Goal: Task Accomplishment & Management: Manage account settings

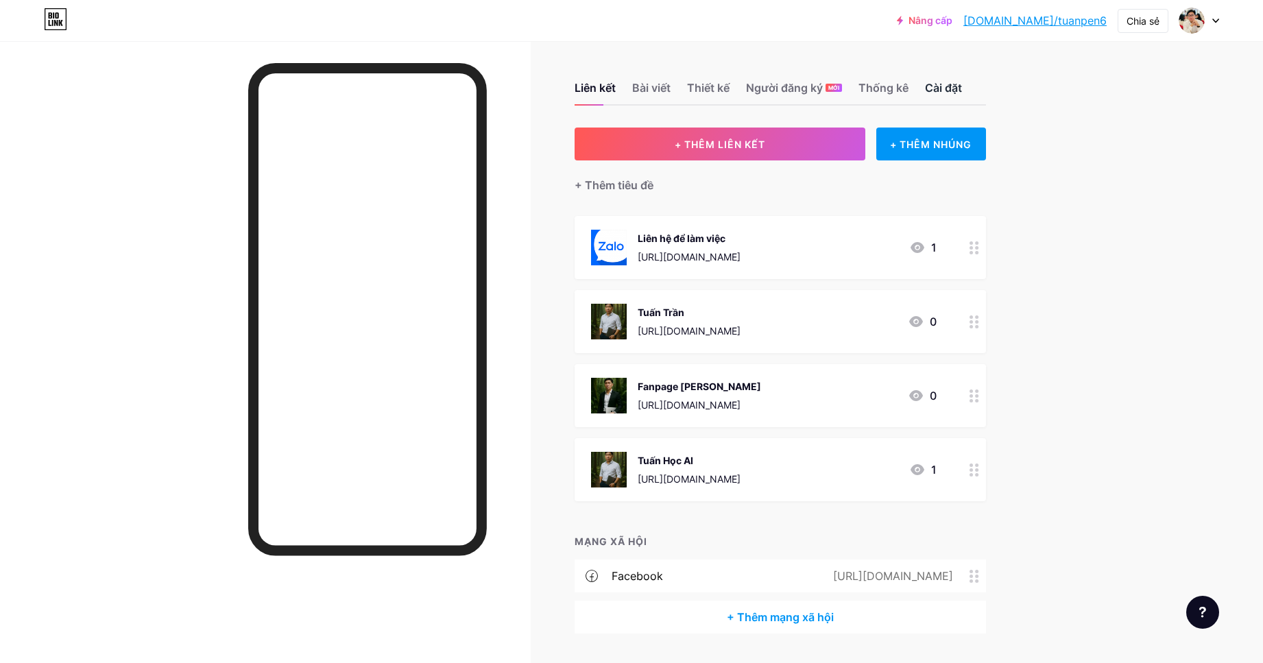
click at [954, 89] on font "Cài đặt" at bounding box center [943, 88] width 37 height 14
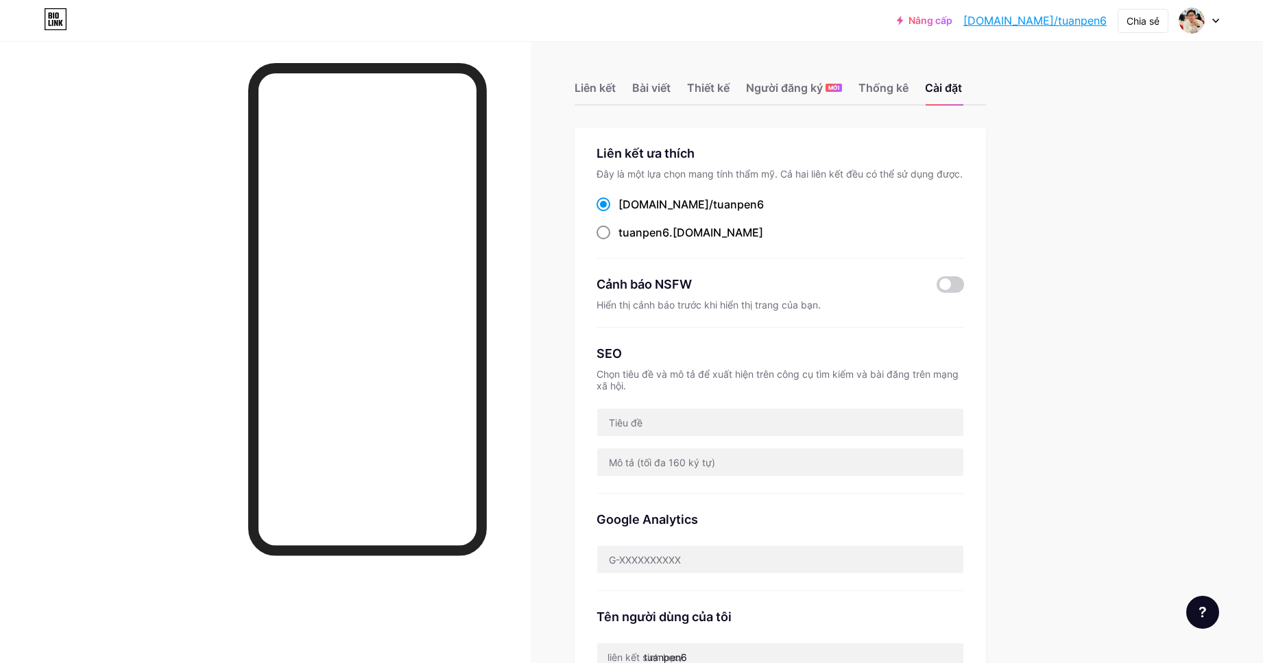
click at [669, 231] on font "tuanpen6" at bounding box center [643, 233] width 51 height 14
click at [627, 241] on input "tuanpen6 .[DOMAIN_NAME]" at bounding box center [622, 245] width 9 height 9
radio input "true"
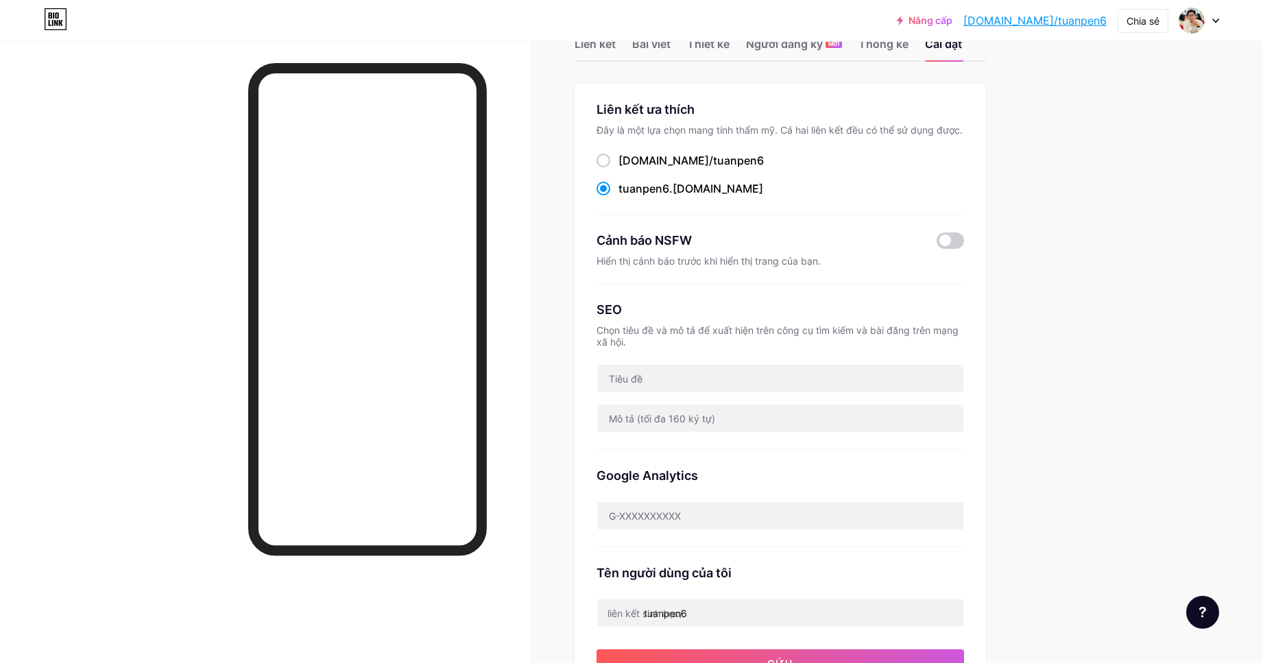
scroll to position [69, 0]
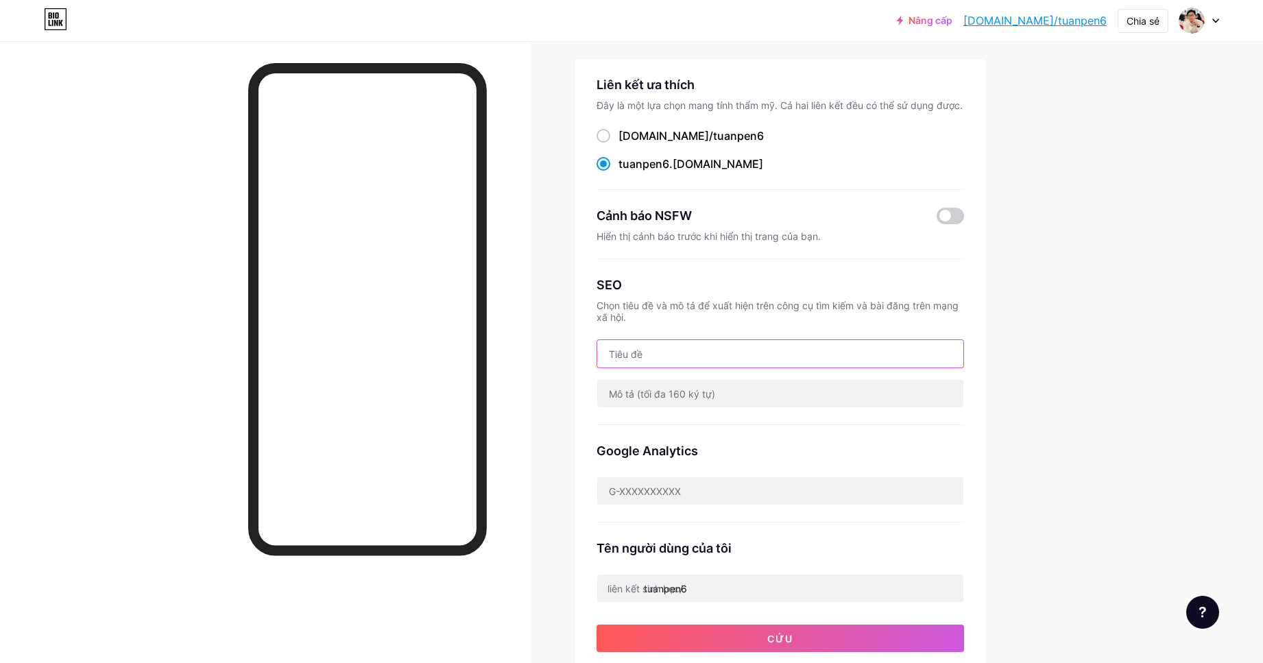
click at [722, 363] on input "text" at bounding box center [780, 353] width 366 height 27
type input "q"
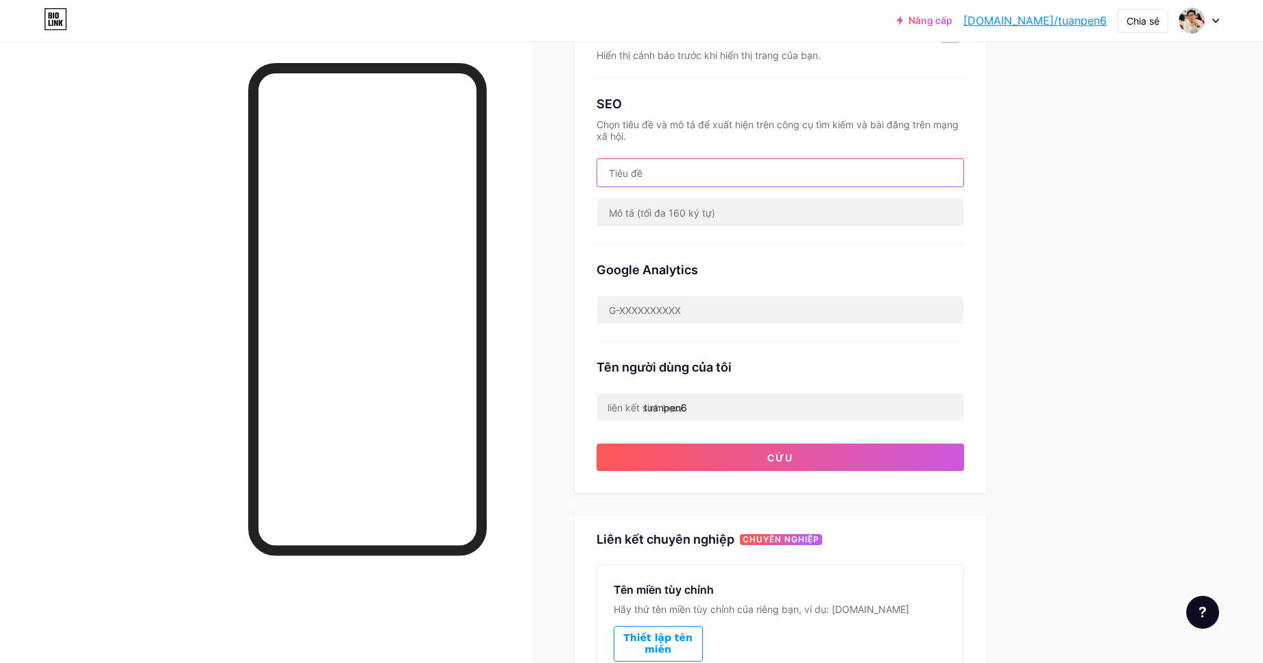
scroll to position [274, 0]
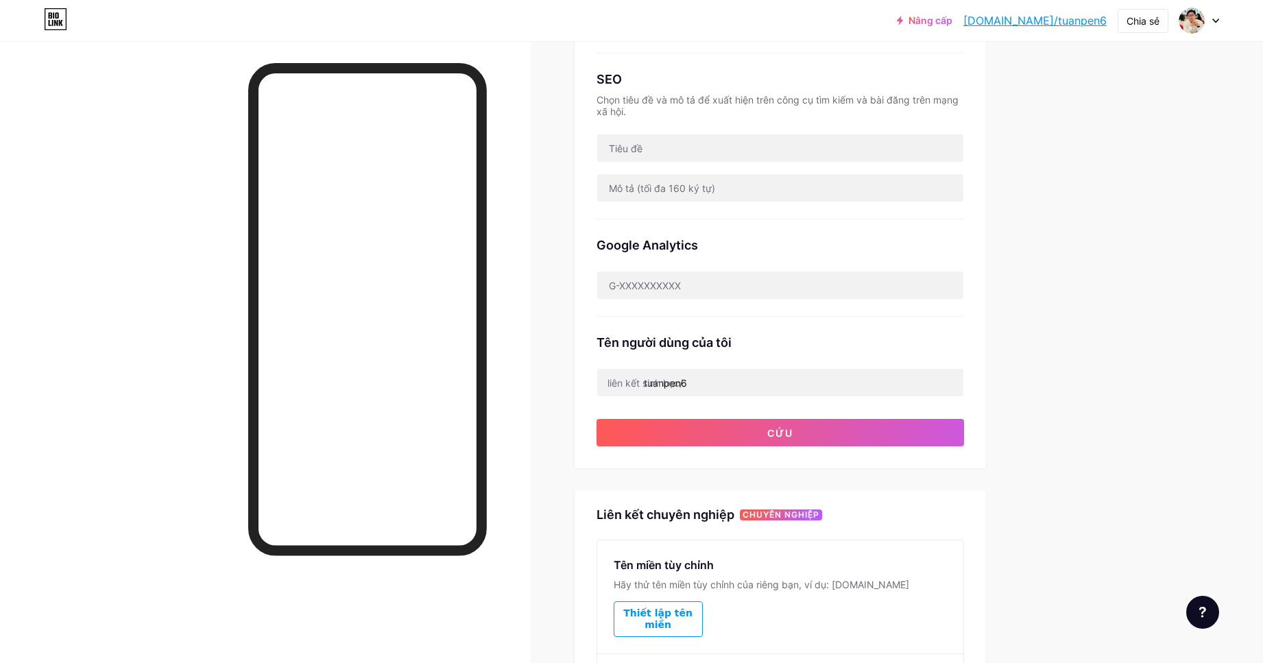
click at [669, 379] on font "liên kết sinh học/" at bounding box center [645, 383] width 75 height 12
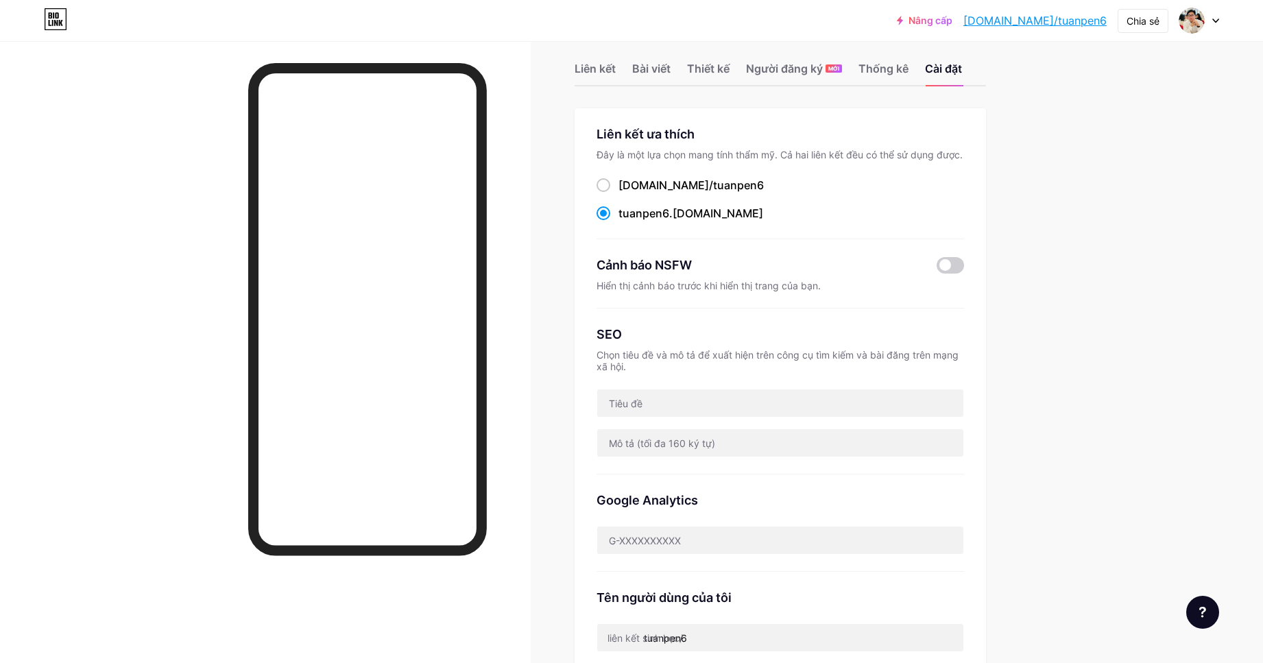
scroll to position [0, 0]
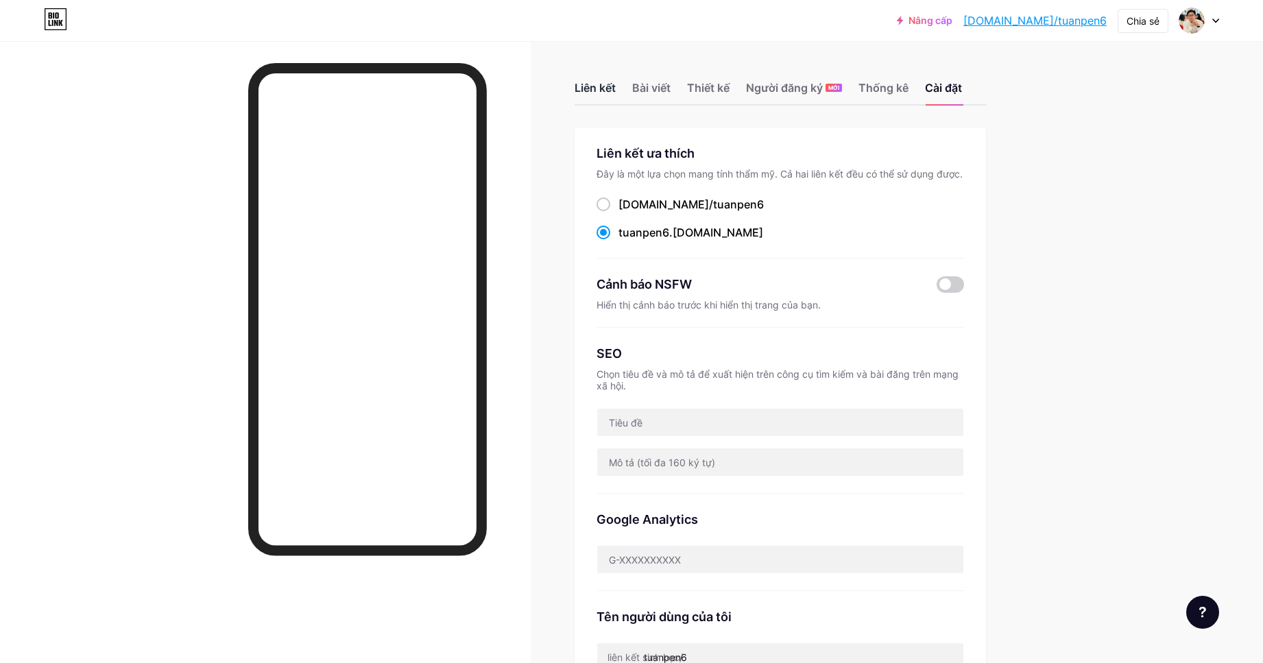
click at [609, 84] on font "Liên kết" at bounding box center [595, 88] width 41 height 14
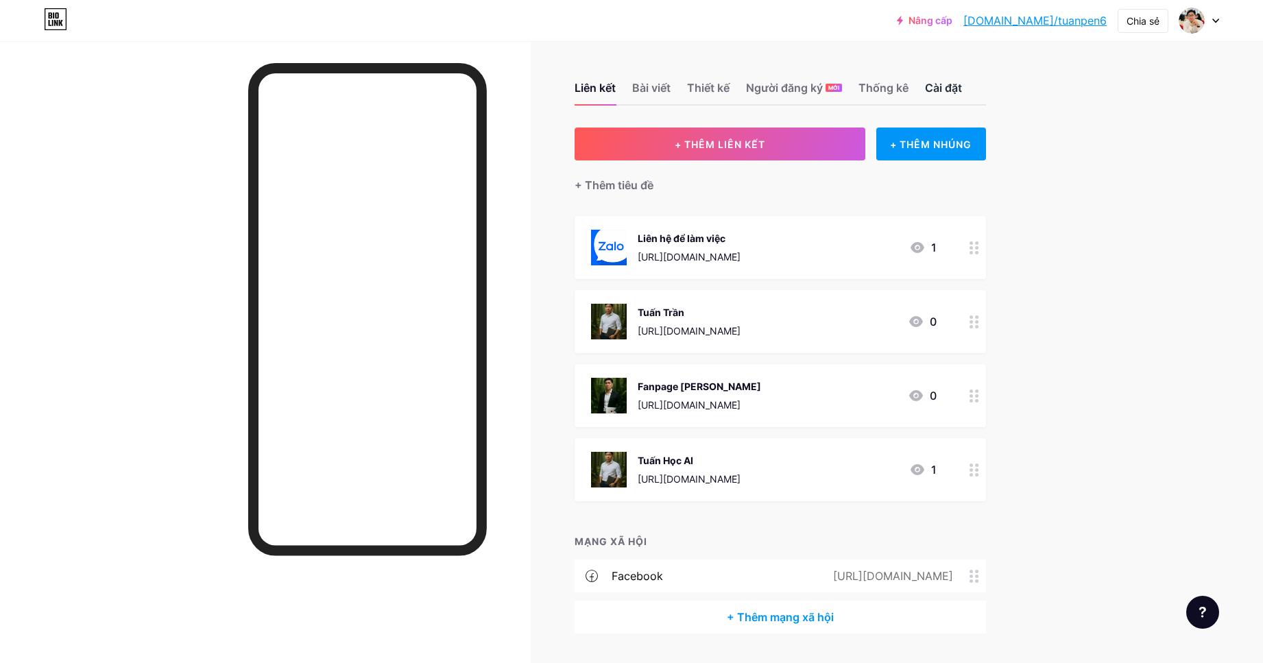
click at [943, 84] on font "Cài đặt" at bounding box center [943, 88] width 37 height 14
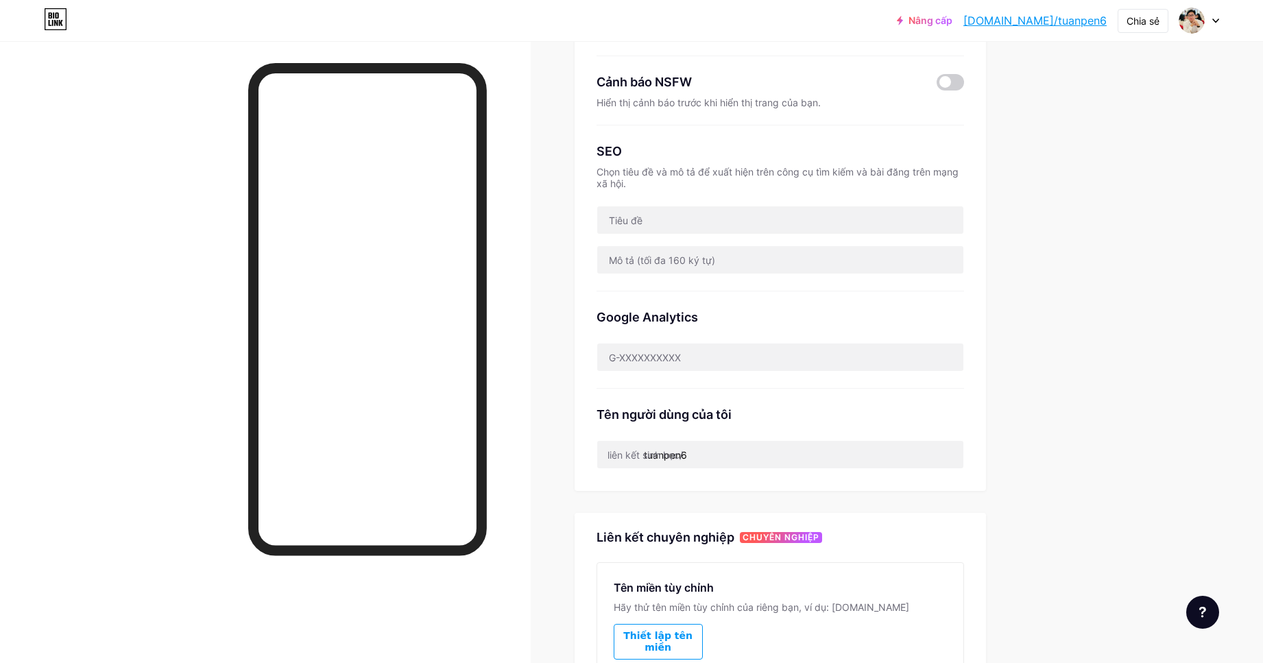
scroll to position [206, 0]
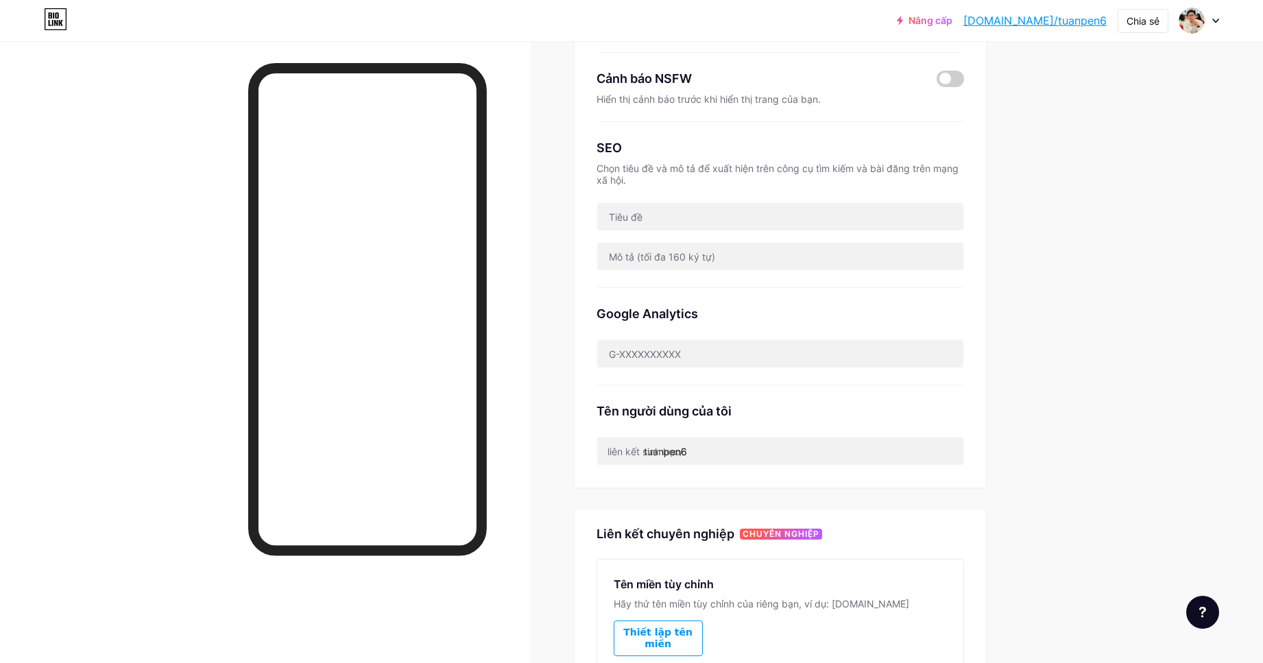
click at [1216, 23] on icon at bounding box center [1215, 21] width 7 height 5
click at [1112, 308] on div "Nâng cấp [DOMAIN_NAME]/tuanpe... [DOMAIN_NAME]/tuanpen6 Chia sẻ Chuyển đổi tài …" at bounding box center [631, 348] width 1263 height 1109
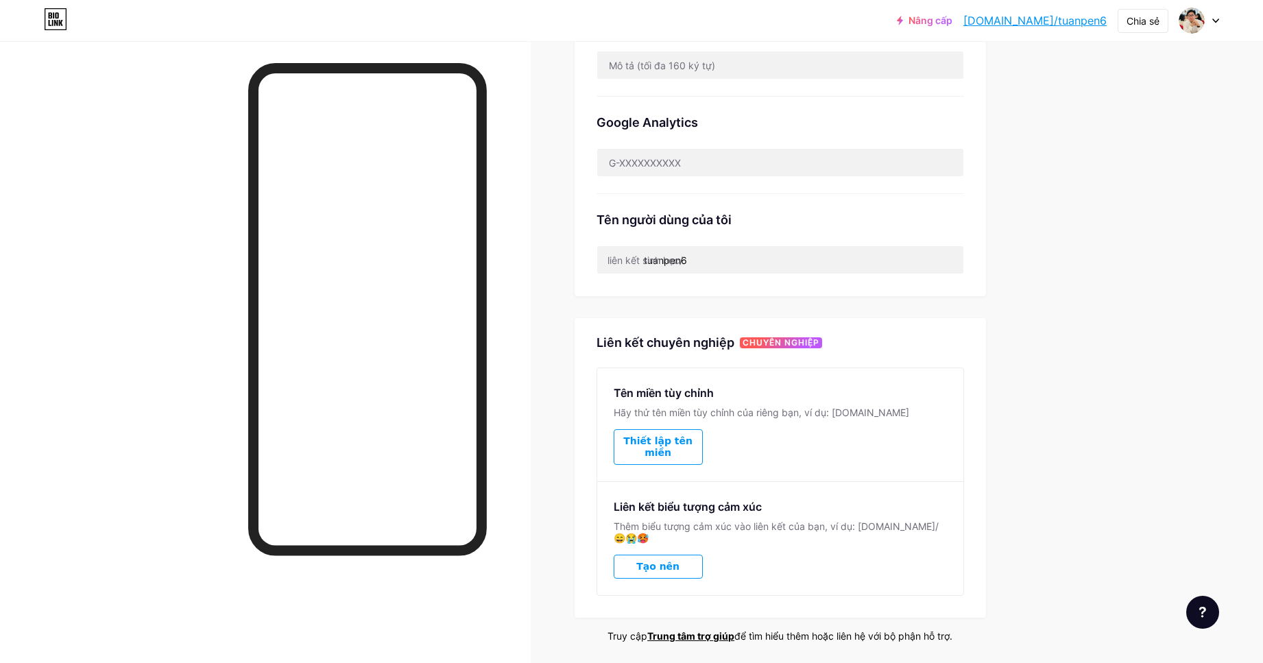
scroll to position [421, 0]
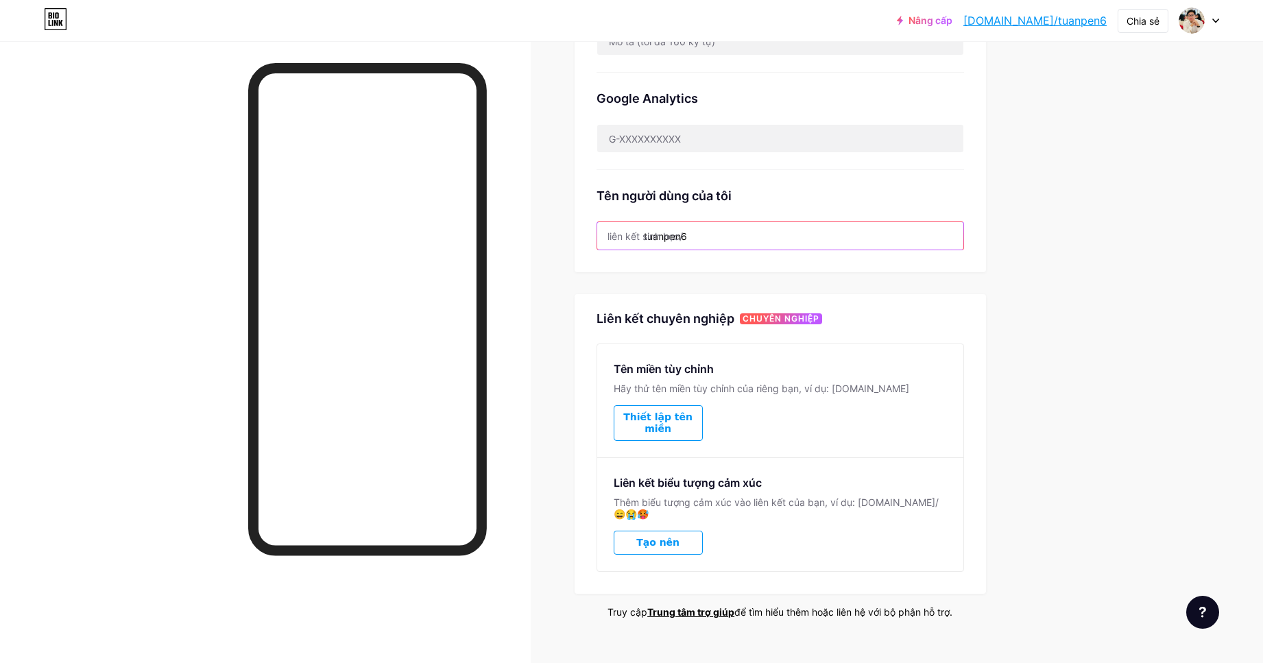
drag, startPoint x: 717, startPoint y: 228, endPoint x: 601, endPoint y: 232, distance: 115.9
click at [601, 232] on input "tuanpen6" at bounding box center [780, 235] width 366 height 27
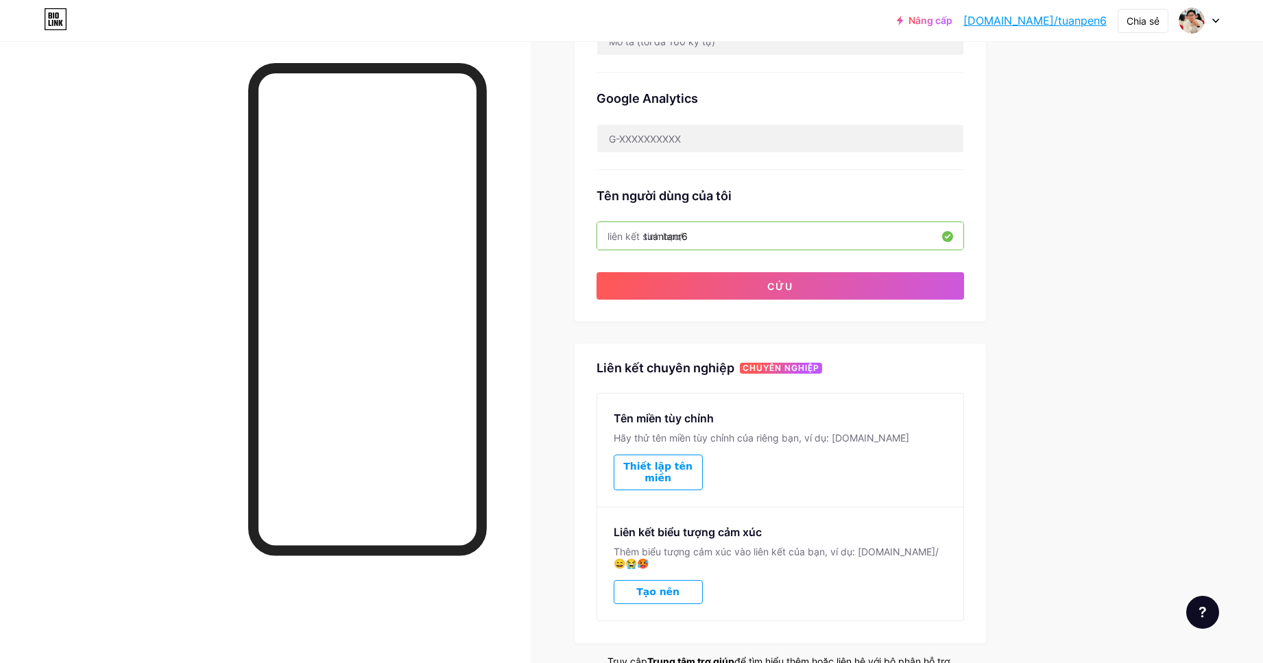
type input "tuantanr6"
click at [1215, 15] on div at bounding box center [1199, 20] width 40 height 25
click at [1137, 154] on font "Cài đặt tài khoản" at bounding box center [1101, 155] width 78 height 12
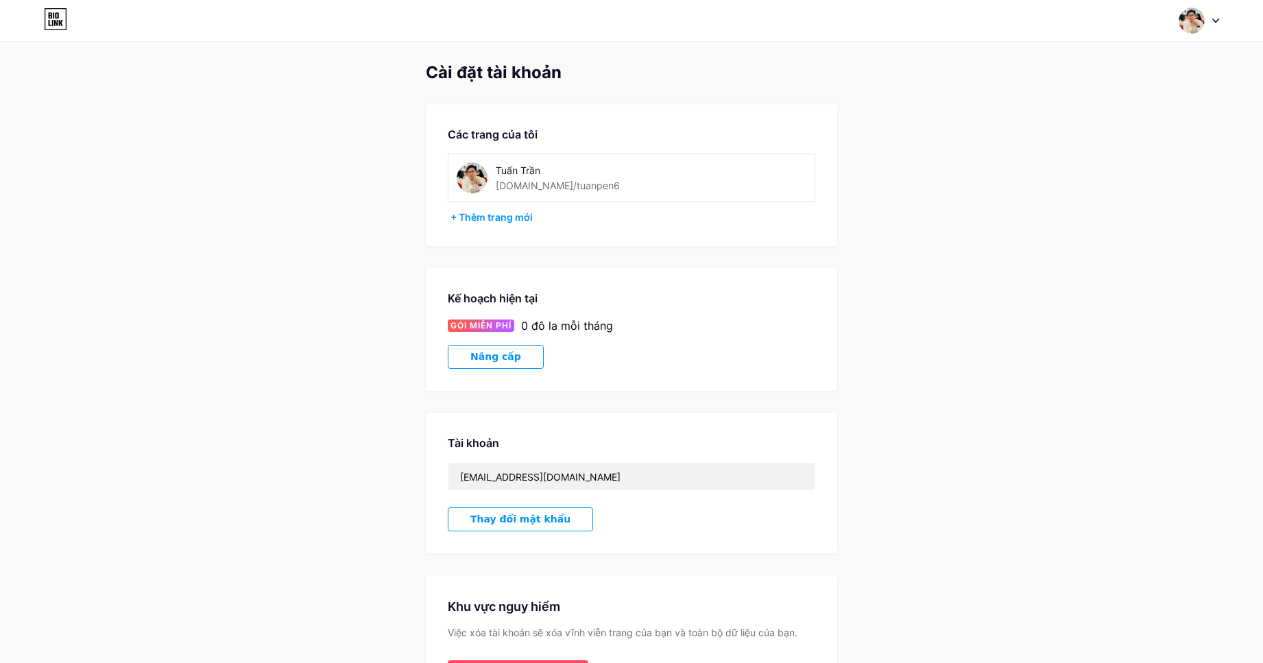
click at [634, 178] on div "[PERSON_NAME] [DOMAIN_NAME]/tuanpen6" at bounding box center [573, 178] width 233 height 31
click at [540, 187] on font "[DOMAIN_NAME]/tuanpen6" at bounding box center [558, 186] width 124 height 12
drag, startPoint x: 540, startPoint y: 187, endPoint x: 629, endPoint y: 188, distance: 89.1
click at [624, 188] on div "[PERSON_NAME] [DOMAIN_NAME]/tuanpen6" at bounding box center [573, 178] width 233 height 31
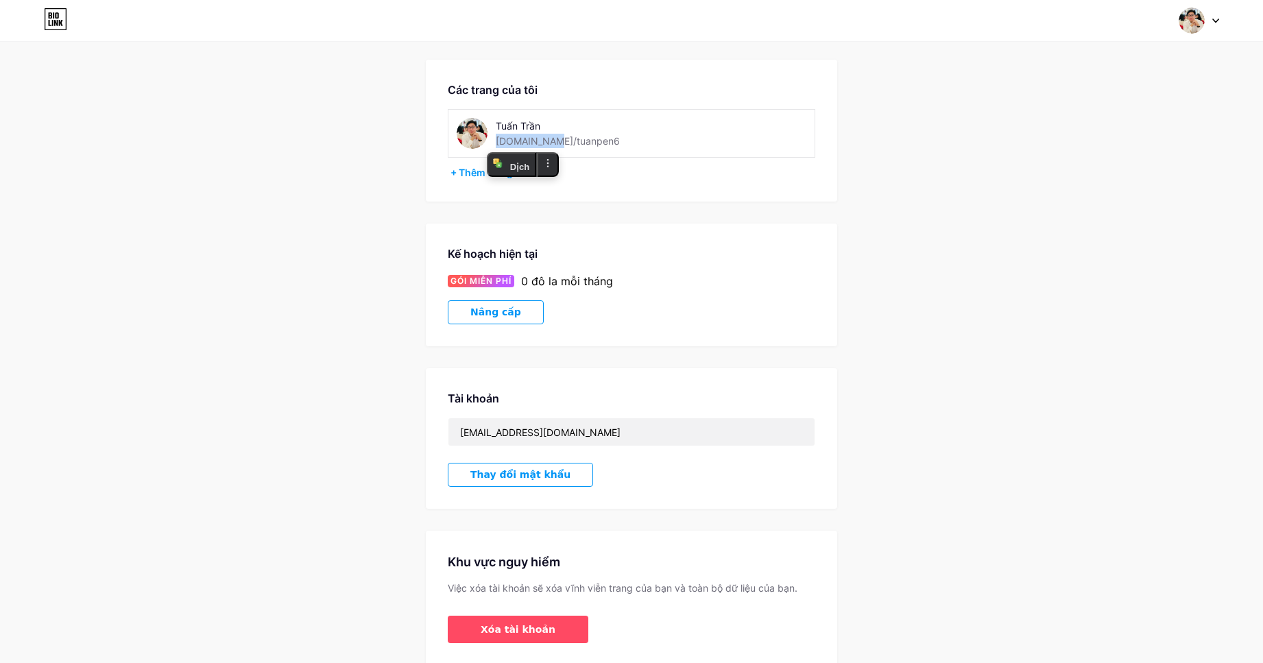
scroll to position [101, 0]
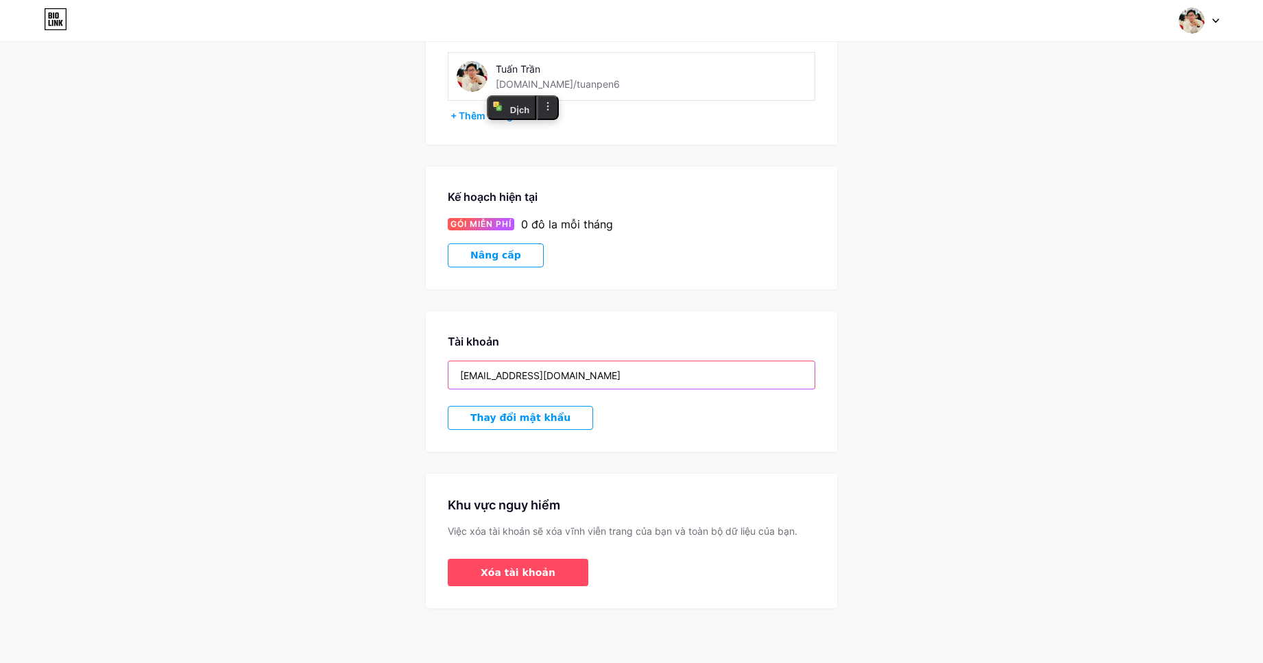
click at [498, 376] on input "[EMAIL_ADDRESS][DOMAIN_NAME]" at bounding box center [631, 374] width 366 height 27
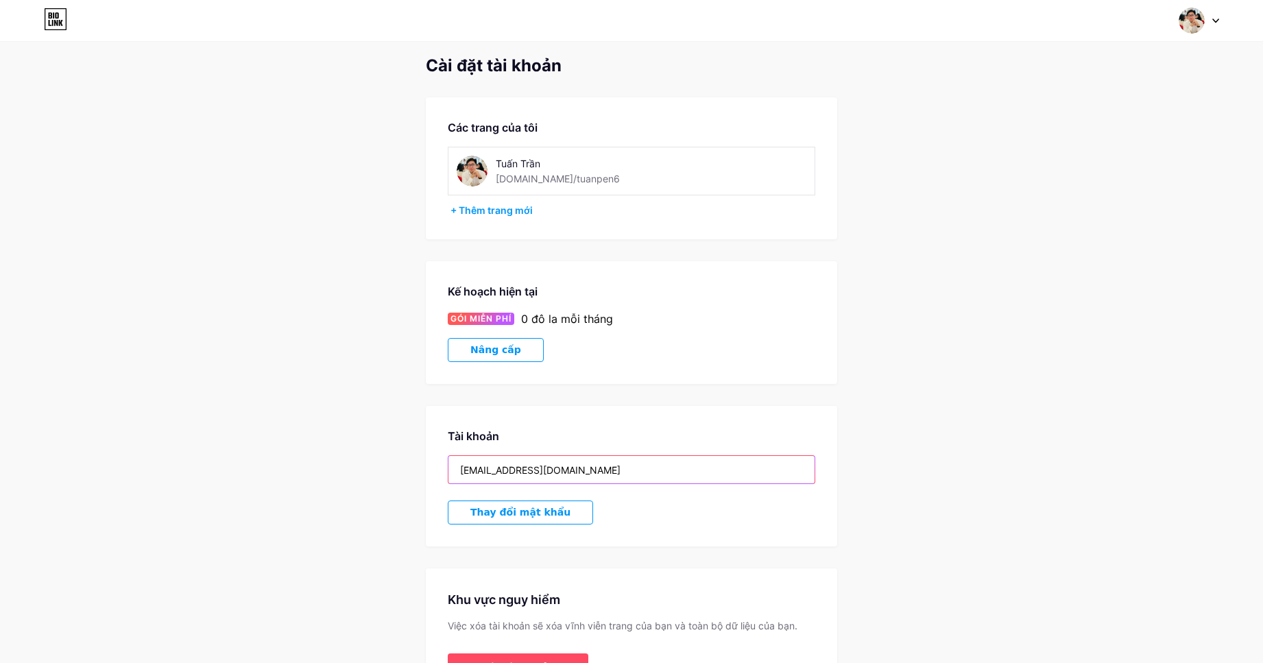
scroll to position [0, 0]
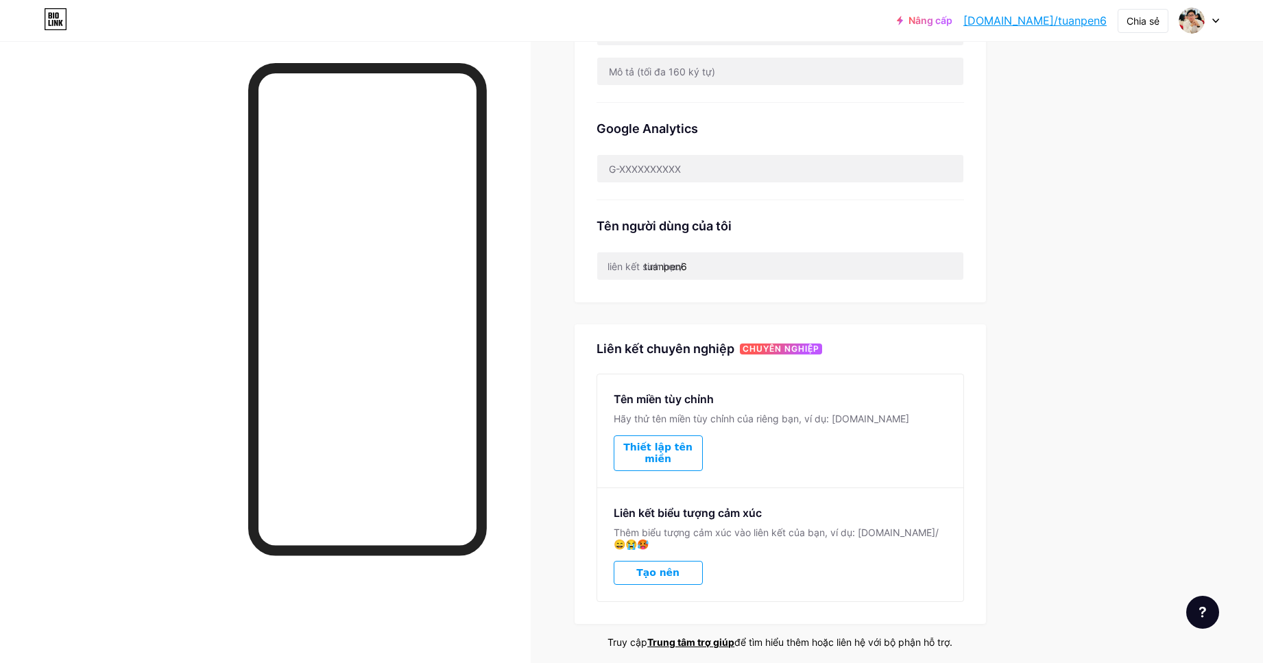
scroll to position [421, 0]
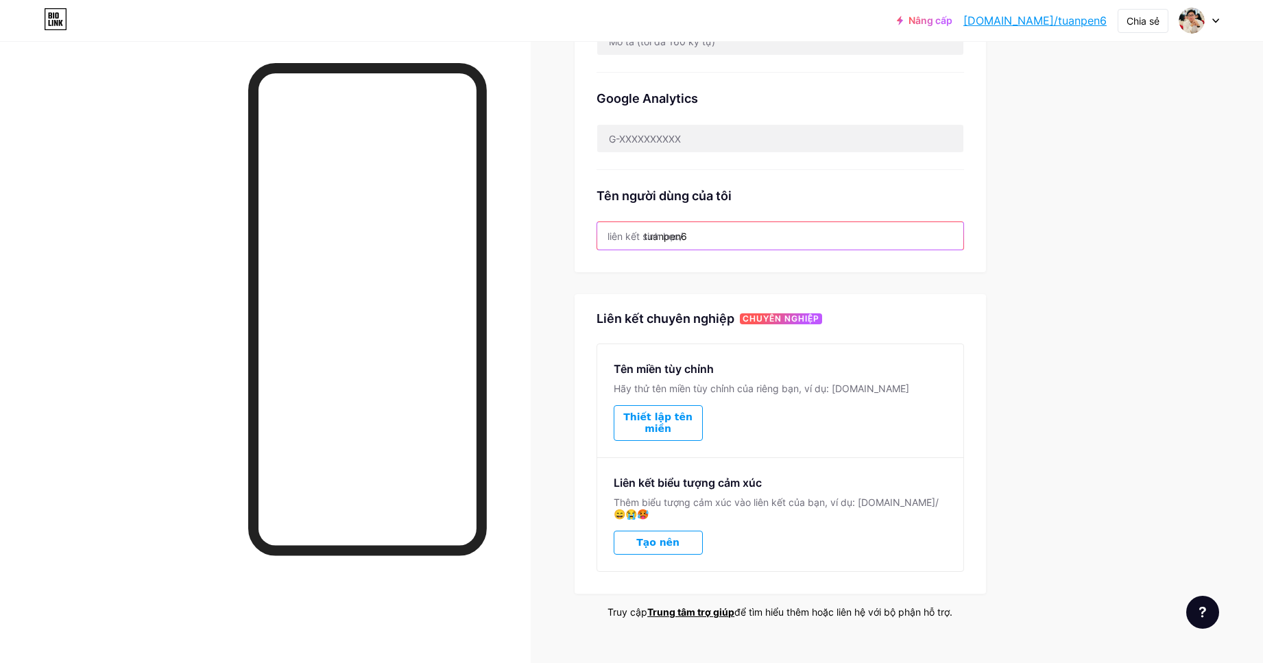
drag, startPoint x: 717, startPoint y: 234, endPoint x: 566, endPoint y: 224, distance: 151.2
click at [566, 224] on div "Liên kết Bài viết Thiết kế Người đăng ký MỚI Thống kê Cài đặt Liên kết ưa thích…" at bounding box center [522, 154] width 1044 height 1068
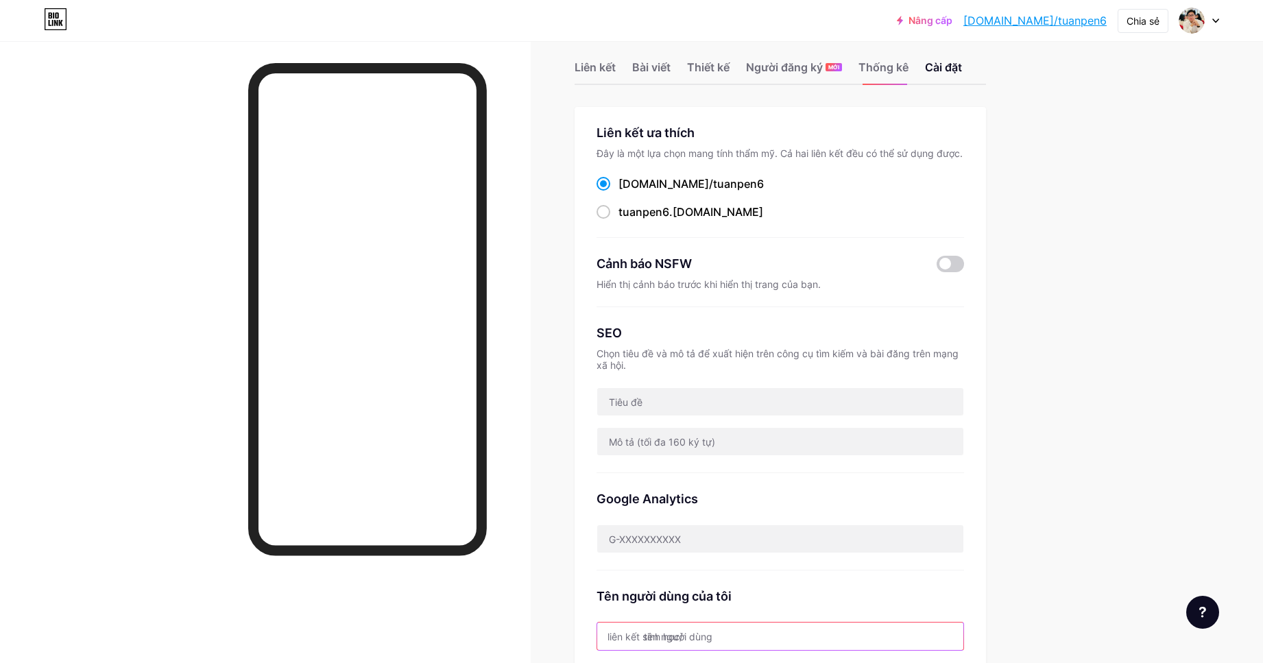
scroll to position [0, 0]
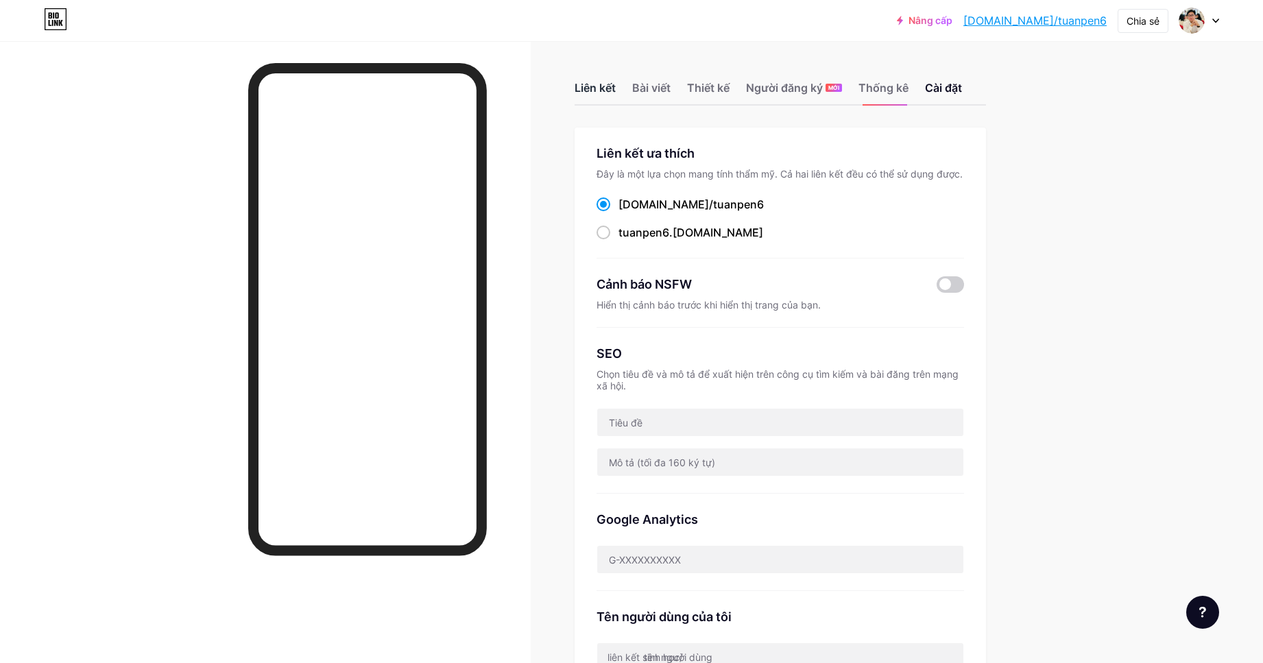
click at [601, 88] on font "Liên kết" at bounding box center [595, 88] width 41 height 14
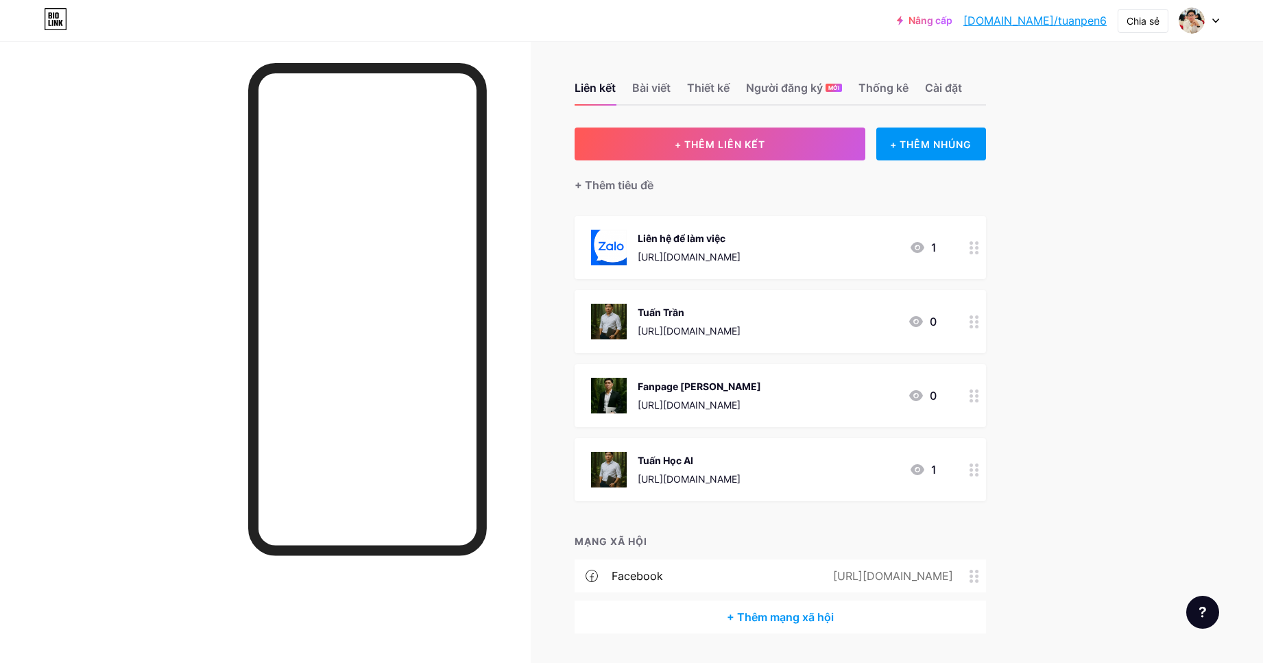
click at [1079, 21] on font "[DOMAIN_NAME]/tuanpen6" at bounding box center [1034, 21] width 143 height 14
click at [668, 84] on font "Bài viết" at bounding box center [651, 88] width 38 height 14
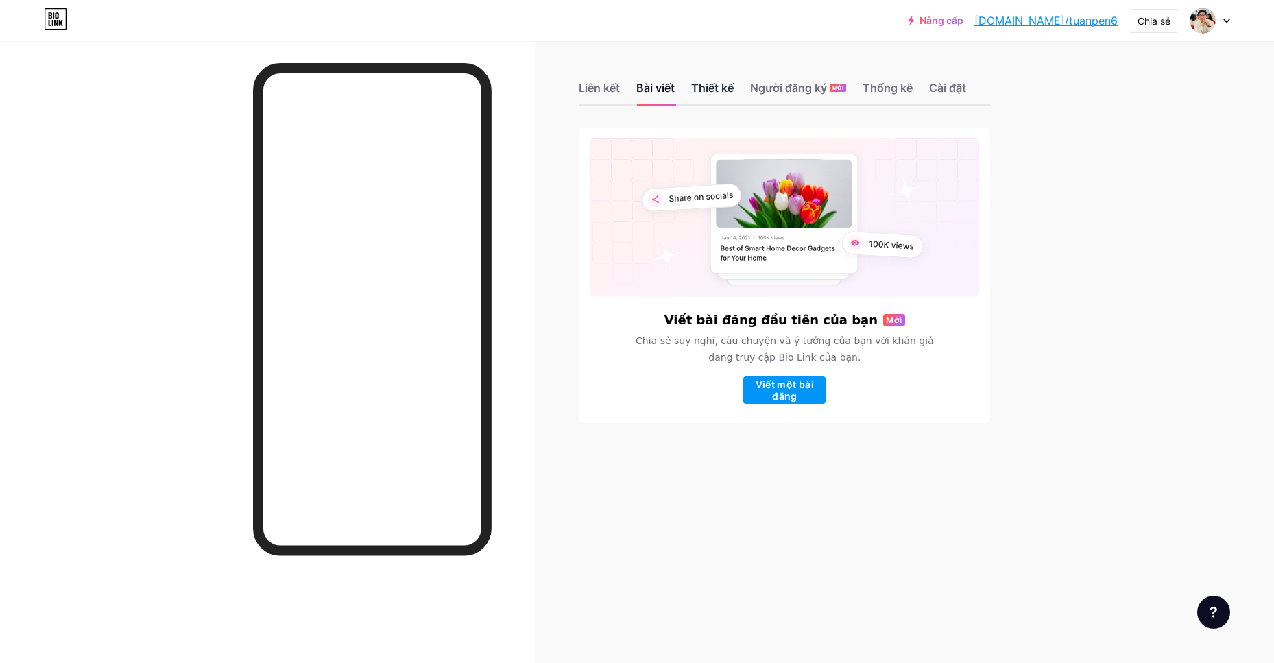
click at [716, 85] on font "Thiết kế" at bounding box center [712, 88] width 43 height 14
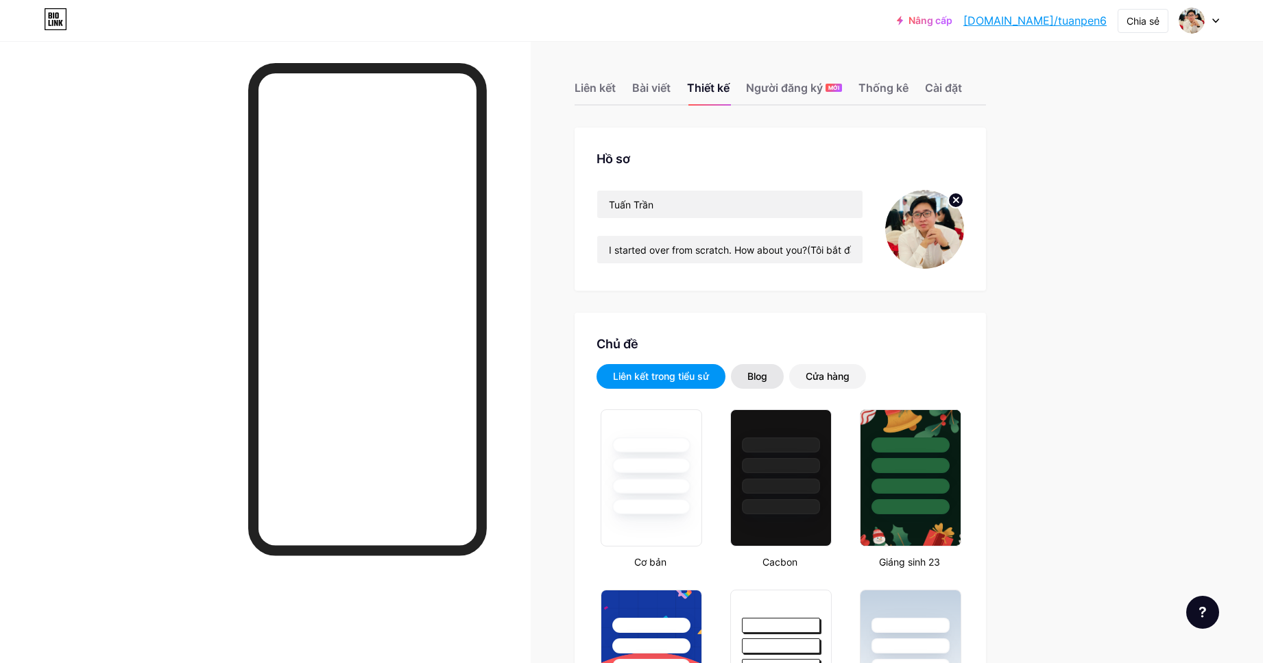
click at [762, 365] on div "Blog" at bounding box center [757, 376] width 53 height 25
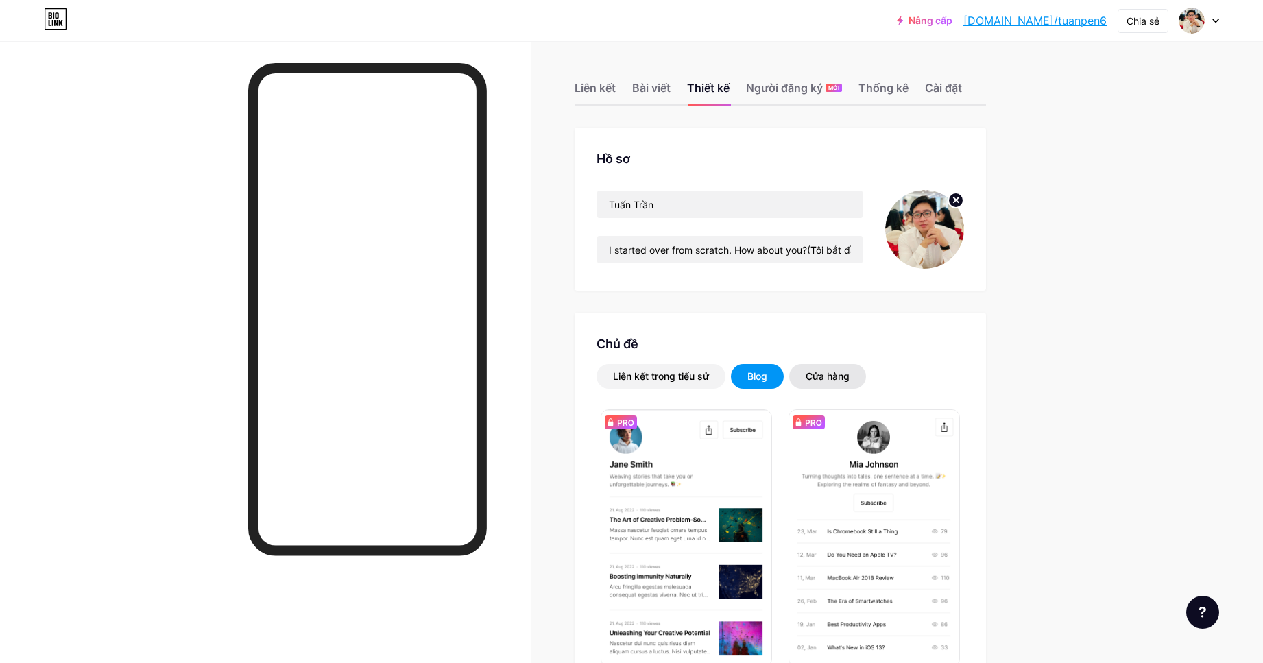
click at [815, 376] on font "Cửa hàng" at bounding box center [828, 376] width 44 height 12
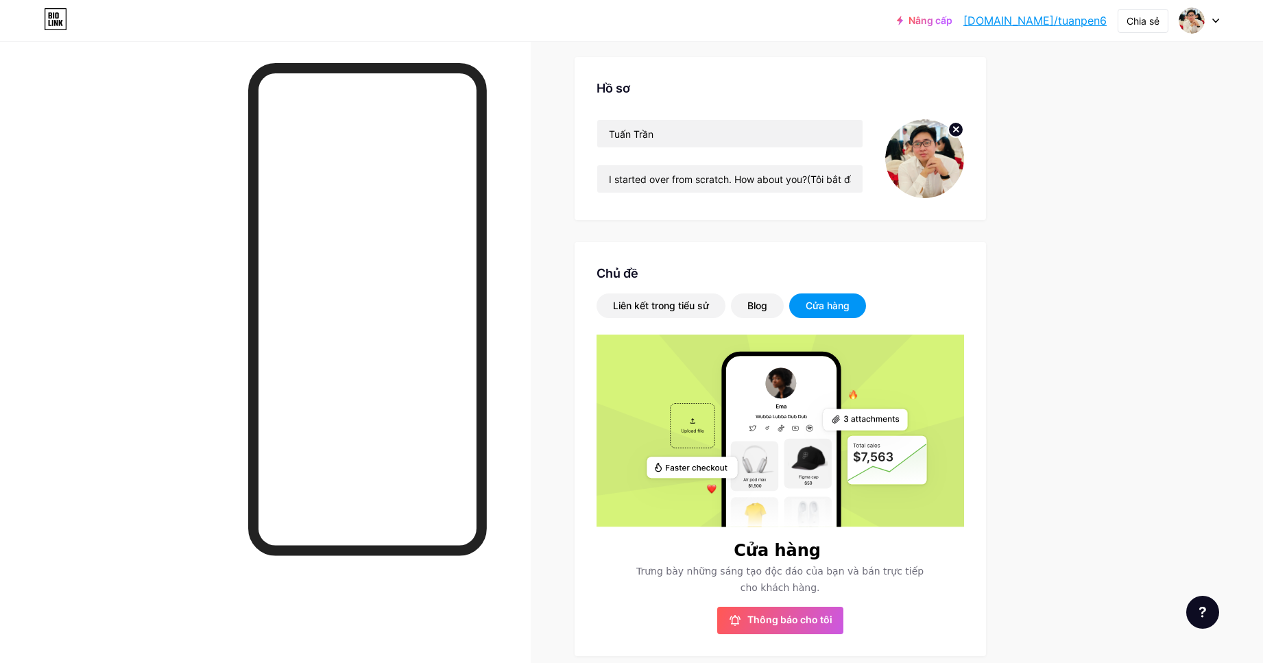
scroll to position [69, 0]
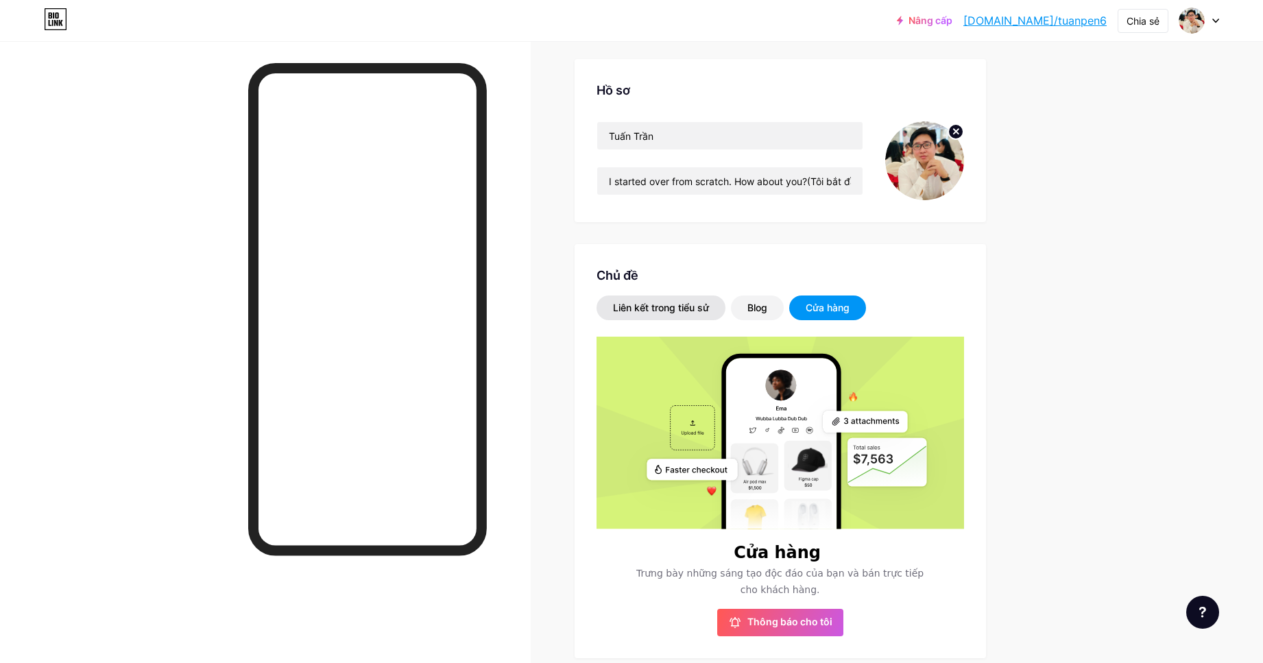
click at [670, 307] on font "Liên kết trong tiểu sử" at bounding box center [661, 308] width 96 height 12
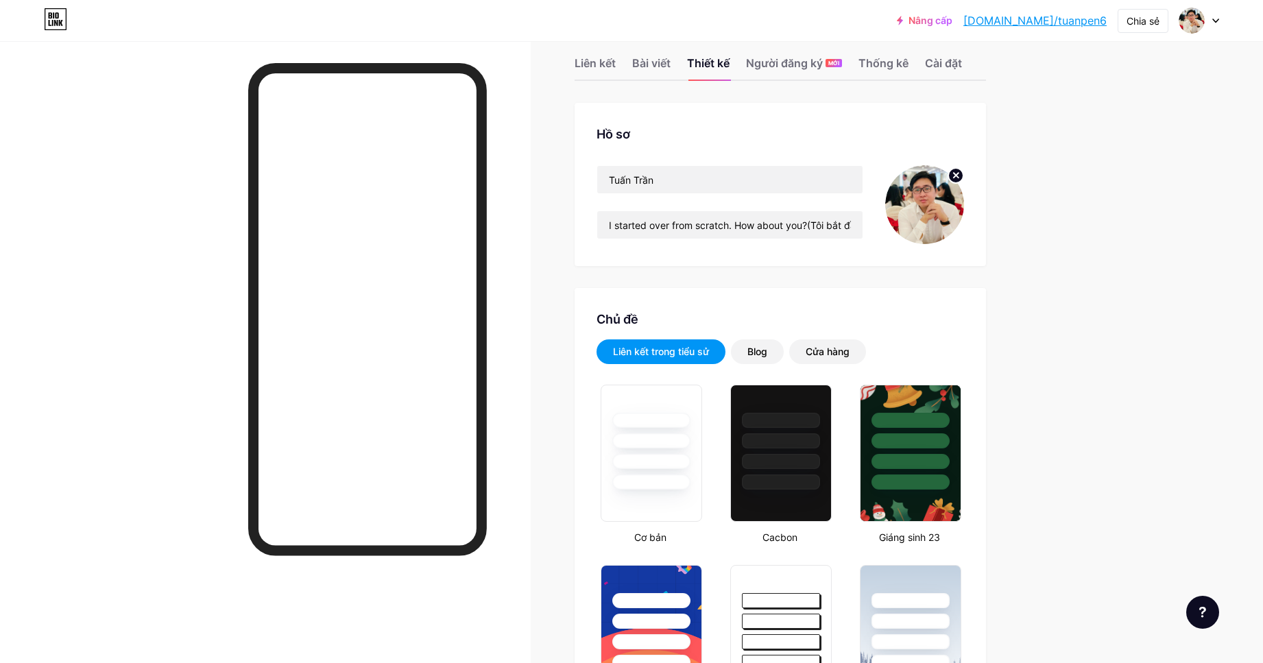
scroll to position [0, 0]
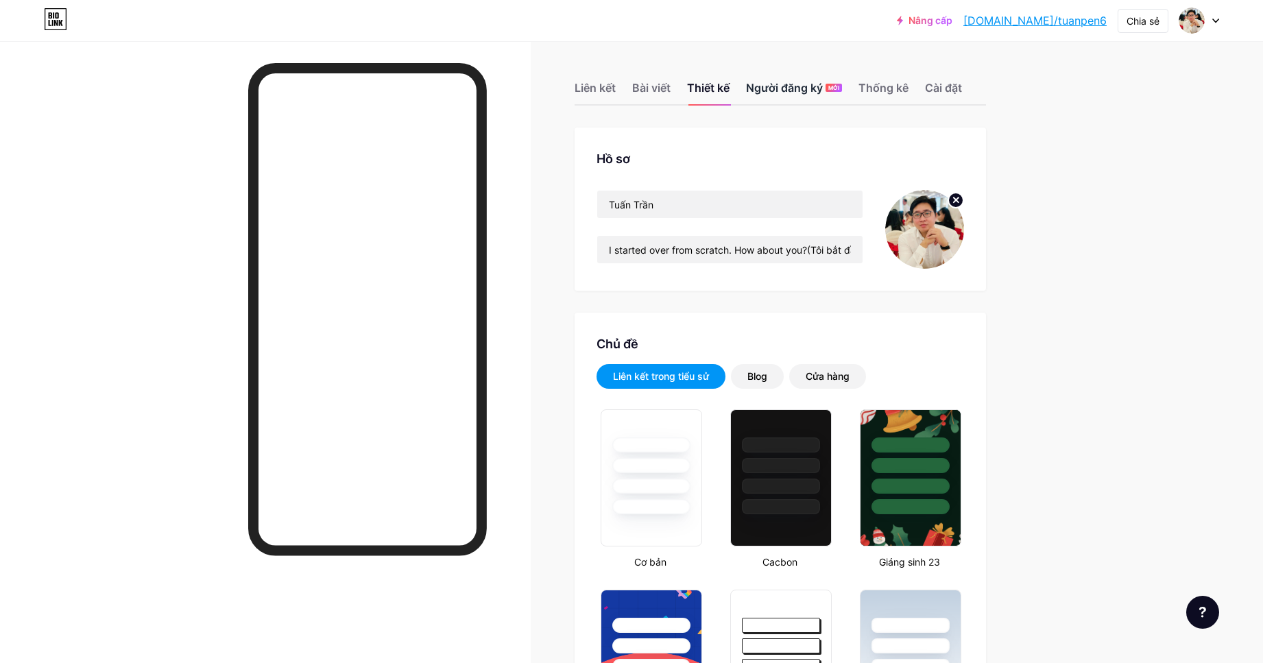
click at [771, 95] on font "Người đăng ký" at bounding box center [784, 88] width 77 height 16
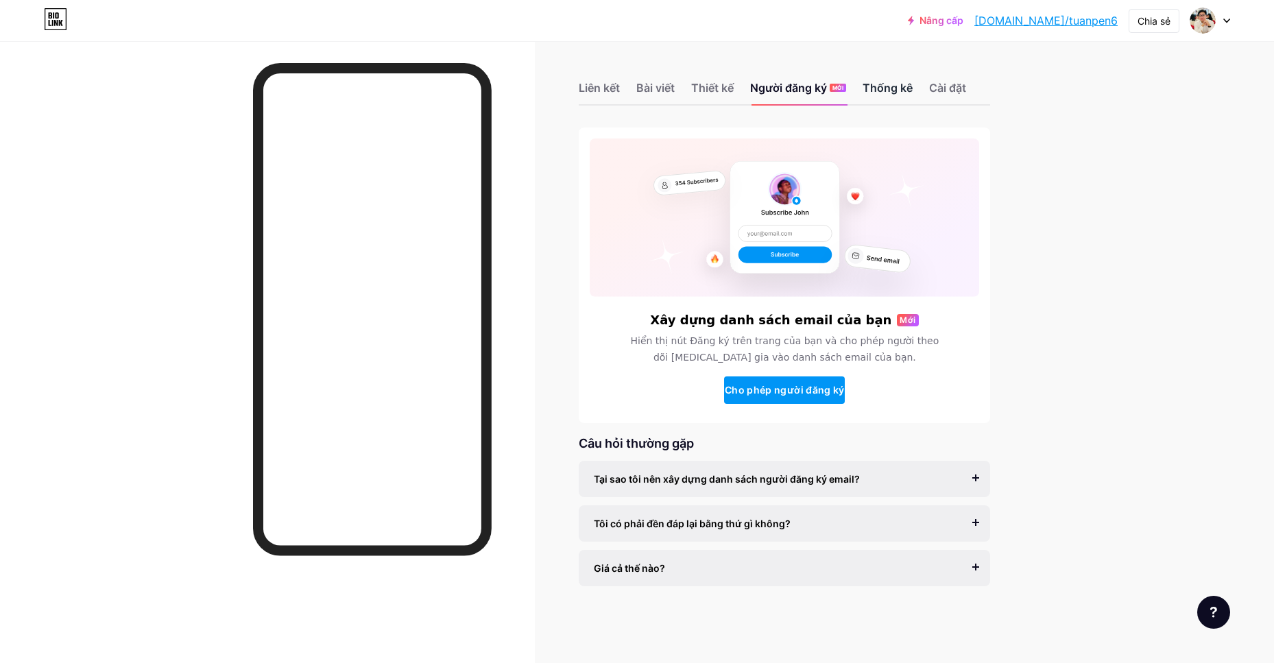
click at [901, 87] on font "Thống kê" at bounding box center [888, 88] width 50 height 14
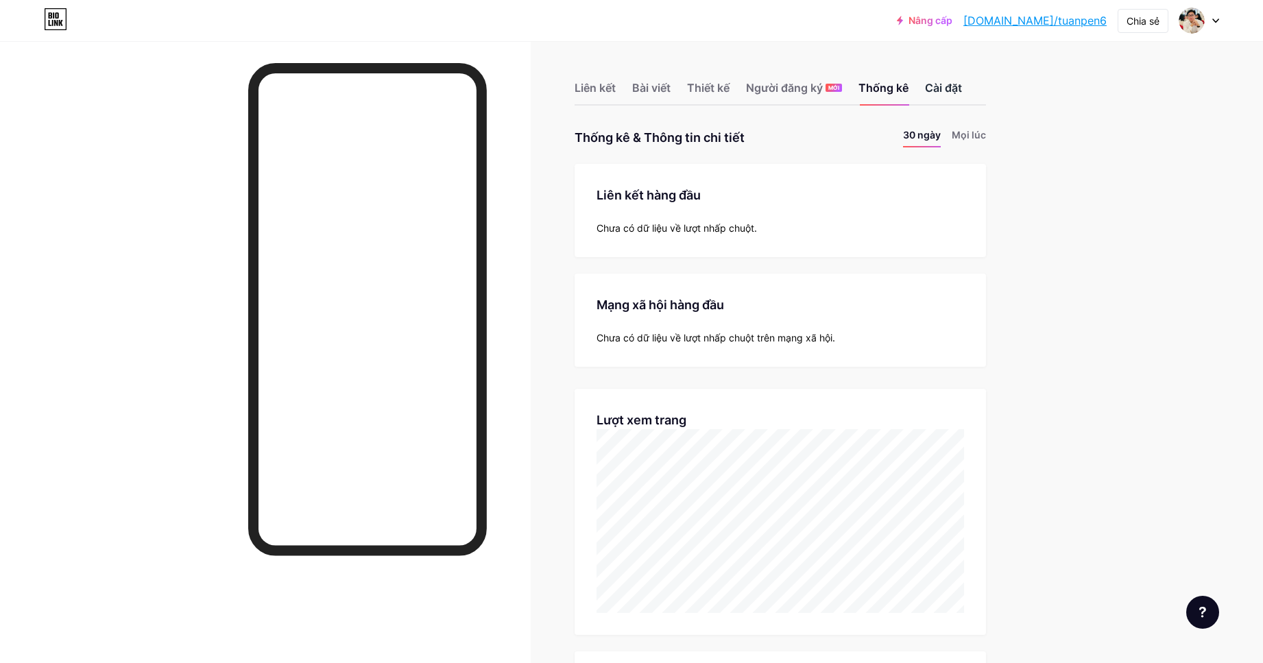
click at [952, 91] on font "Cài đặt" at bounding box center [943, 88] width 37 height 14
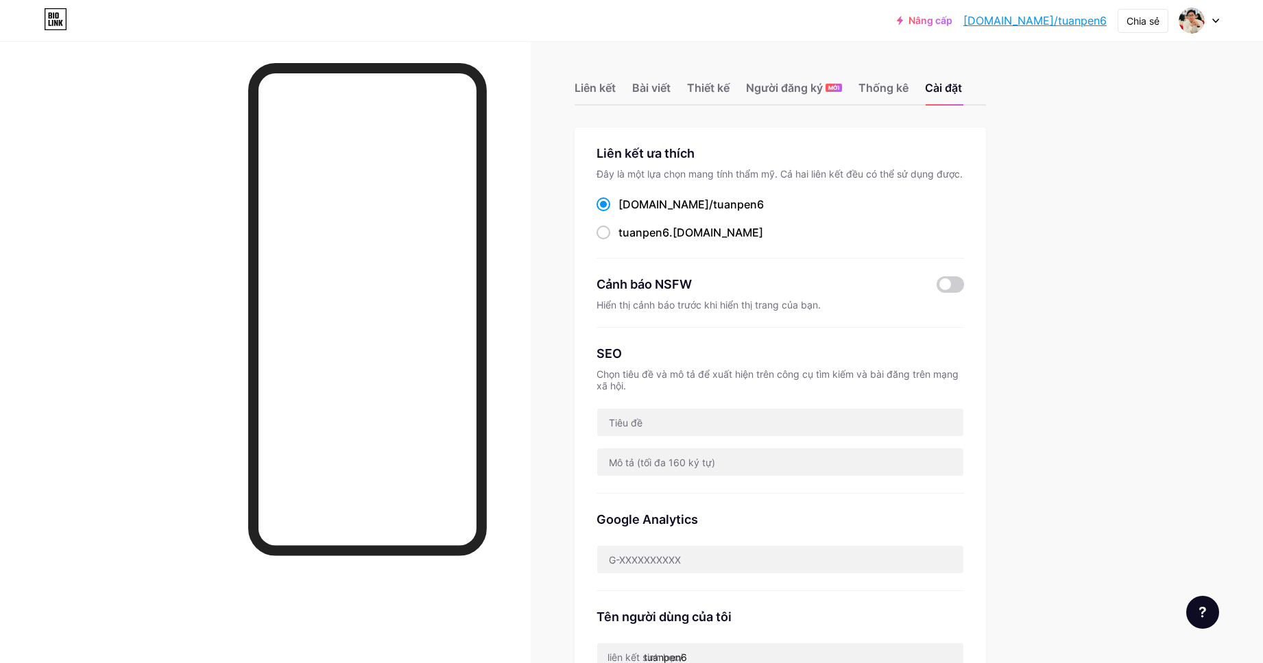
click at [1209, 25] on div at bounding box center [1199, 20] width 40 height 25
click at [1083, 305] on div "Nâng cấp [DOMAIN_NAME]/tuanpe... [DOMAIN_NAME]/tuanpen6 Chia sẻ Chuyển đổi tài …" at bounding box center [631, 554] width 1263 height 1109
click at [580, 83] on font "Liên kết" at bounding box center [595, 88] width 41 height 14
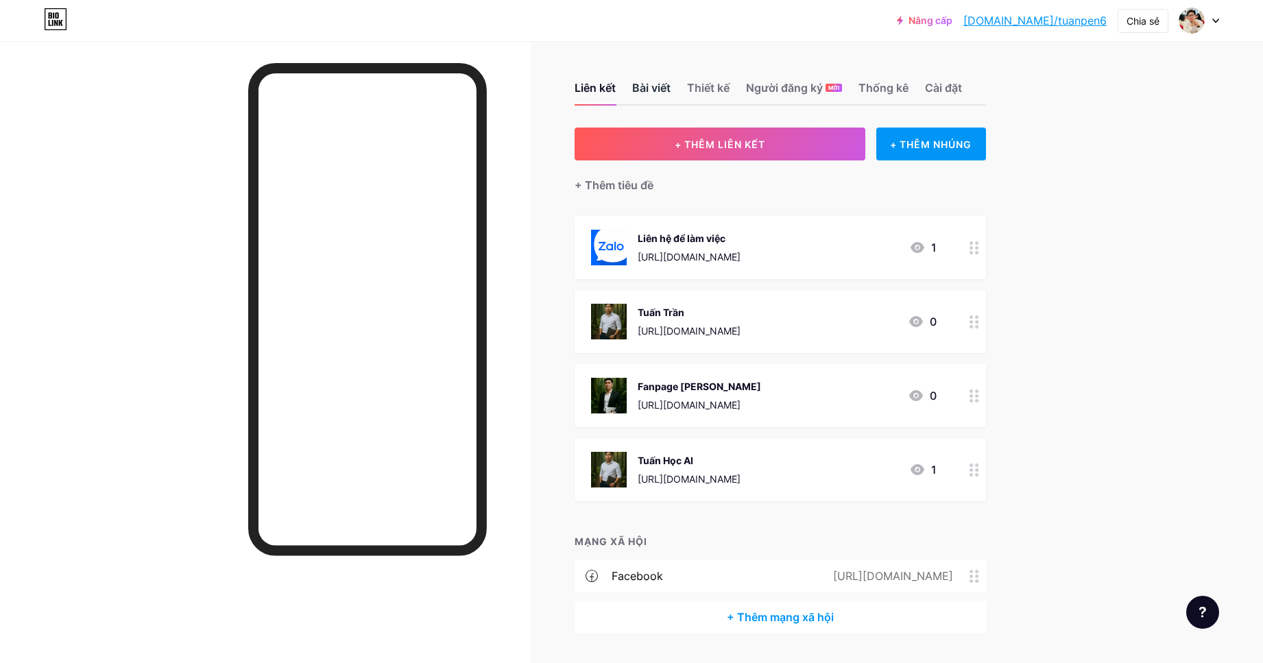
scroll to position [38, 0]
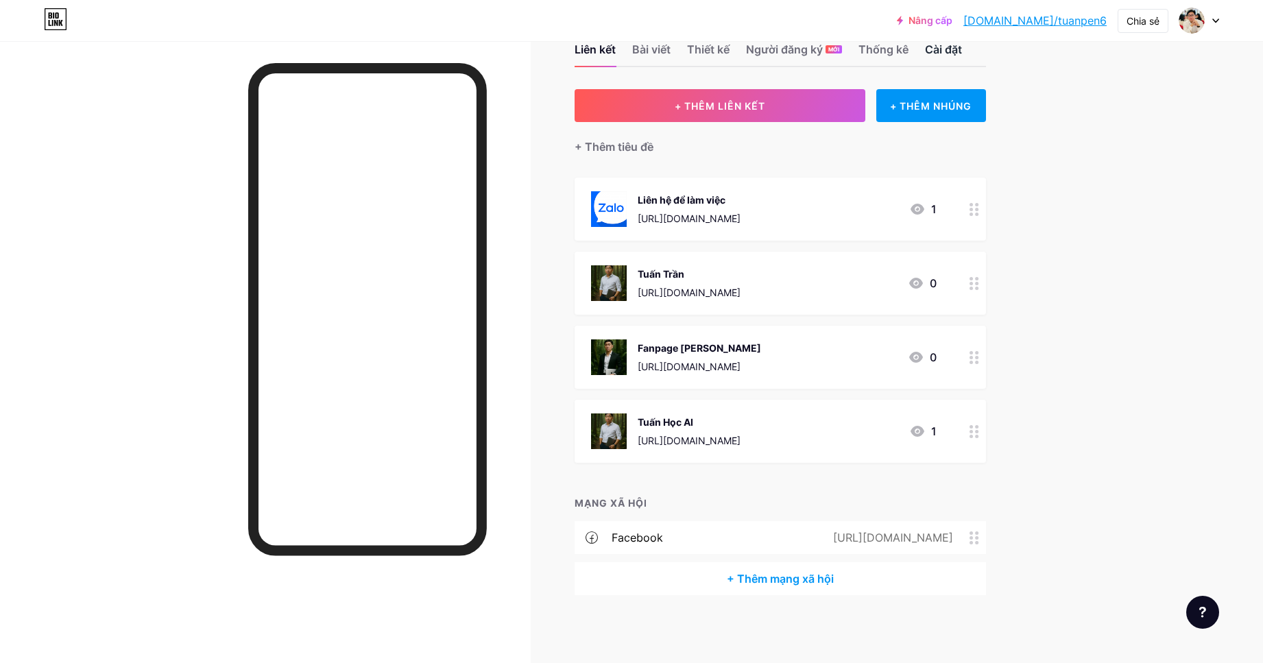
click at [950, 55] on font "Cài đặt" at bounding box center [943, 50] width 37 height 14
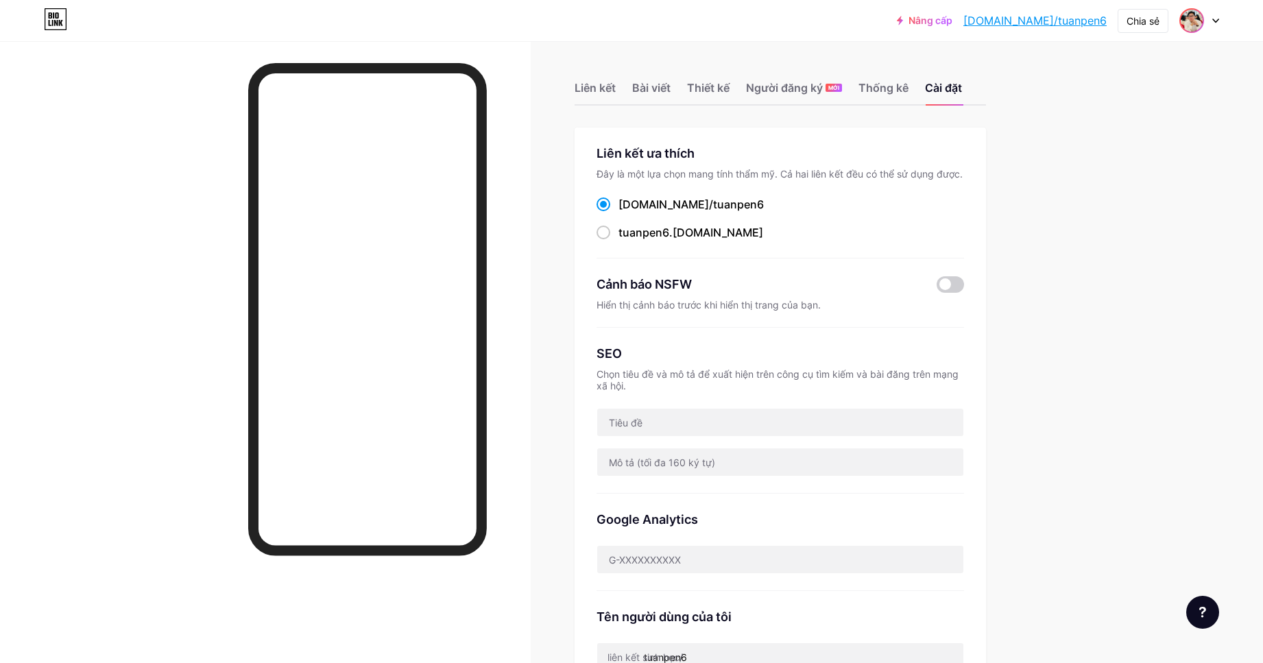
click at [1185, 20] on img at bounding box center [1192, 21] width 22 height 22
click at [1111, 147] on link "Cài đặt tài khoản" at bounding box center [1133, 155] width 170 height 37
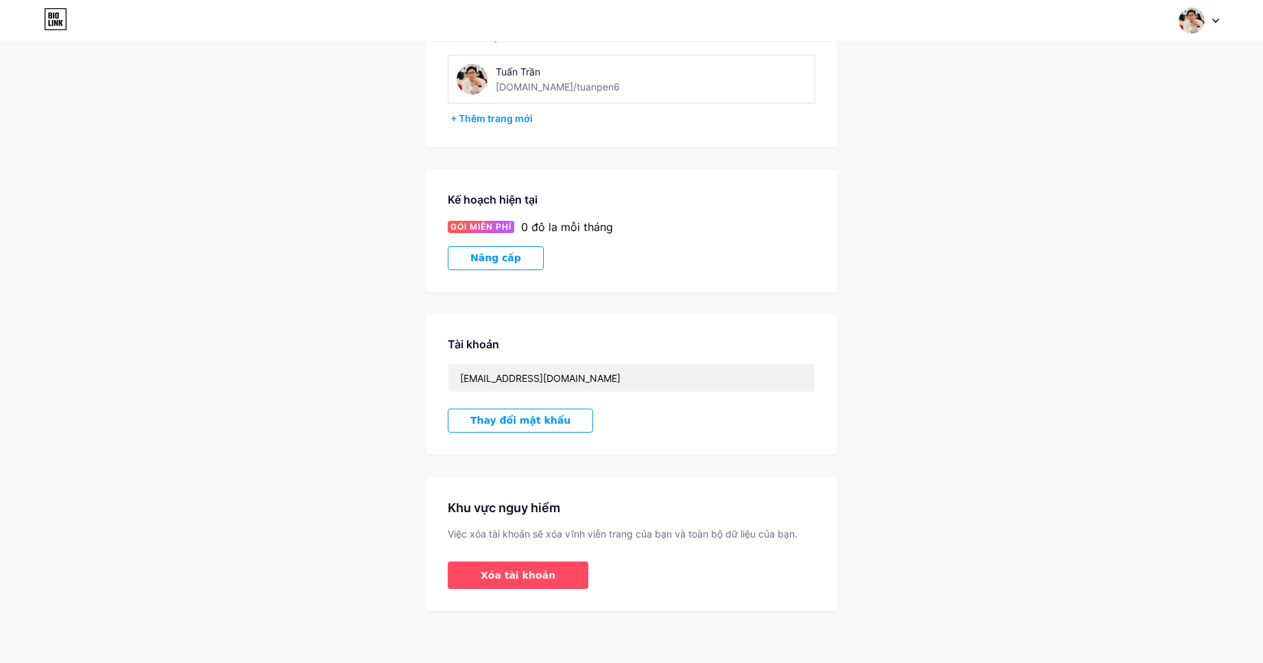
scroll to position [101, 0]
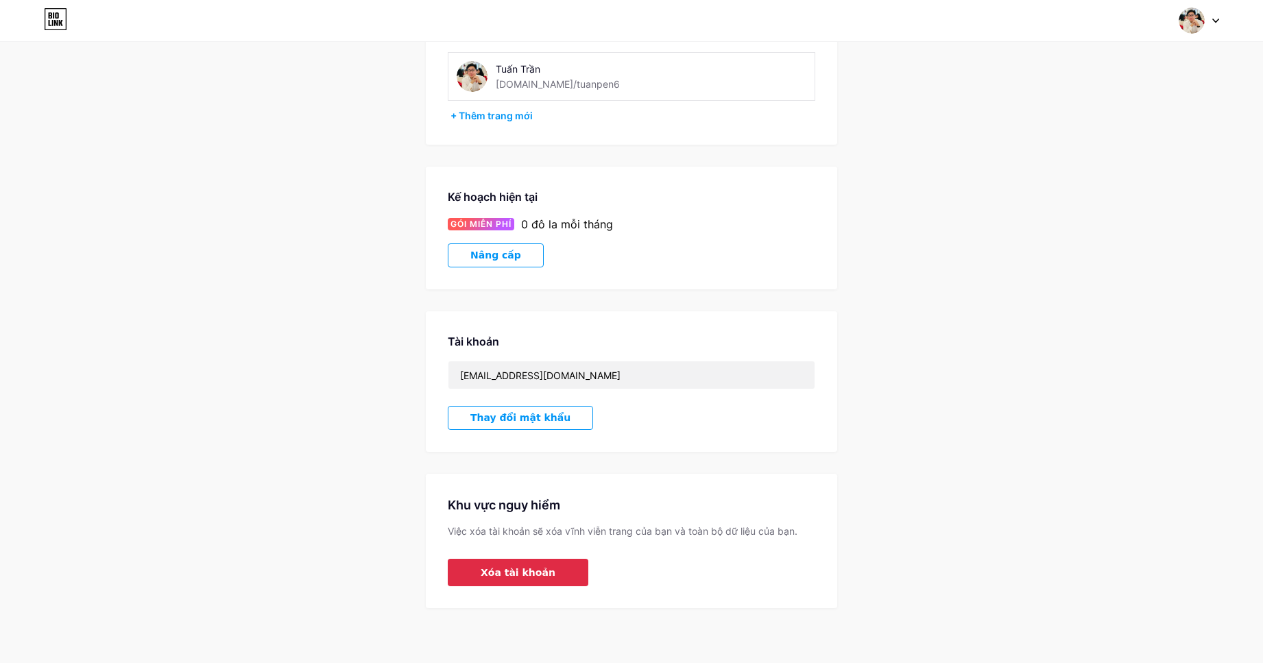
click at [485, 577] on font "Xóa tài khoản" at bounding box center [518, 572] width 75 height 11
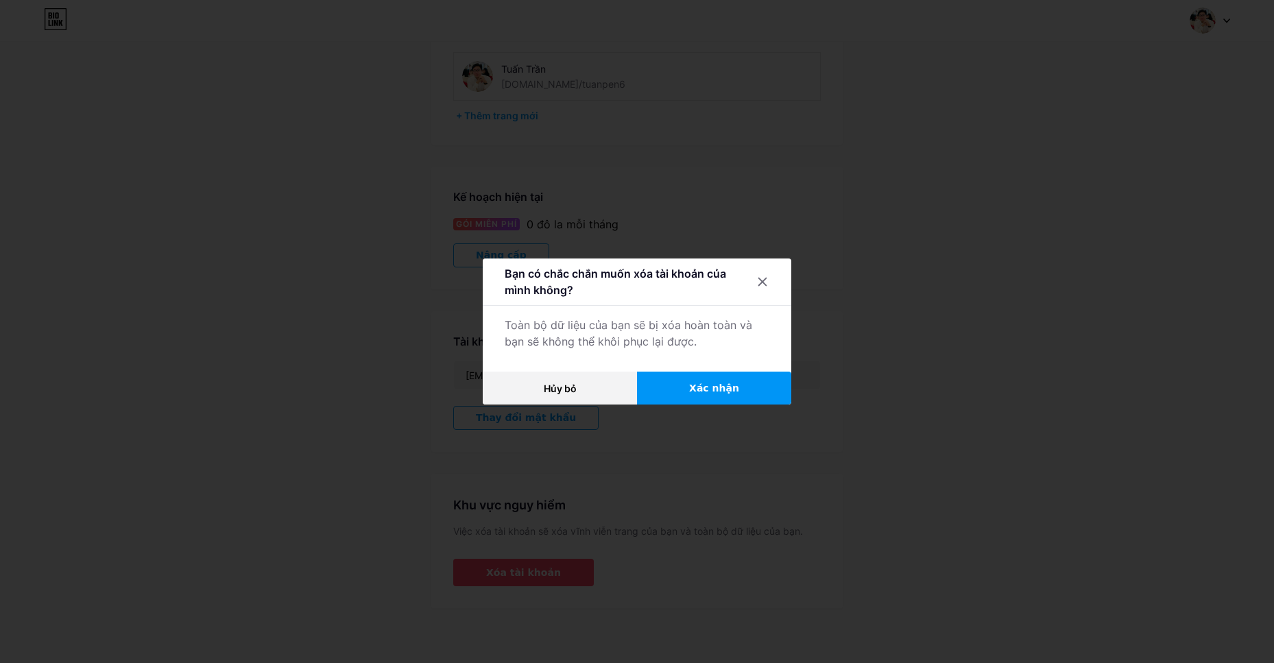
click at [707, 387] on font "Xác nhận" at bounding box center [714, 388] width 50 height 11
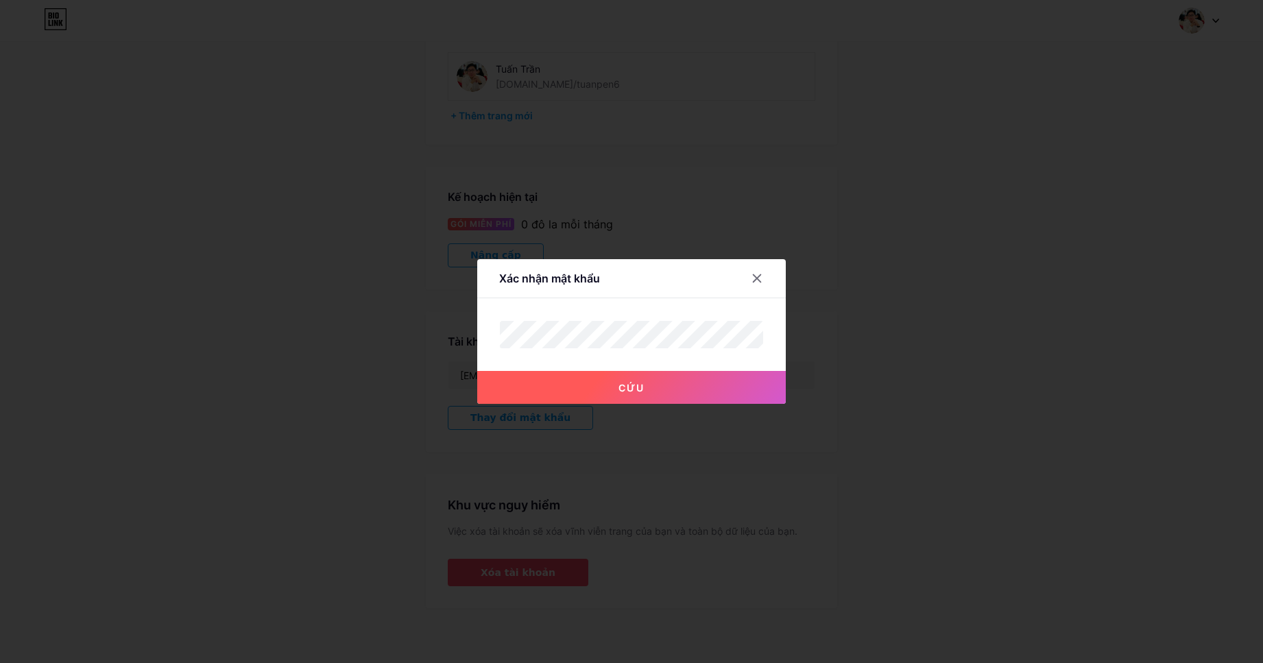
click at [652, 381] on button "Cứu" at bounding box center [631, 387] width 309 height 33
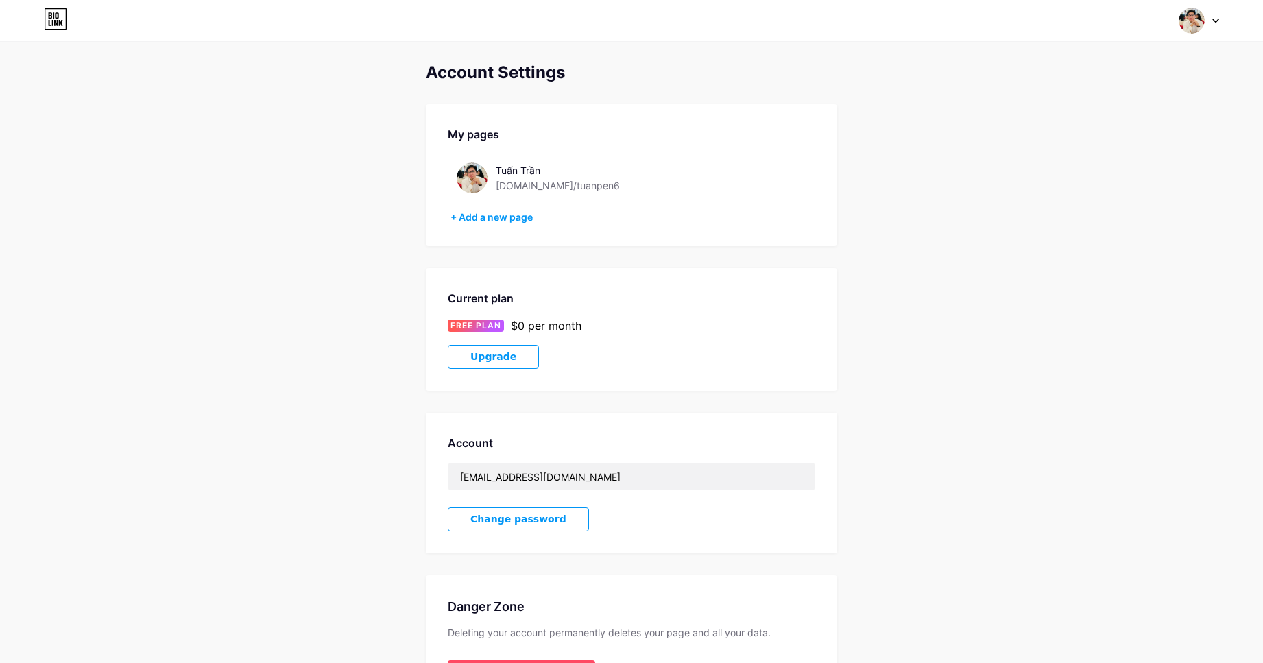
click at [547, 174] on div "[PERSON_NAME]" at bounding box center [580, 170] width 169 height 14
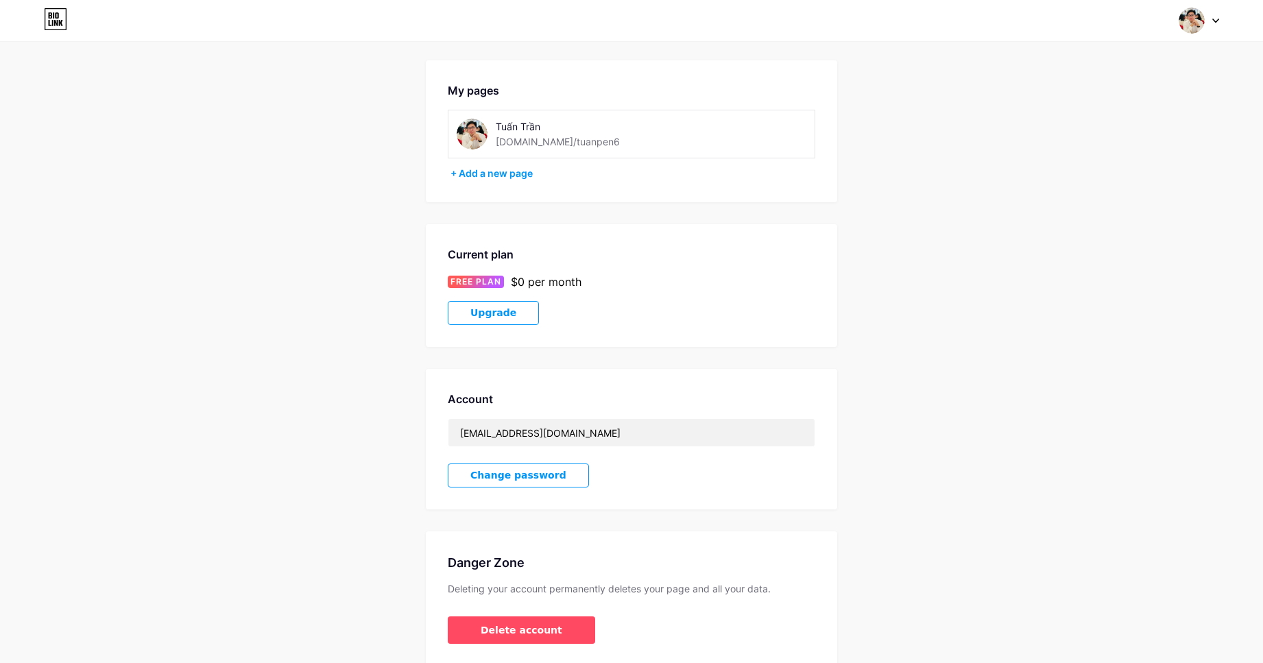
scroll to position [101, 0]
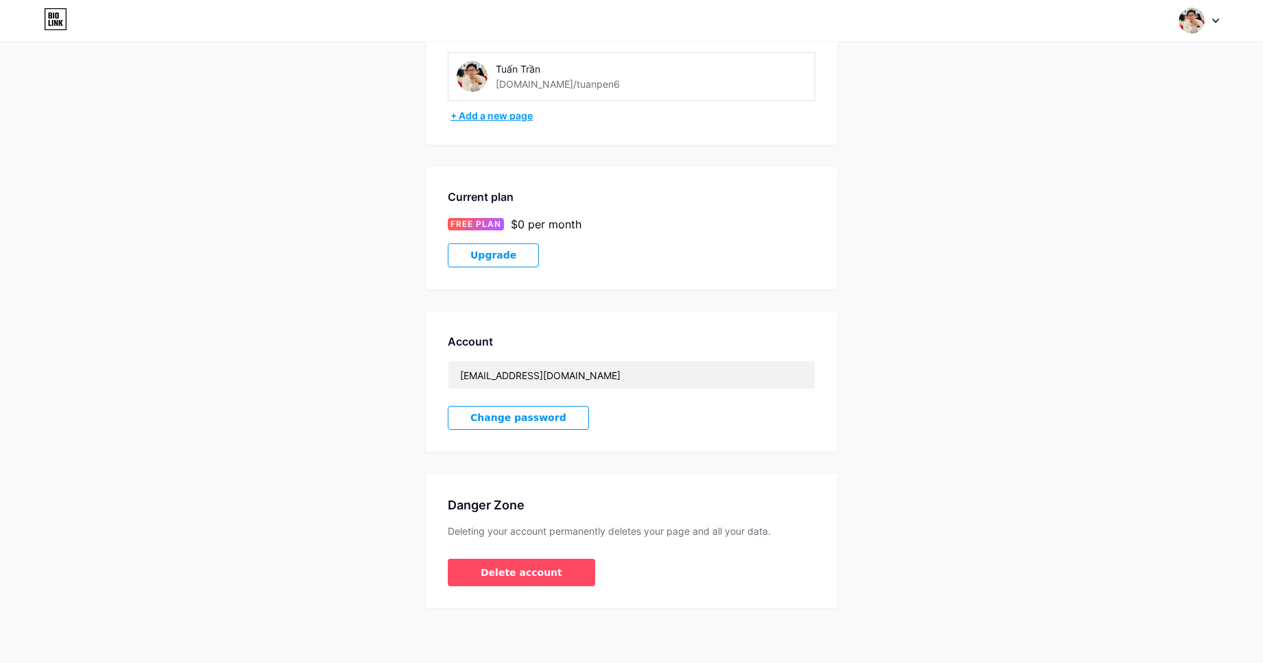
click at [511, 115] on div "+ Add a new page" at bounding box center [632, 116] width 365 height 14
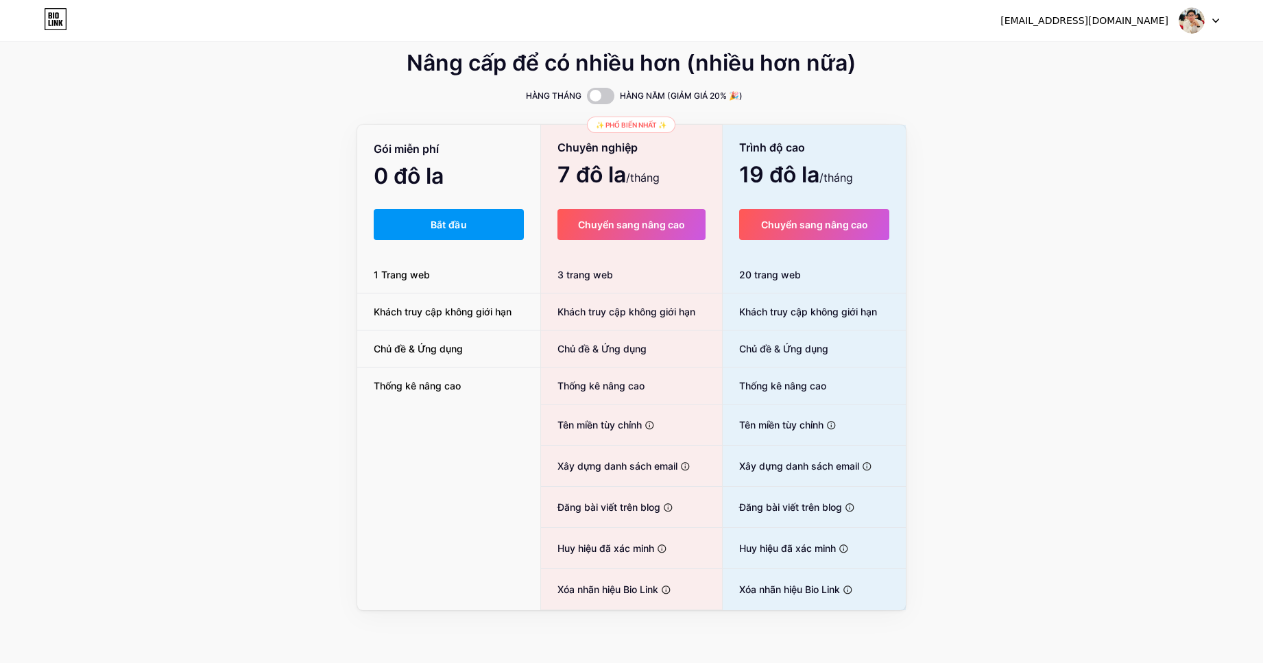
scroll to position [10, 0]
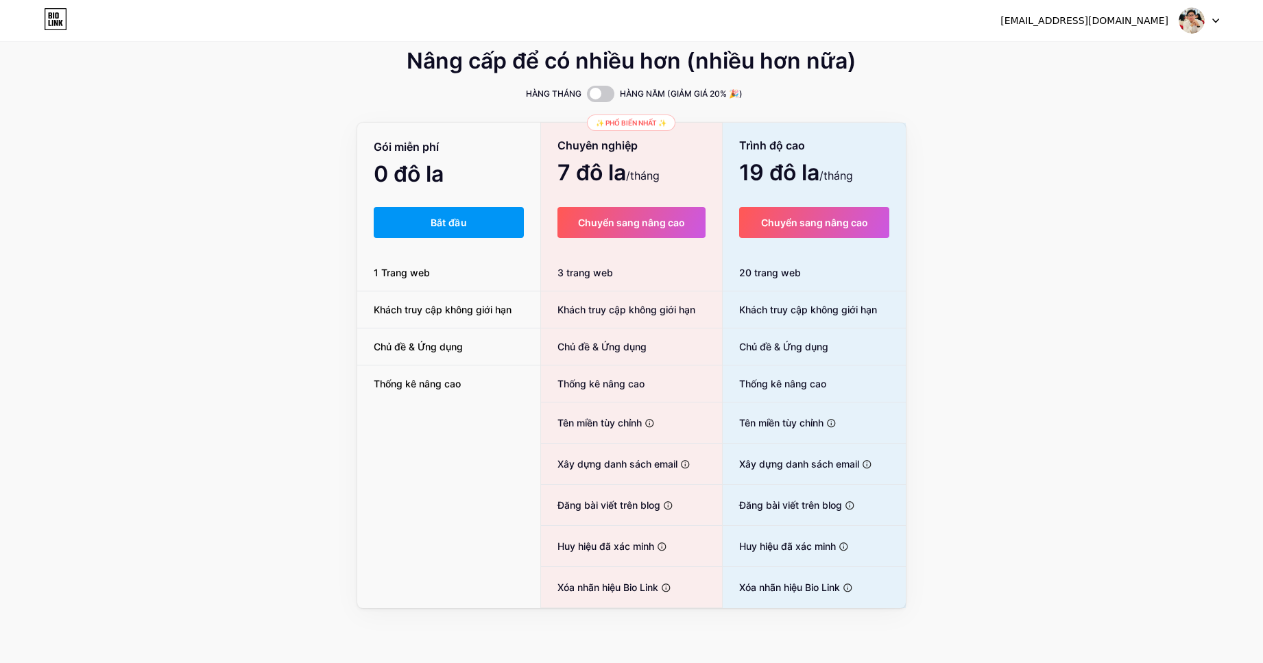
drag, startPoint x: 1229, startPoint y: 30, endPoint x: 1191, endPoint y: 16, distance: 41.0
click at [1227, 30] on div "tuanpen6@gmail.com Bảng điều khiển Đăng xuất" at bounding box center [631, 20] width 1263 height 25
click at [1189, 13] on img at bounding box center [1192, 21] width 26 height 26
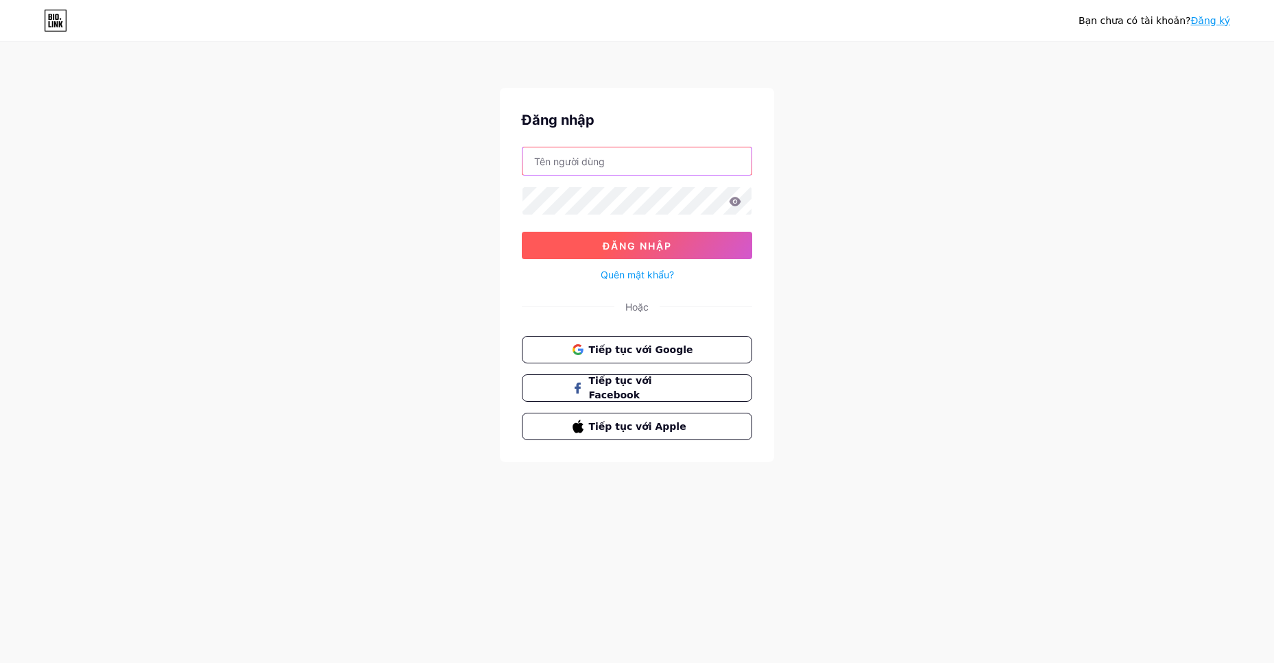
type input "[EMAIL_ADDRESS][DOMAIN_NAME]"
click at [710, 242] on button "Đăng nhập" at bounding box center [637, 245] width 230 height 27
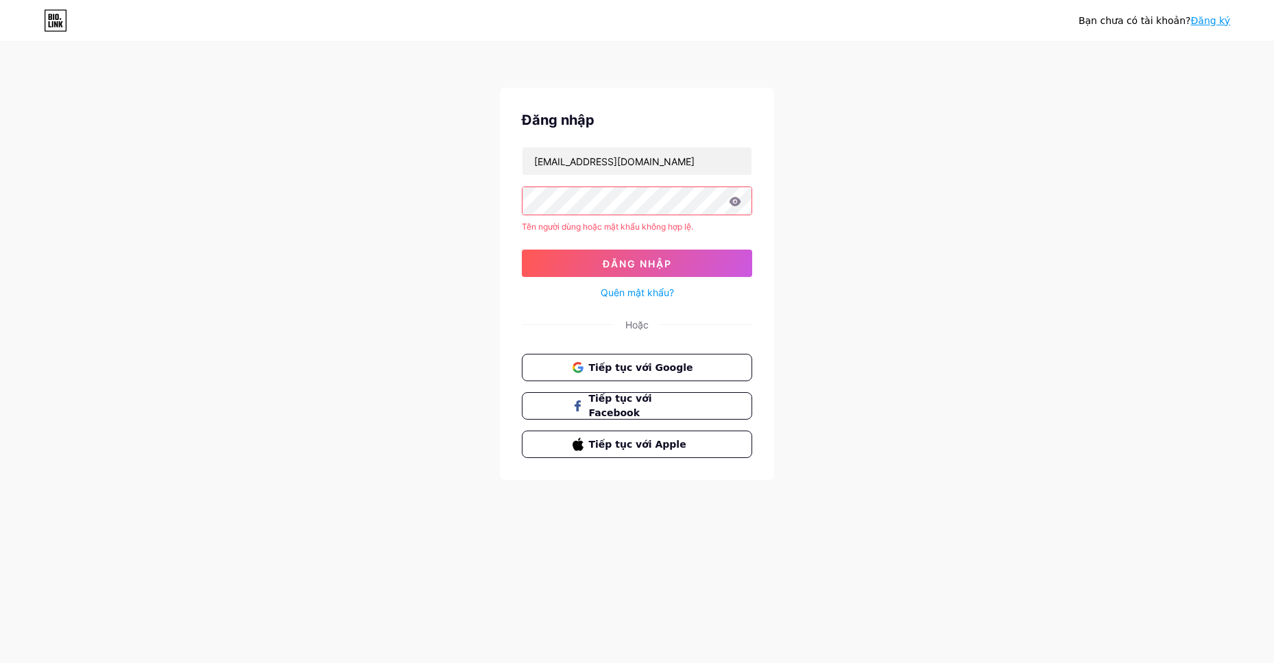
click at [737, 200] on icon at bounding box center [736, 201] width 12 height 9
click at [736, 204] on icon at bounding box center [736, 201] width 12 height 9
click at [579, 267] on button "Đăng nhập" at bounding box center [637, 263] width 230 height 27
click at [460, 211] on div "Bạn chưa có tài khoản? Đăng ký Đăng nhập tuanpen6@gmail.com Tên người dùng hoặc…" at bounding box center [637, 262] width 1274 height 524
click at [593, 268] on button "Đăng nhập" at bounding box center [637, 263] width 230 height 27
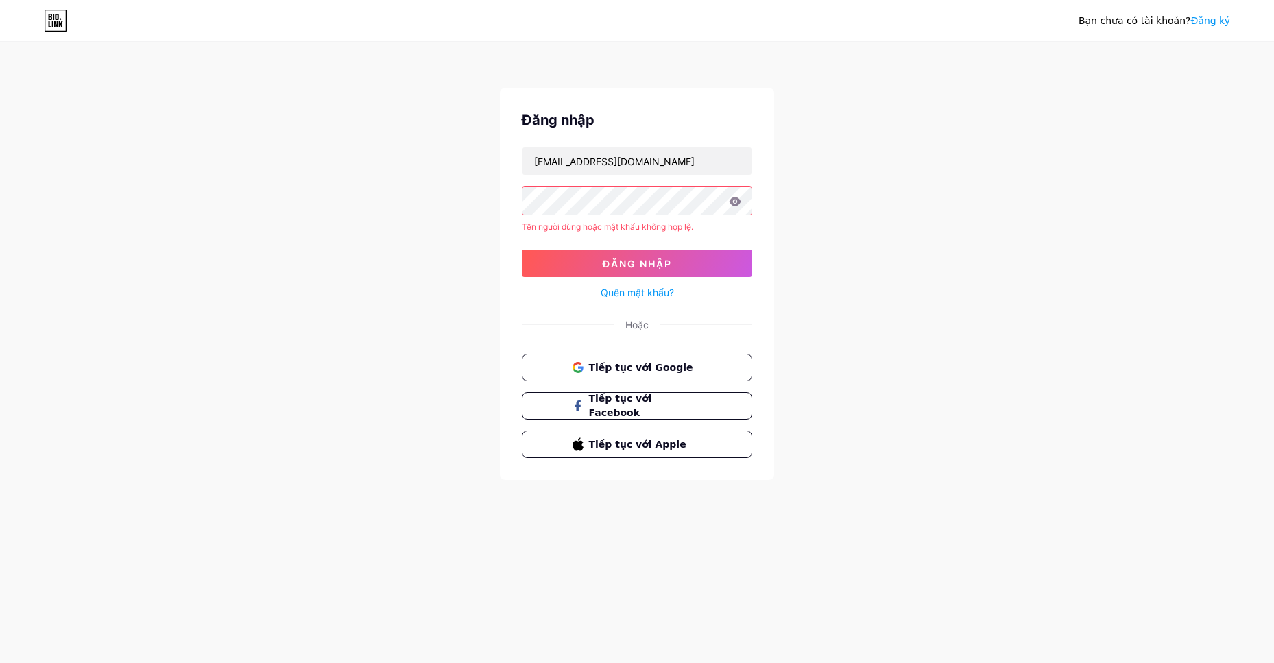
click at [1225, 17] on font "Đăng ký" at bounding box center [1210, 20] width 40 height 11
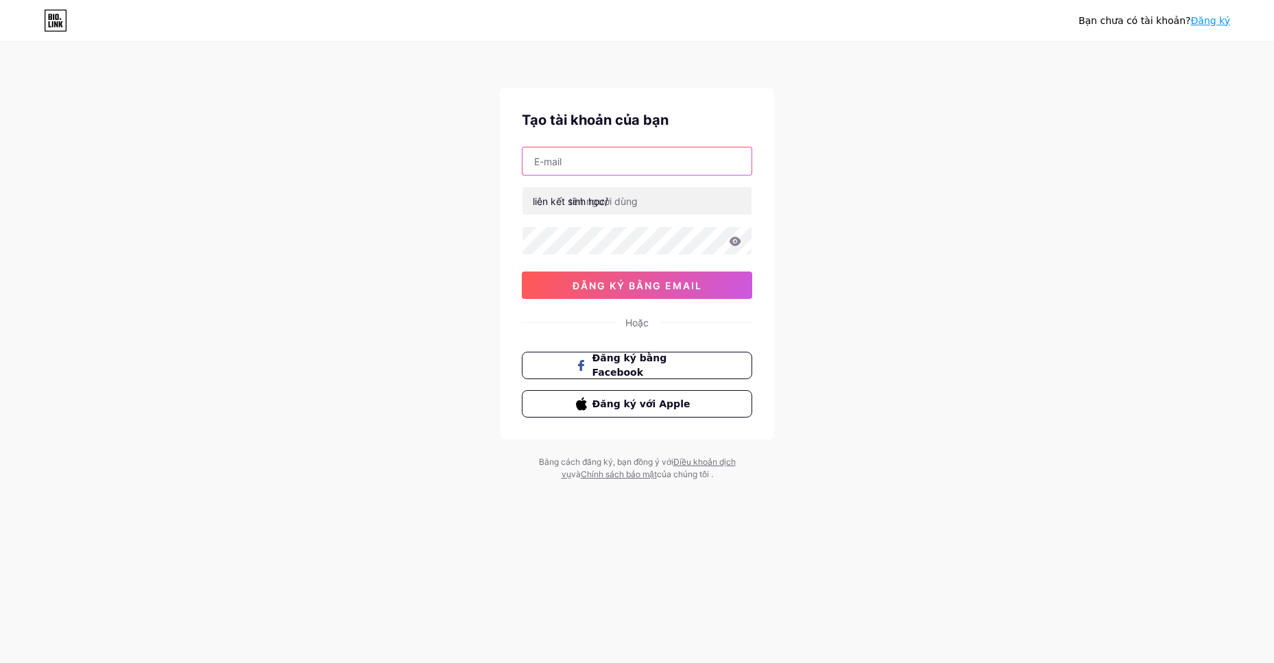
click at [621, 157] on input "text" at bounding box center [636, 160] width 229 height 27
type input "tuantranr6"
click at [563, 208] on div "liên kết sinh học/" at bounding box center [570, 201] width 75 height 14
click at [566, 204] on font "liên kết sinh học/" at bounding box center [570, 201] width 75 height 12
click at [629, 200] on input "text" at bounding box center [636, 200] width 229 height 27
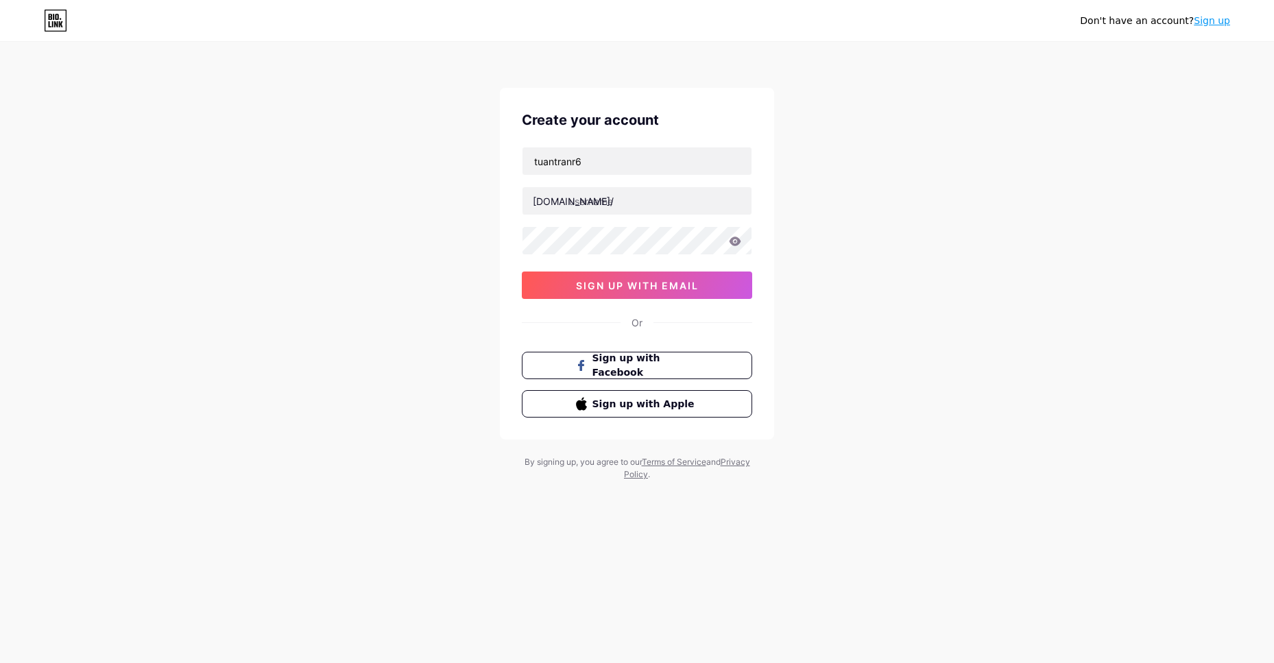
click at [936, 218] on div "Don't have an account? Sign up Create your account tuantranr6 bio.link/ 0cAFcWe…" at bounding box center [637, 262] width 1274 height 525
drag, startPoint x: 600, startPoint y: 158, endPoint x: 448, endPoint y: 163, distance: 152.3
click at [448, 163] on div "Don't have an account? Sign up Create your account tuantranr6 bio.link/ 0cAFcWe…" at bounding box center [637, 262] width 1274 height 525
click at [581, 202] on input "text" at bounding box center [636, 200] width 229 height 27
paste input "tuantranr6"
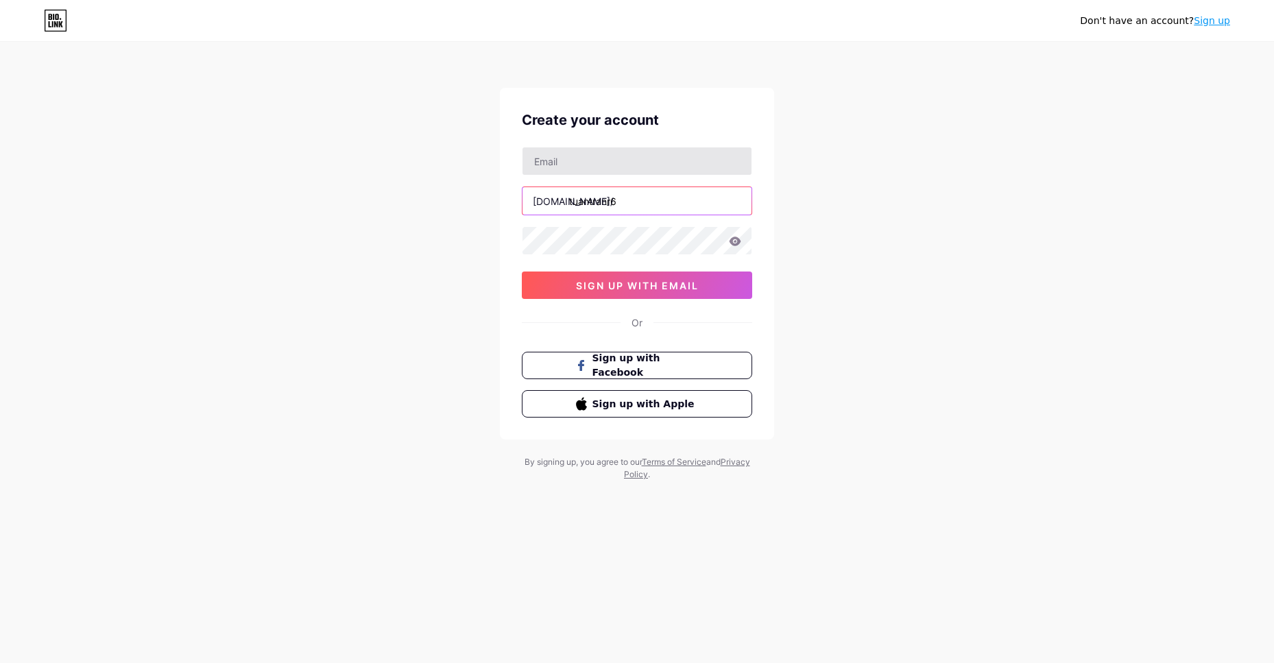
type input "tuantranr6"
click at [601, 167] on input "text" at bounding box center [636, 160] width 229 height 27
type input "[EMAIL_ADDRESS][DOMAIN_NAME]"
click at [631, 280] on span "sign up with email" at bounding box center [637, 286] width 123 height 12
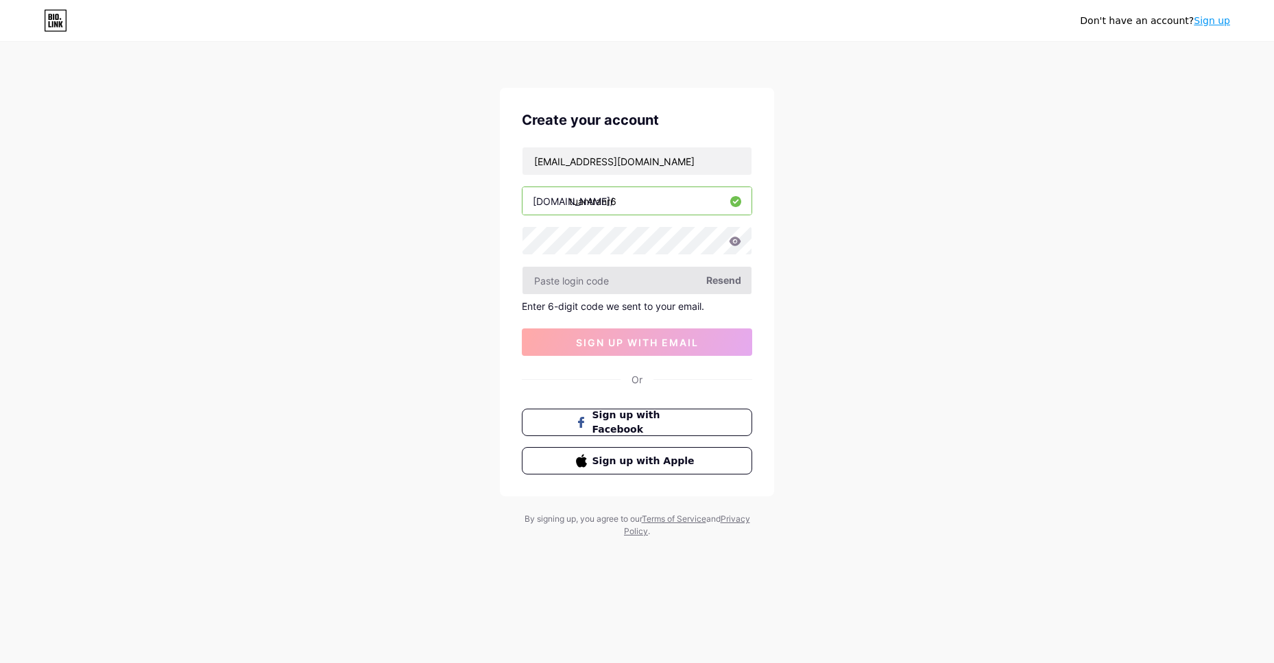
click at [608, 280] on input "text" at bounding box center [636, 280] width 229 height 27
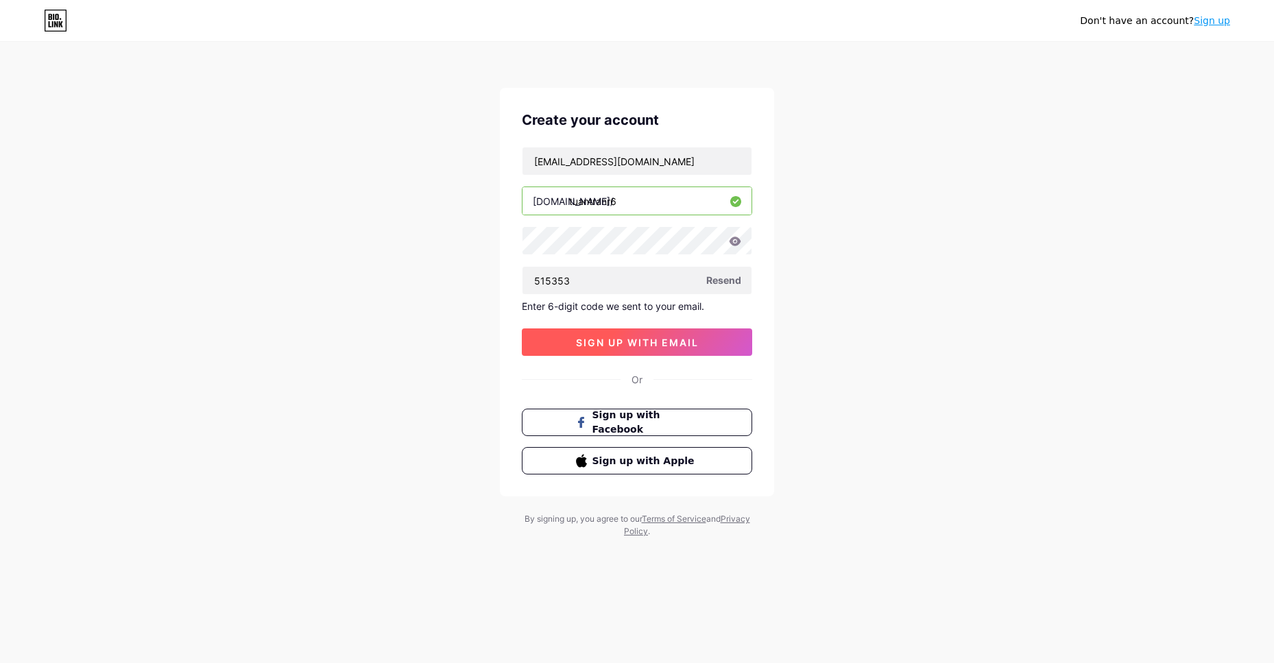
type input "515353"
click at [692, 342] on span "sign up with email" at bounding box center [637, 343] width 123 height 12
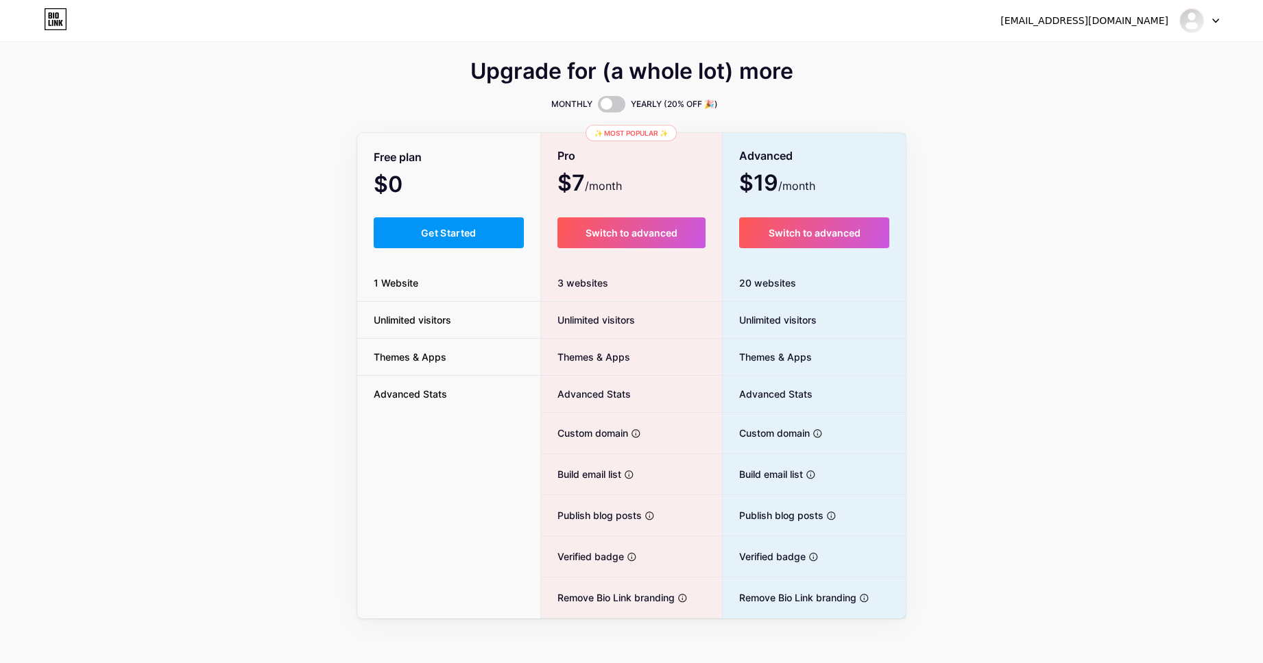
click at [1220, 142] on div "Upgrade for (a whole lot) more MONTHLY YEARLY (20% OFF 🎉) Free plan $0 /month G…" at bounding box center [631, 340] width 1263 height 555
click at [484, 235] on button "Get Started" at bounding box center [449, 232] width 150 height 31
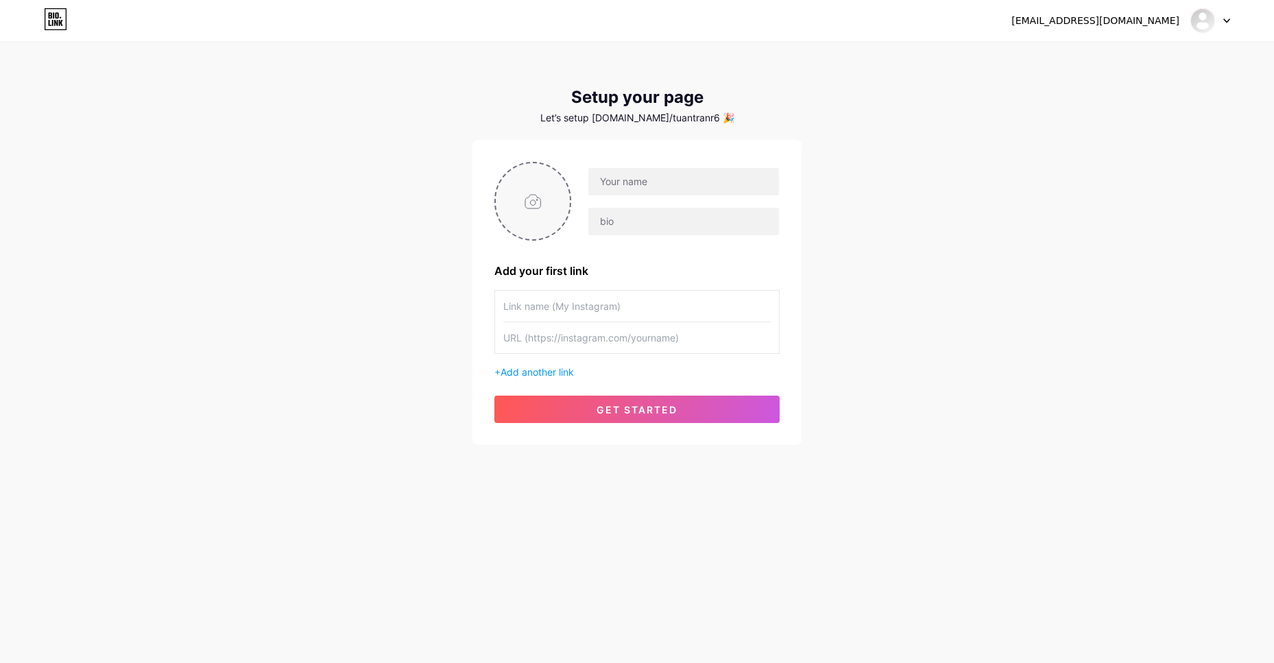
click at [525, 193] on input "file" at bounding box center [533, 201] width 74 height 76
type input "C:\fakepath\z6875958909056_1b17f8ea7b1ffd6815e193a176661aa2.jpg"
click at [560, 168] on circle at bounding box center [562, 172] width 15 height 15
click at [554, 197] on input "file" at bounding box center [533, 201] width 74 height 76
type input "C:\fakepath\z6875958909056_1b17f8ea7b1ffd6815e193a176661aa2.jpg"
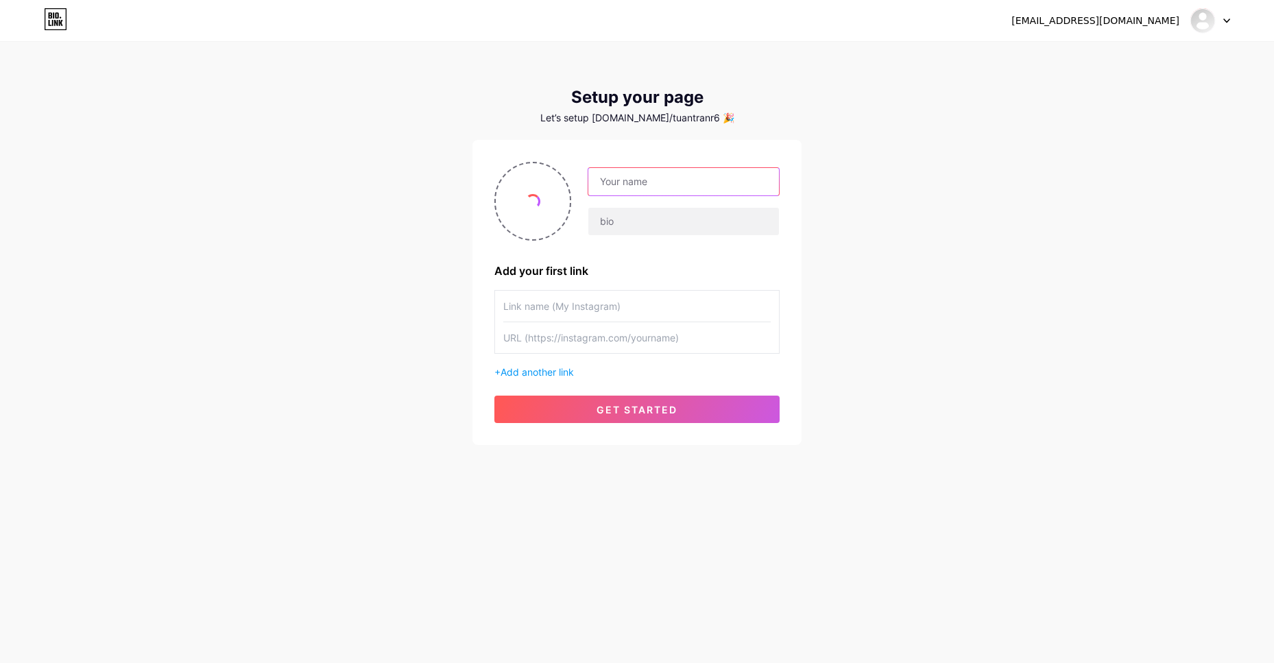
click at [638, 168] on input "text" at bounding box center [683, 181] width 191 height 27
click at [614, 225] on input "text" at bounding box center [683, 221] width 191 height 27
click at [615, 187] on input "text" at bounding box center [683, 181] width 191 height 27
type input "Tuấn Trần"
click at [636, 304] on input "text" at bounding box center [636, 306] width 267 height 31
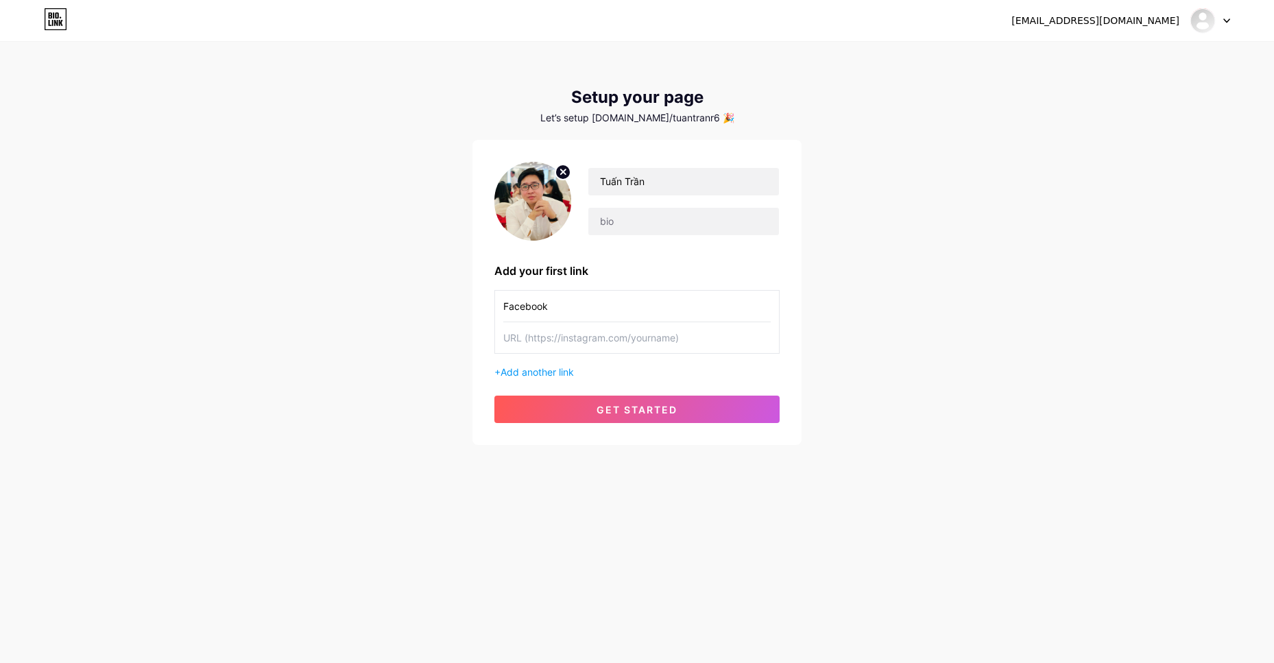
type input "Facebook"
click at [542, 338] on input "text" at bounding box center [636, 337] width 267 height 31
paste input "https://www.facebook.com/TuanTranChiaSeAI"
type input "https://www.facebook.com/TuanTranChiaSeAI"
click at [556, 370] on span "Add another link" at bounding box center [537, 372] width 73 height 12
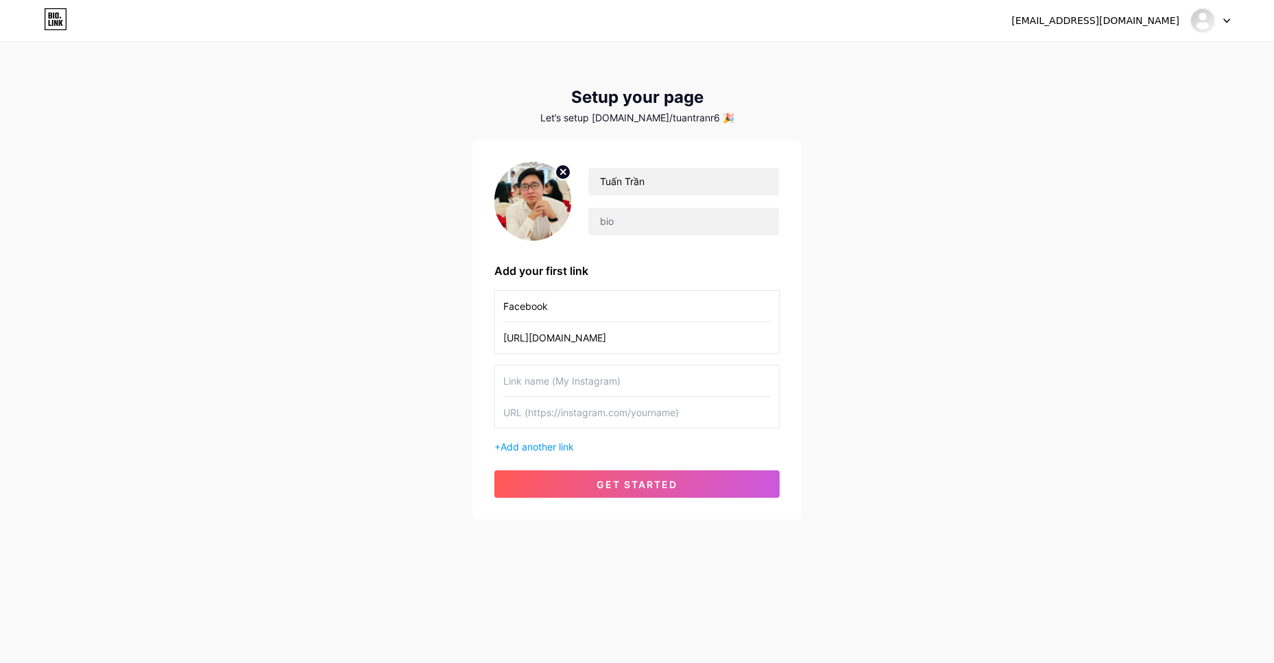
click at [580, 383] on input "text" at bounding box center [636, 380] width 267 height 31
click at [525, 381] on input "FacePage" at bounding box center [636, 380] width 267 height 31
type input "FanPage"
click at [520, 407] on input "text" at bounding box center [636, 412] width 267 height 31
paste input "[URL][DOMAIN_NAME]"
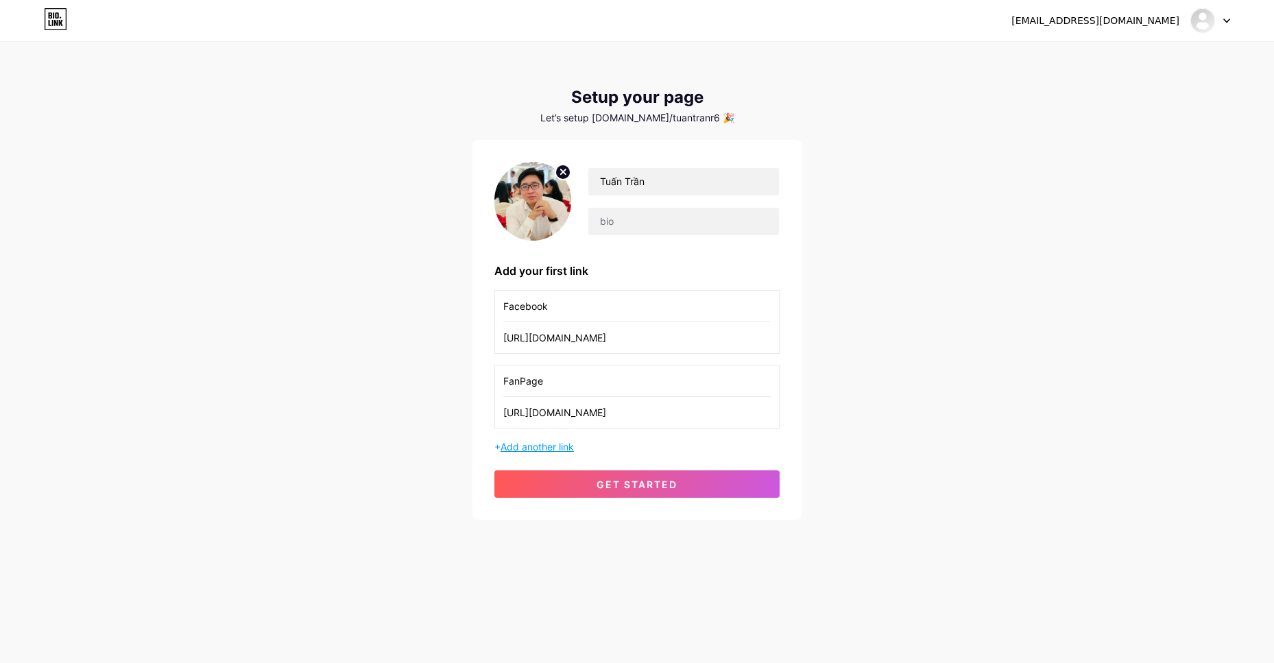
type input "[URL][DOMAIN_NAME]"
click at [545, 446] on span "Add another link" at bounding box center [537, 447] width 73 height 12
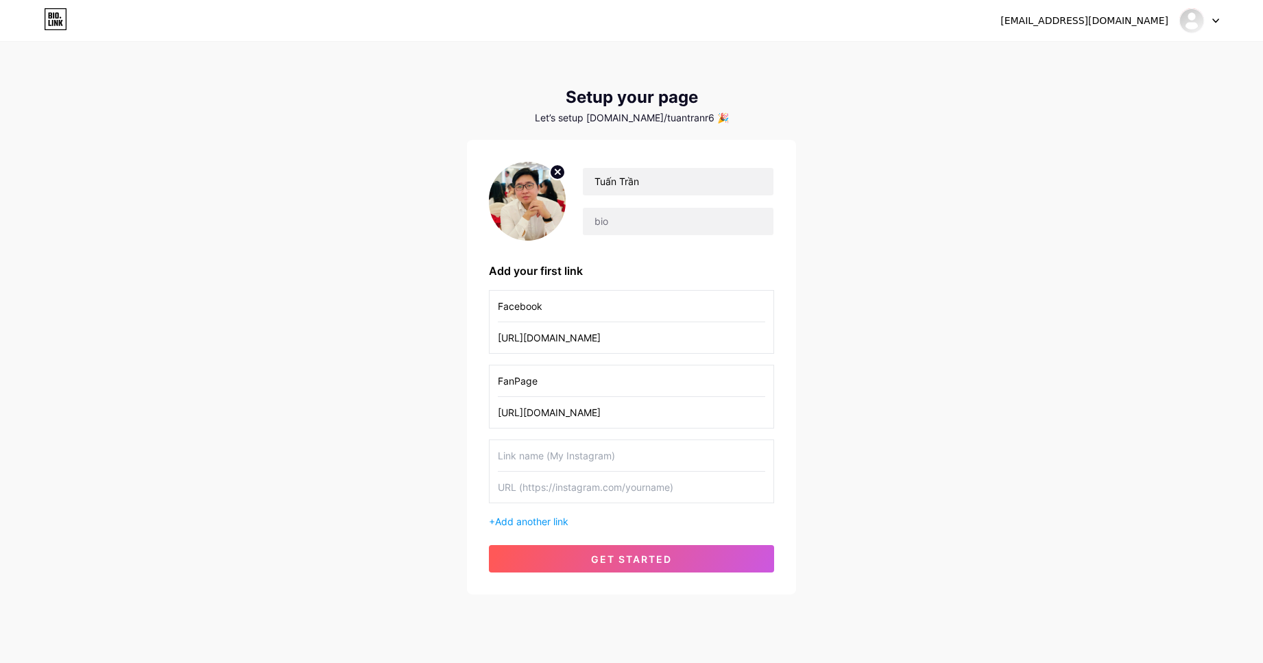
click at [543, 450] on input "text" at bounding box center [631, 455] width 267 height 31
type input "Liên hệ công việc"
click at [646, 211] on input "text" at bounding box center [678, 221] width 191 height 27
click at [688, 568] on button "get started" at bounding box center [631, 558] width 285 height 27
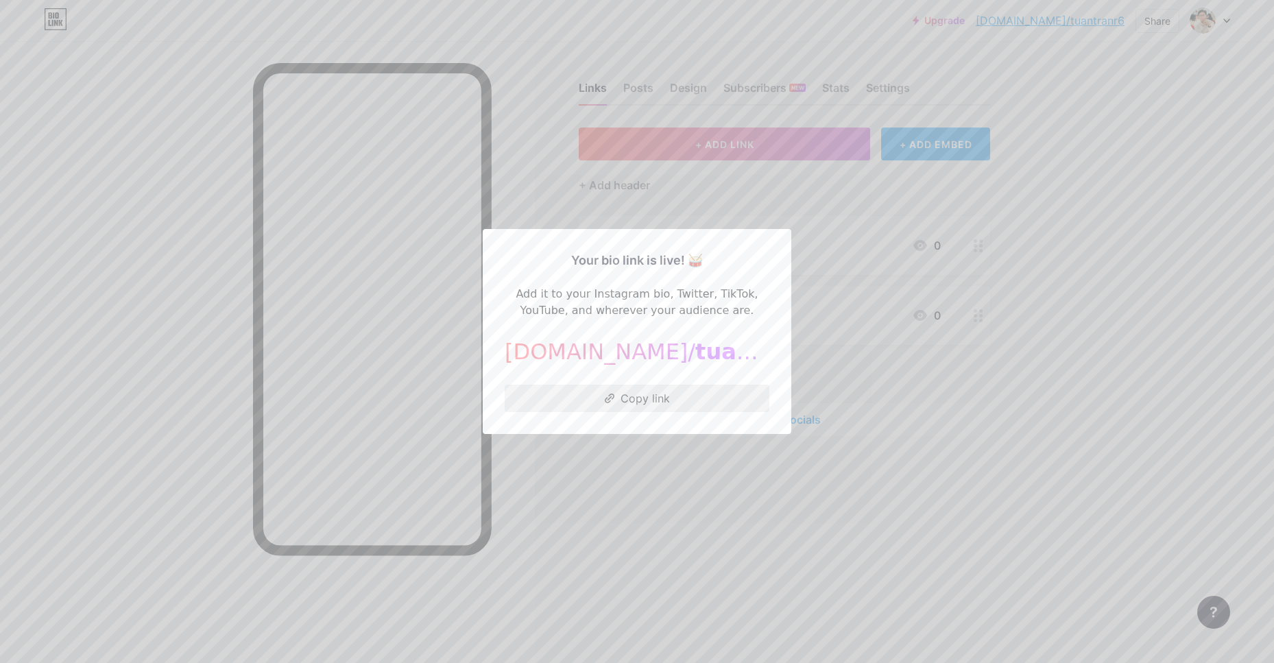
click at [630, 394] on button "Copy link" at bounding box center [637, 398] width 265 height 27
click at [640, 496] on div at bounding box center [637, 331] width 1274 height 663
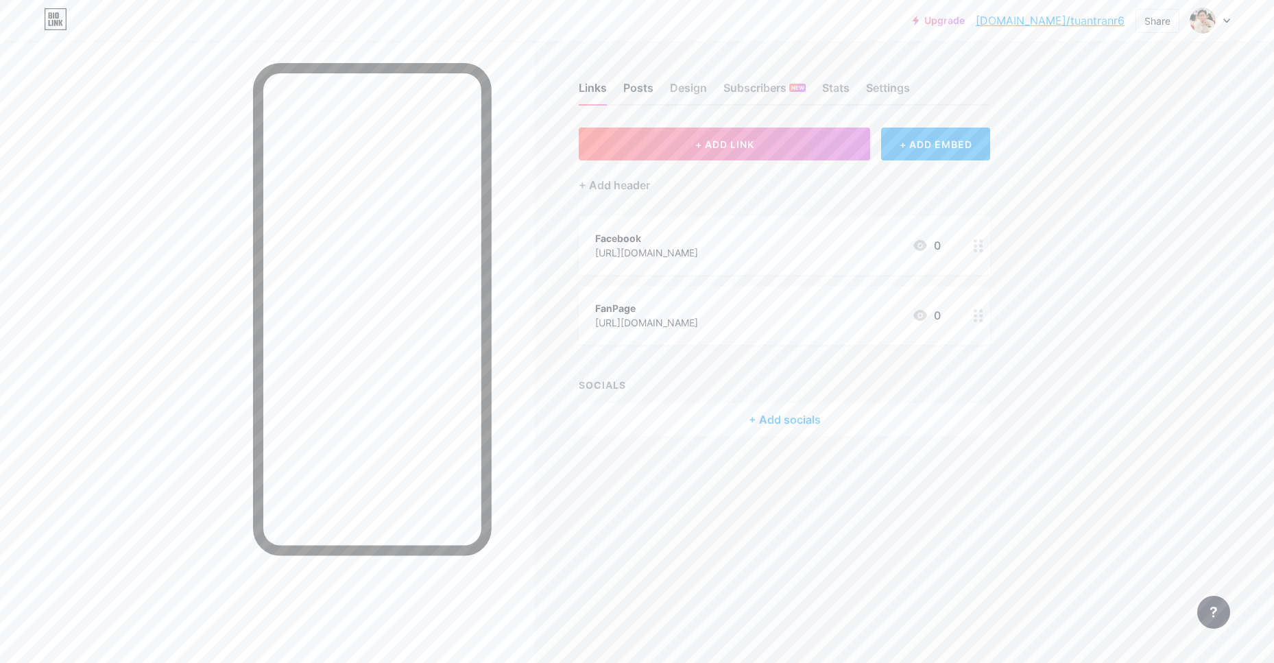
click at [645, 86] on div "Posts" at bounding box center [638, 92] width 30 height 25
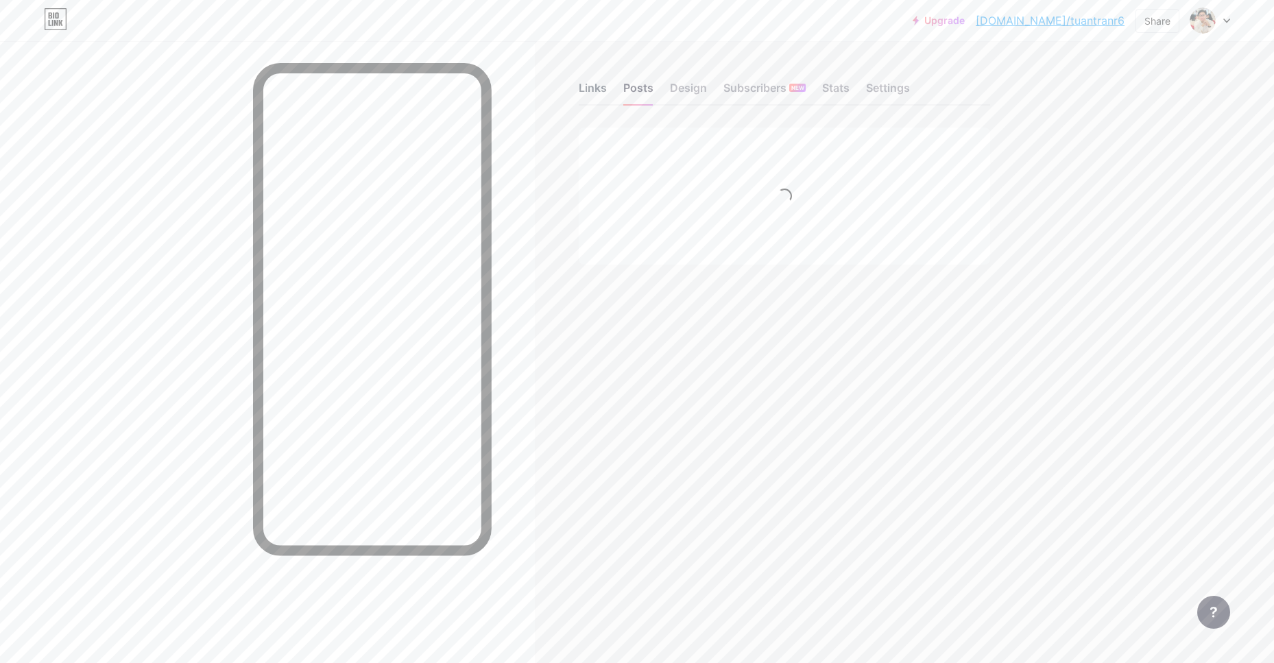
click at [586, 95] on div "Links" at bounding box center [593, 92] width 28 height 25
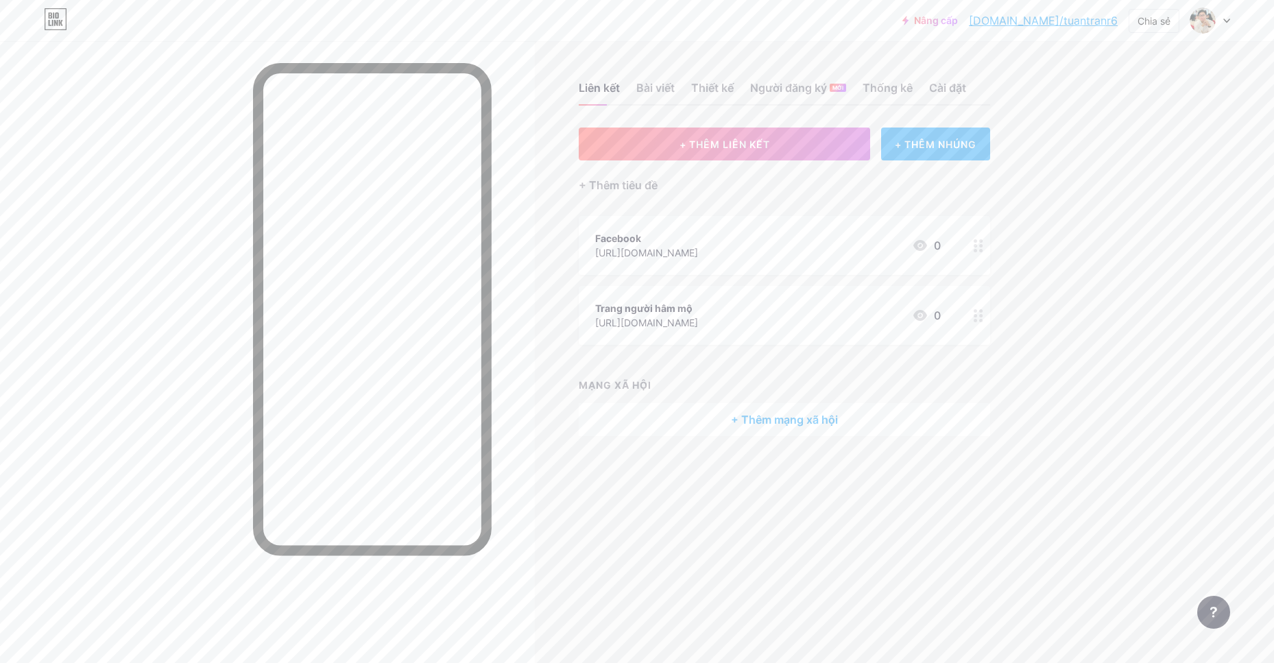
click at [979, 155] on div "+ THÊM NHÚNG" at bounding box center [935, 144] width 109 height 33
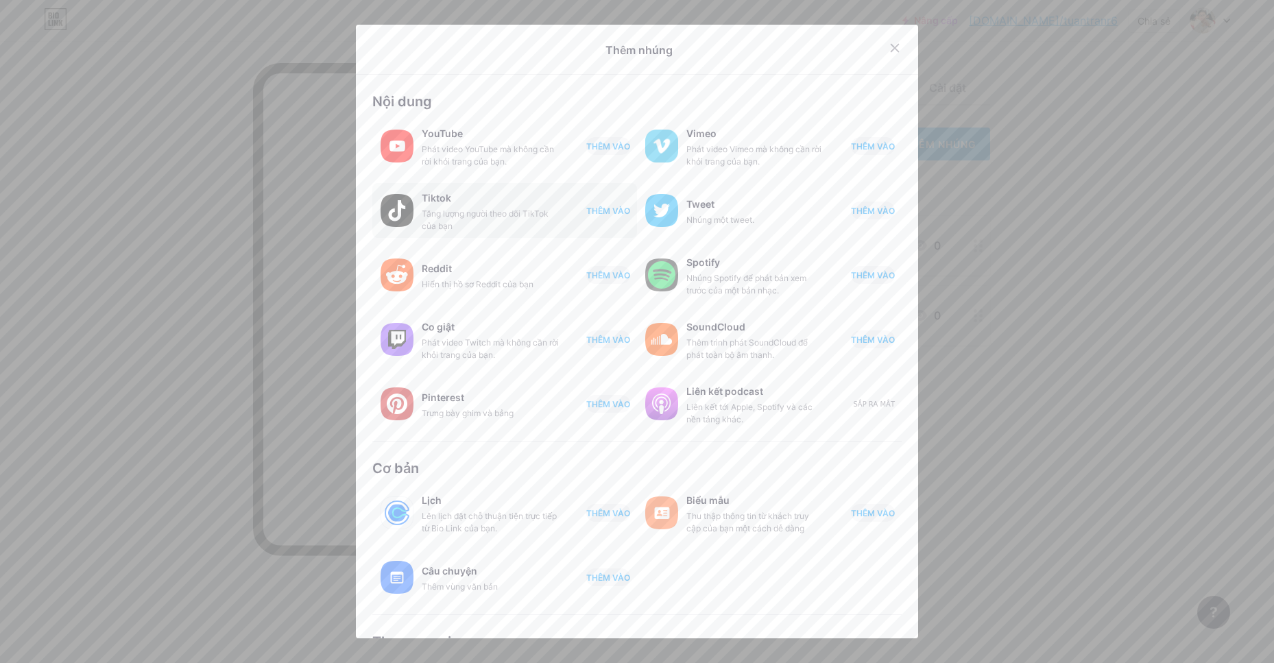
click at [612, 207] on font "THÊM VÀO" at bounding box center [608, 211] width 44 height 10
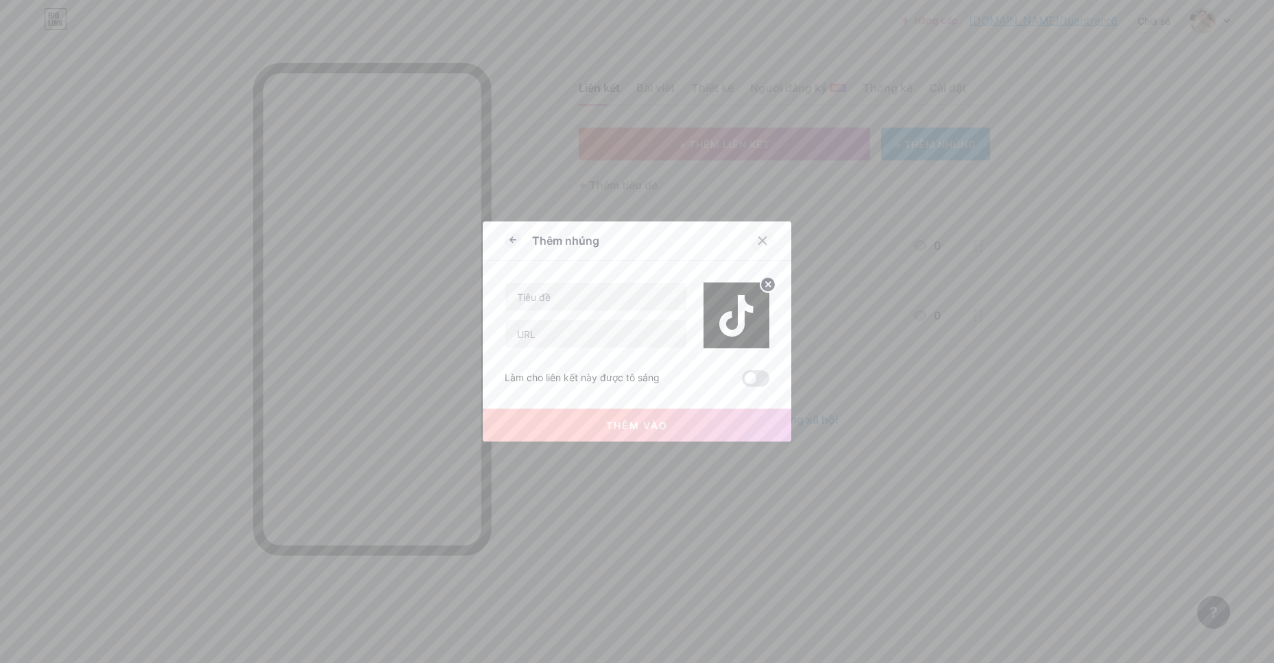
click at [759, 239] on icon at bounding box center [763, 241] width 8 height 8
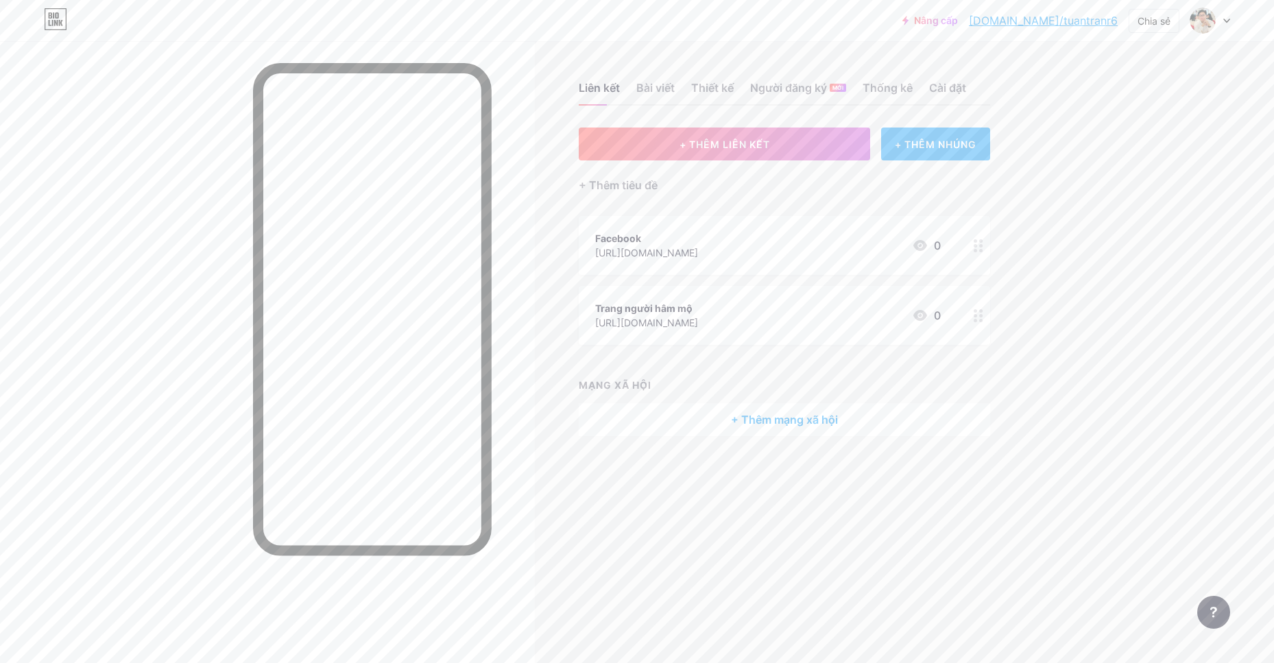
click at [936, 144] on font "+ THÊM NHÚNG" at bounding box center [936, 145] width 82 height 12
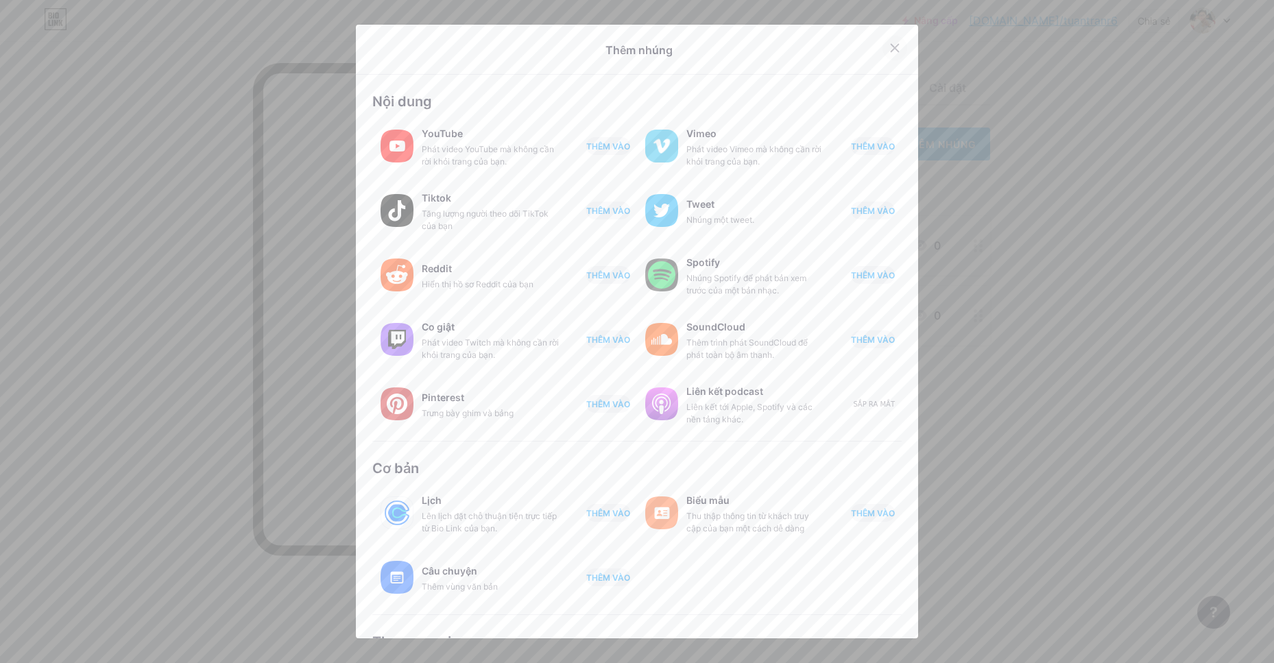
click at [882, 56] on div at bounding box center [894, 48] width 25 height 25
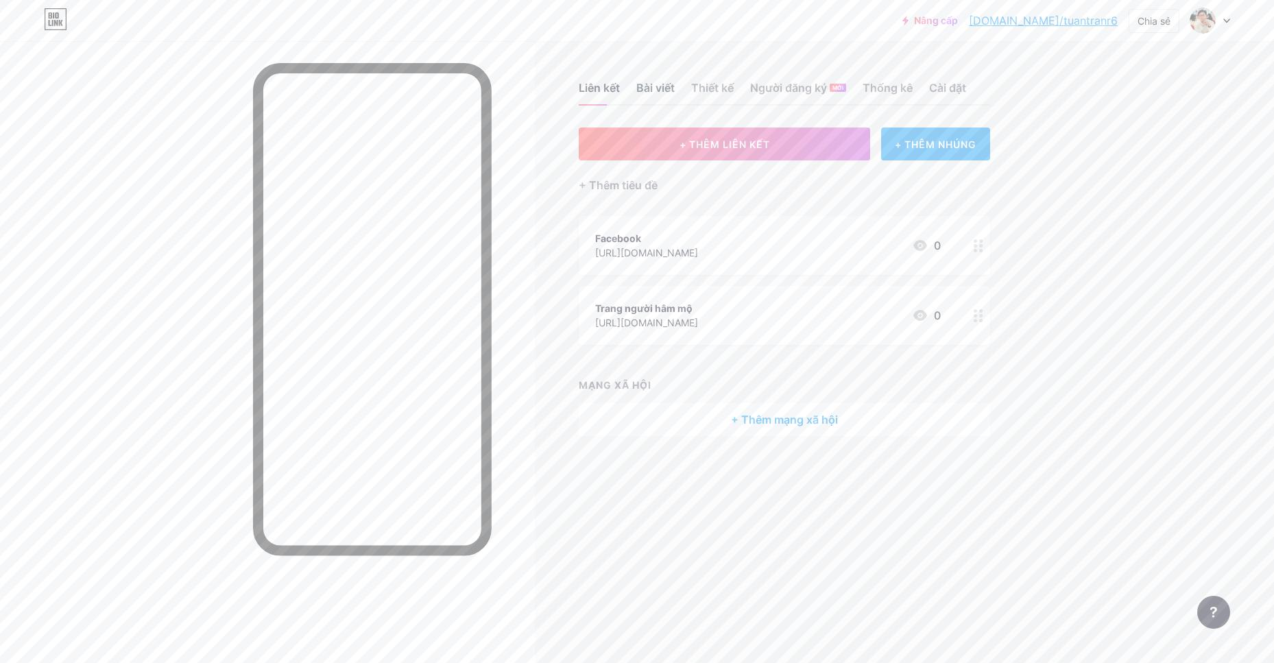
click at [662, 84] on font "Bài viết" at bounding box center [655, 88] width 38 height 14
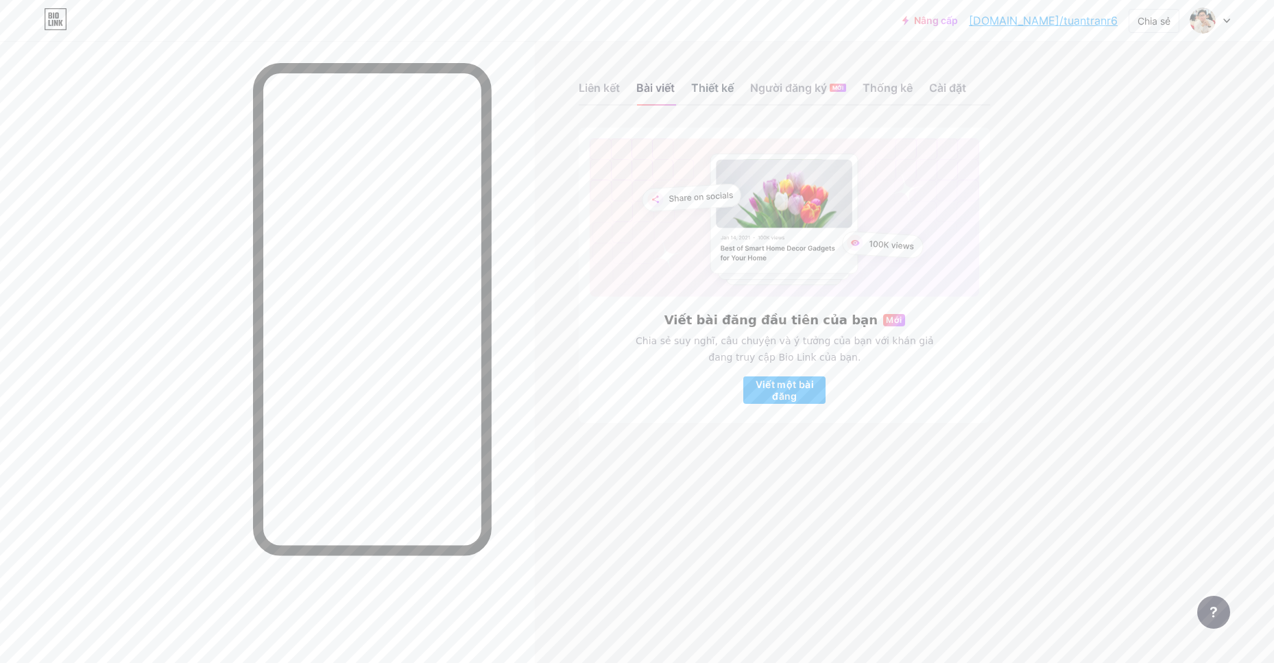
click at [725, 88] on font "Thiết kế" at bounding box center [712, 88] width 43 height 14
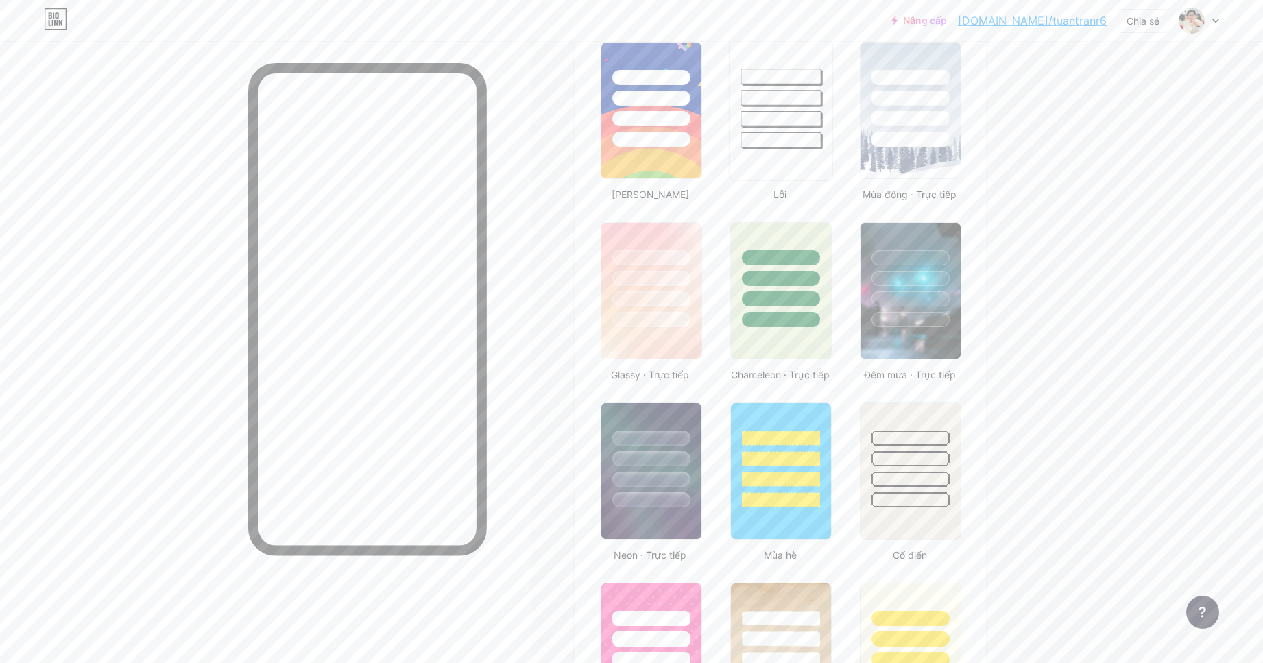
scroll to position [549, 0]
click at [686, 271] on div at bounding box center [651, 277] width 80 height 16
click at [778, 291] on div at bounding box center [781, 299] width 80 height 16
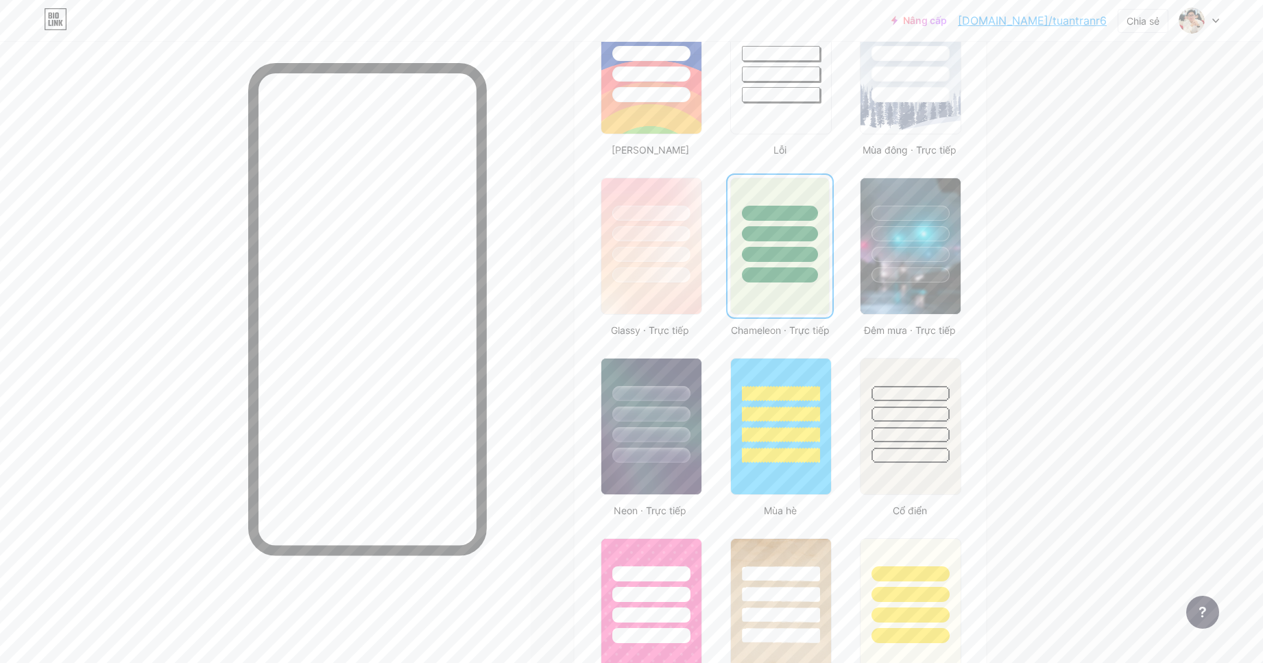
scroll to position [617, 0]
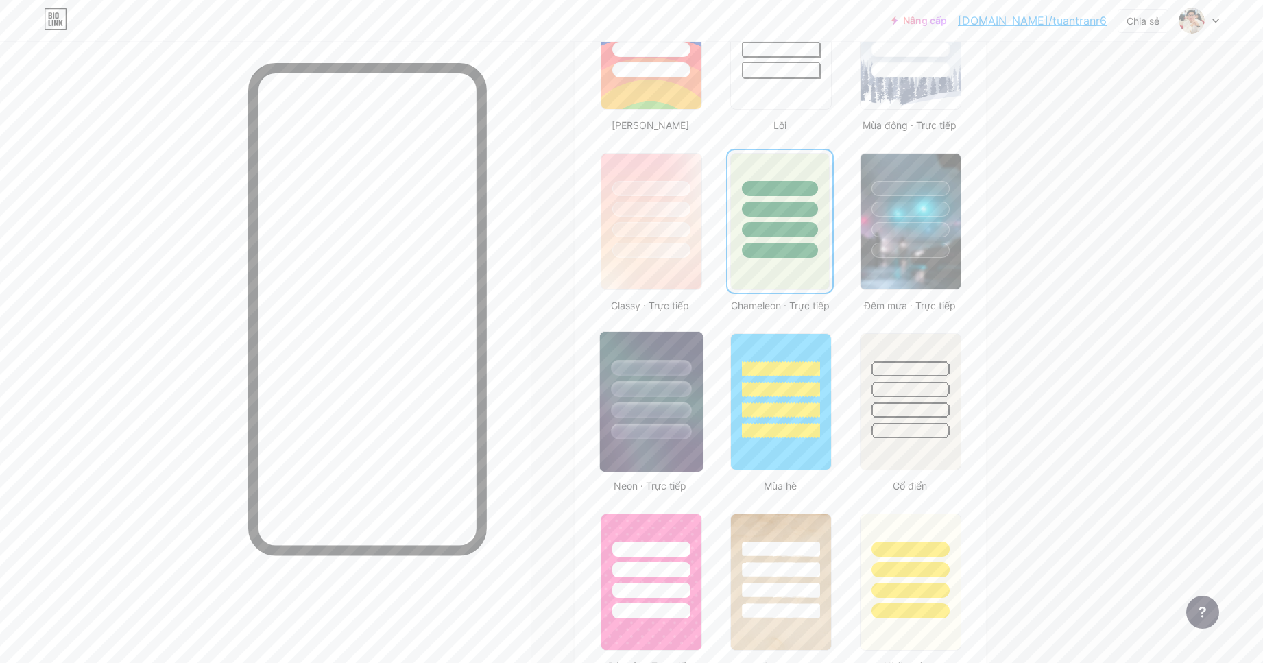
click at [656, 411] on div at bounding box center [651, 410] width 80 height 16
click at [815, 394] on div at bounding box center [781, 389] width 80 height 16
click at [916, 400] on div at bounding box center [910, 386] width 103 height 108
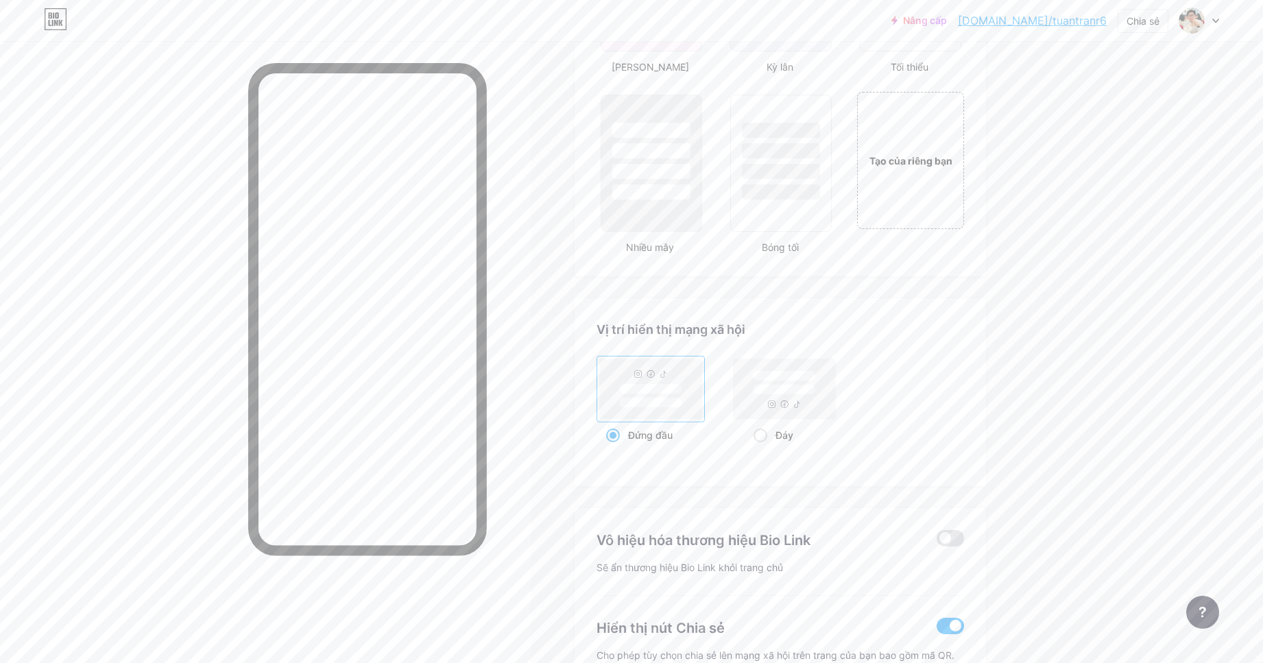
scroll to position [1508, 0]
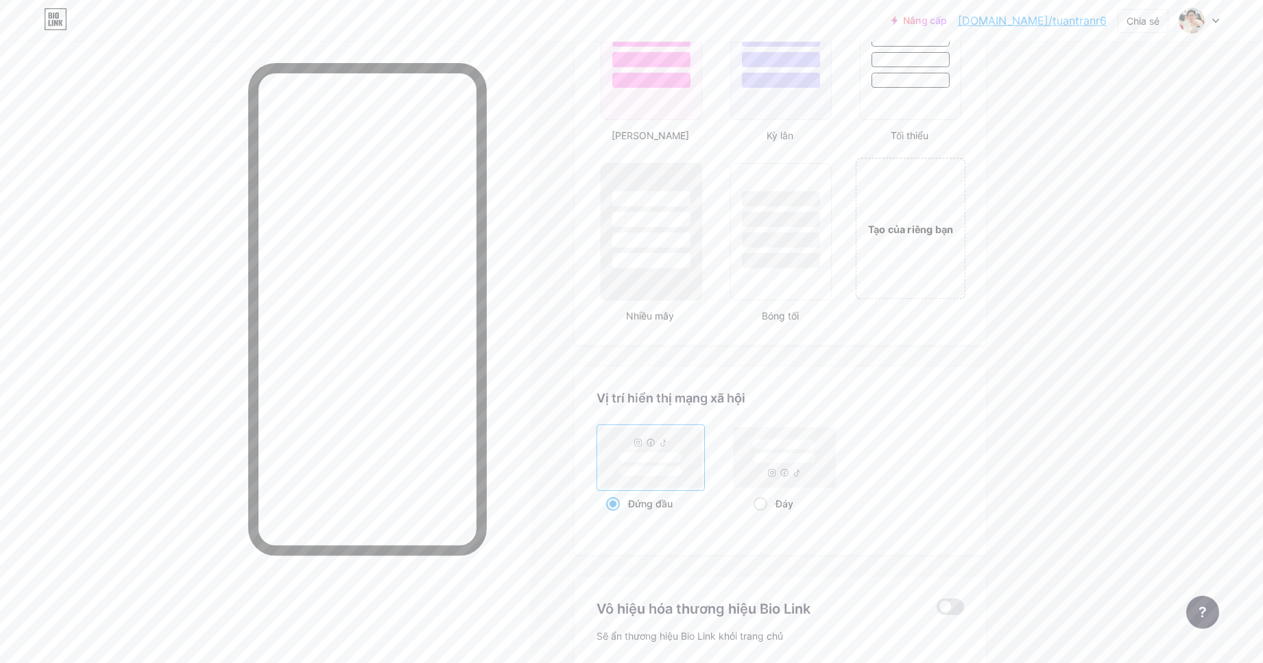
click at [887, 226] on font "Tạo của riêng bạn" at bounding box center [911, 229] width 86 height 12
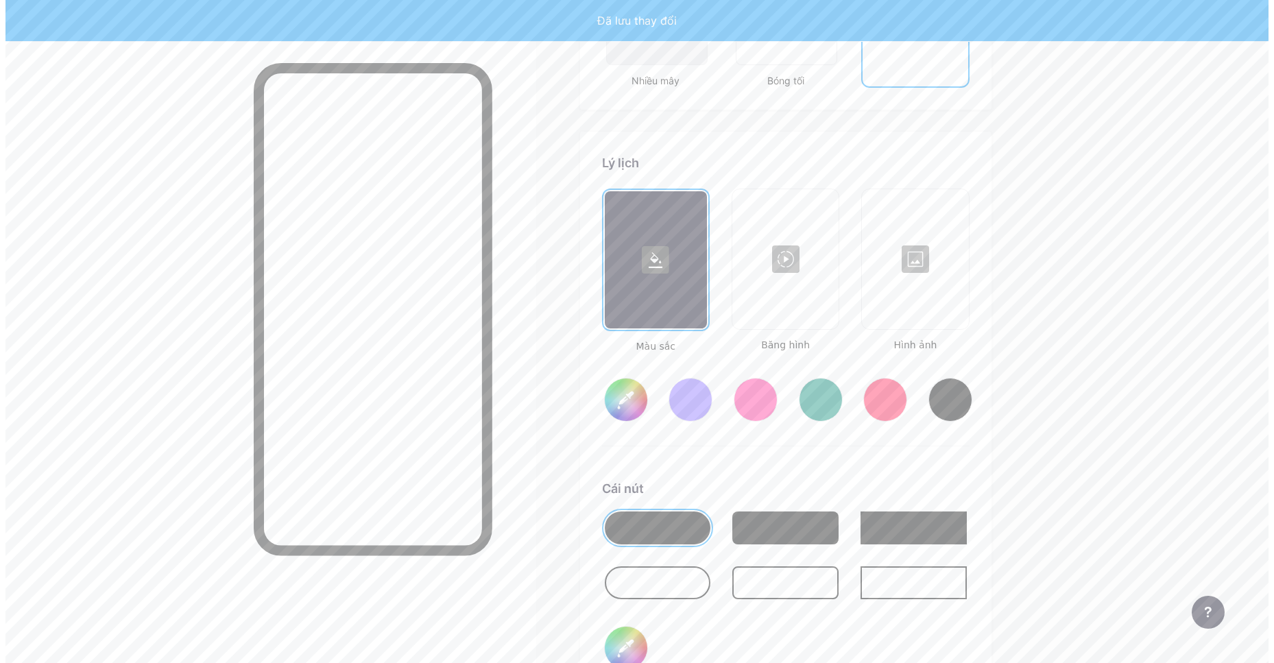
scroll to position [1820, 0]
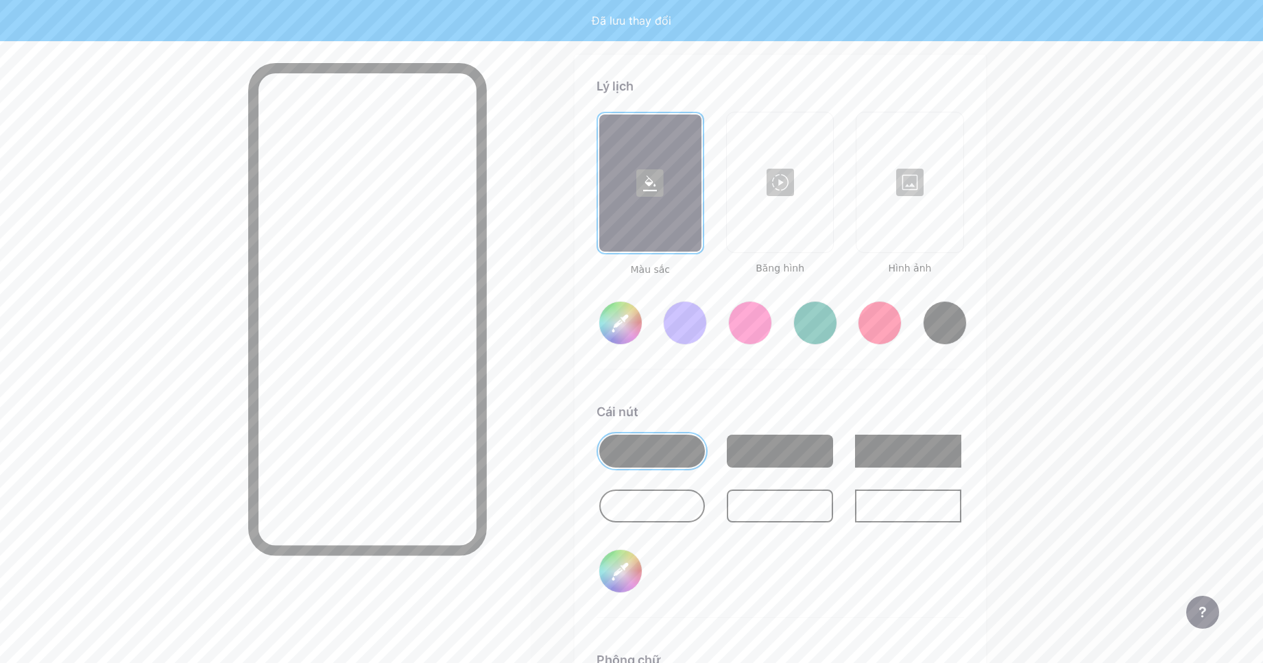
type input "#ffffff"
type input "#000000"
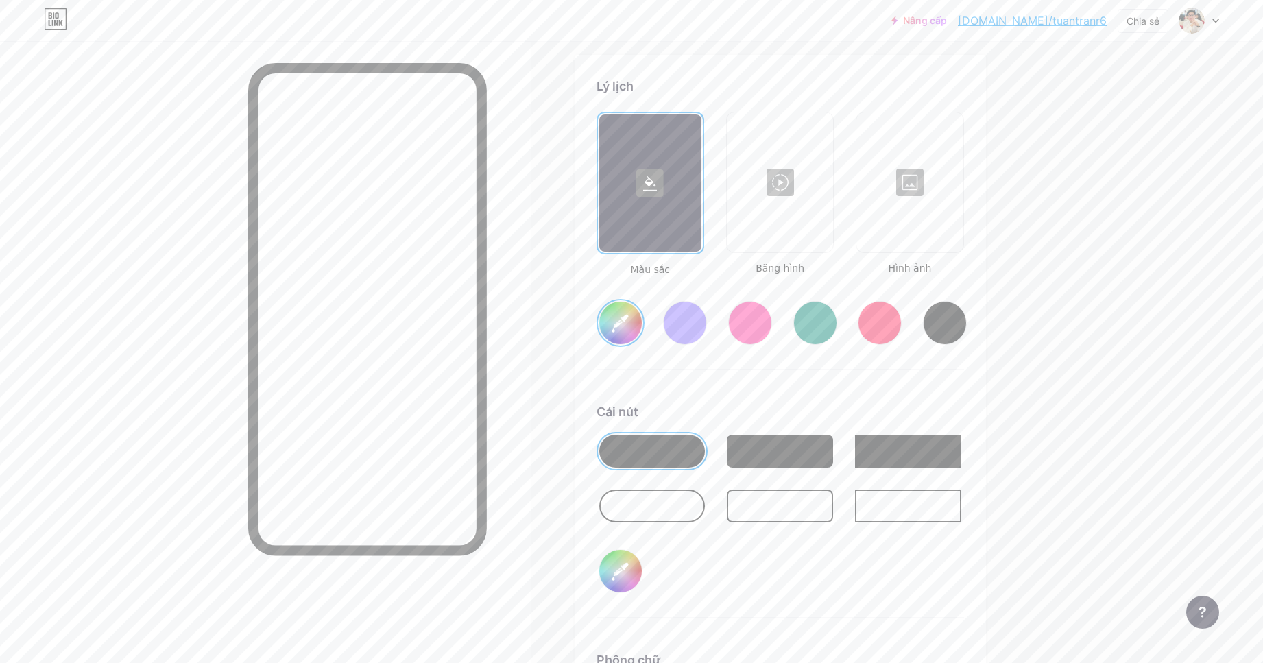
click at [790, 221] on div at bounding box center [780, 182] width 104 height 137
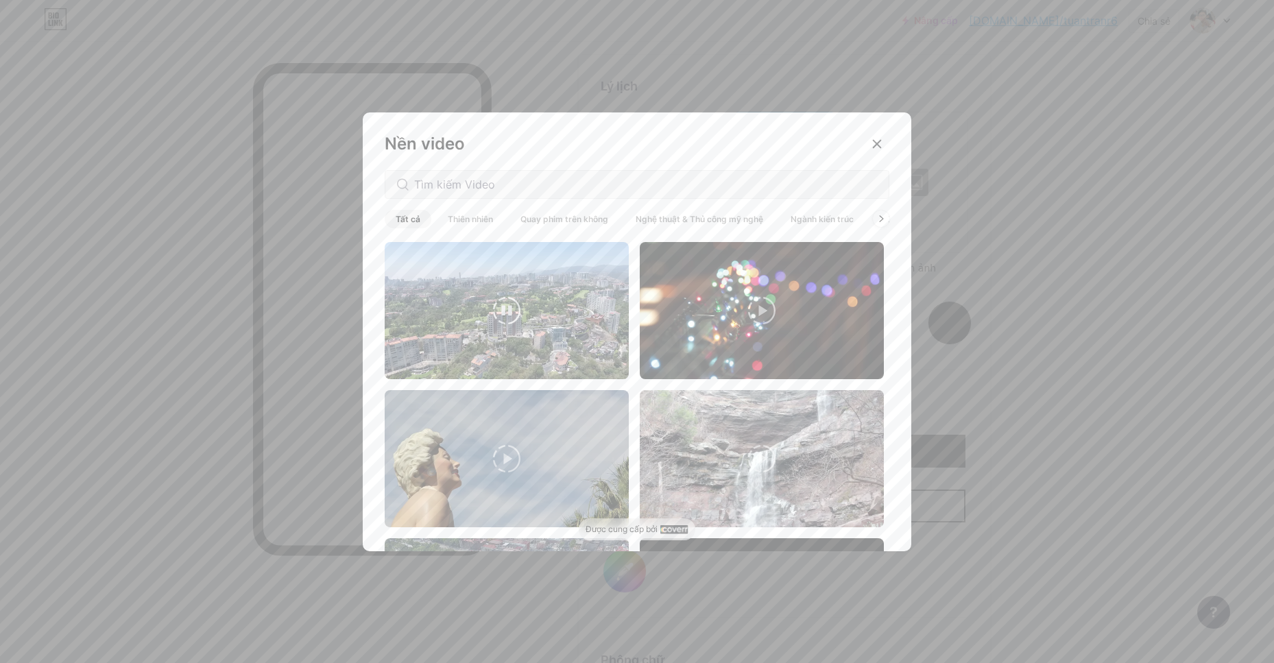
click at [562, 309] on video at bounding box center [507, 310] width 244 height 137
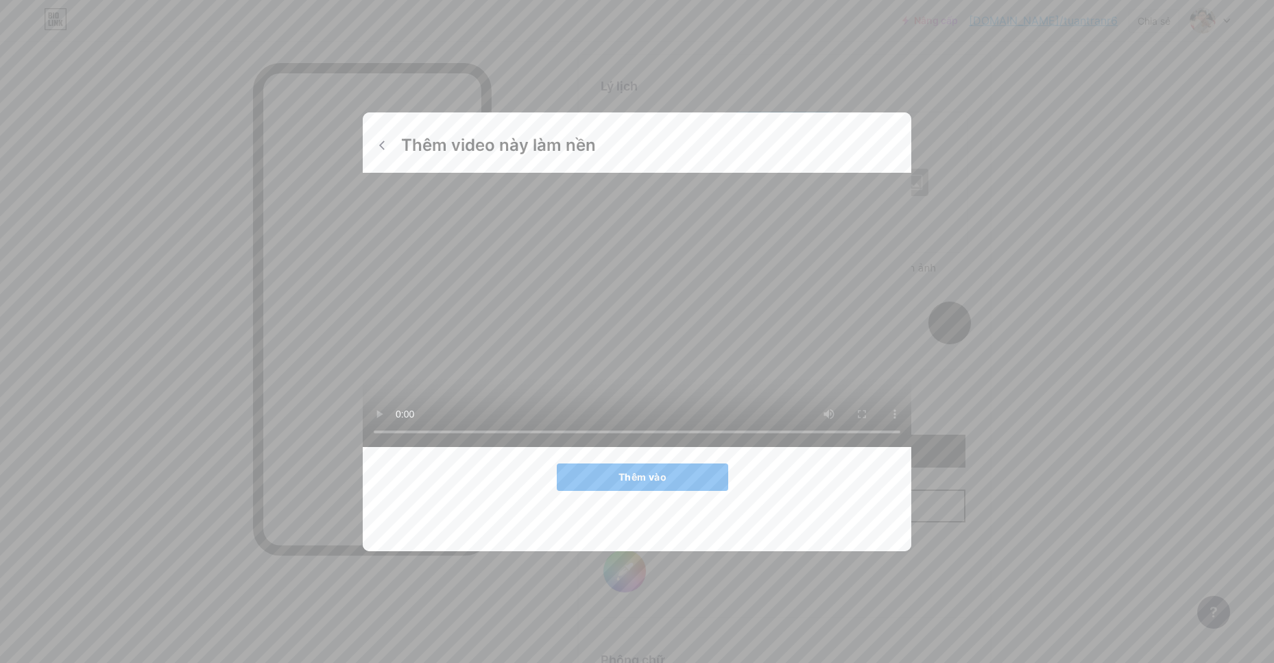
click at [647, 483] on font "Thêm vào" at bounding box center [642, 477] width 48 height 12
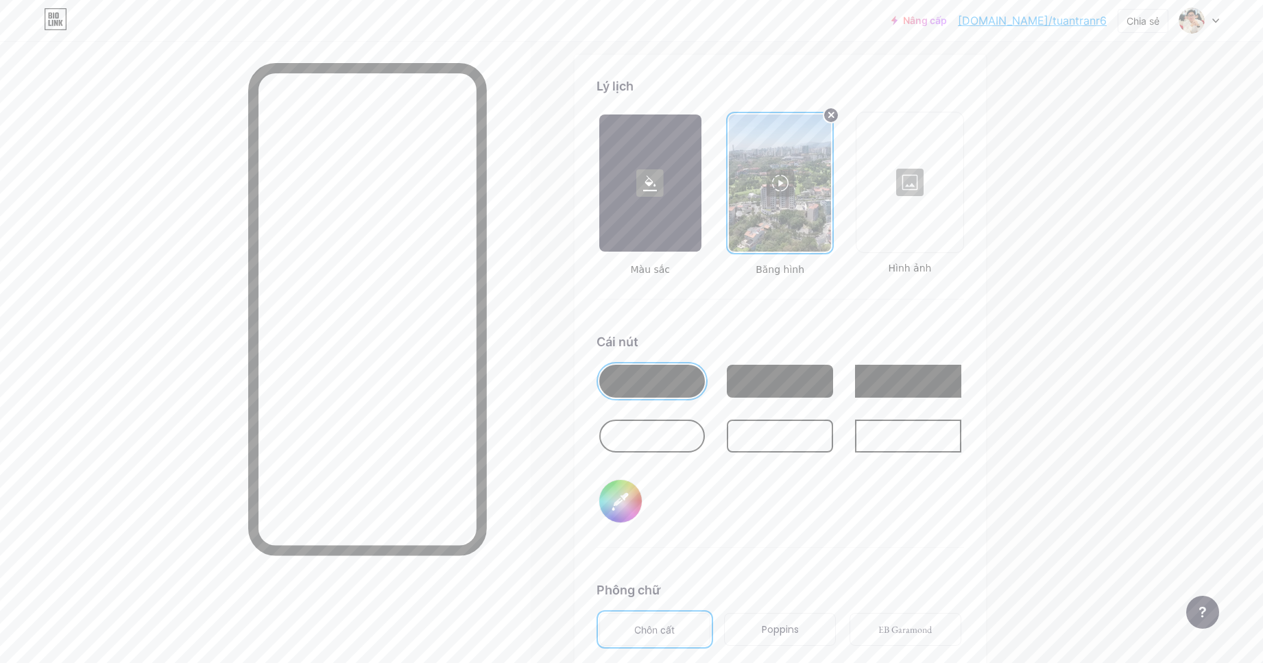
click at [660, 221] on div at bounding box center [650, 183] width 102 height 137
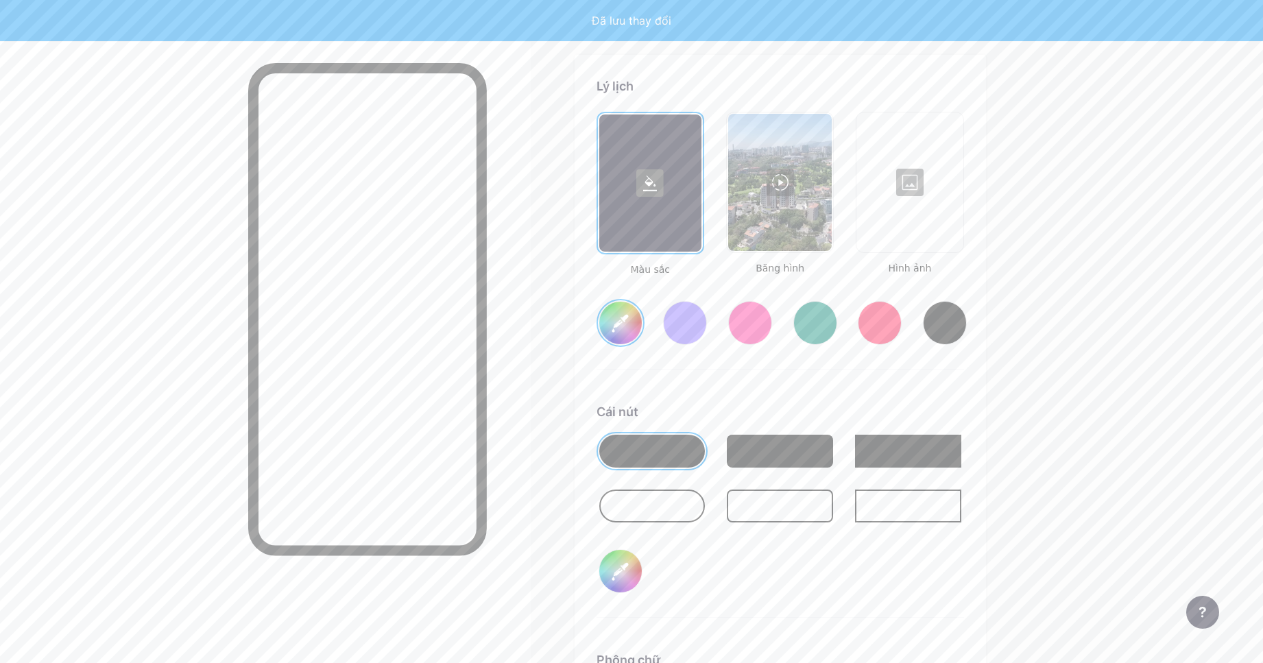
click at [748, 316] on div at bounding box center [750, 323] width 44 height 44
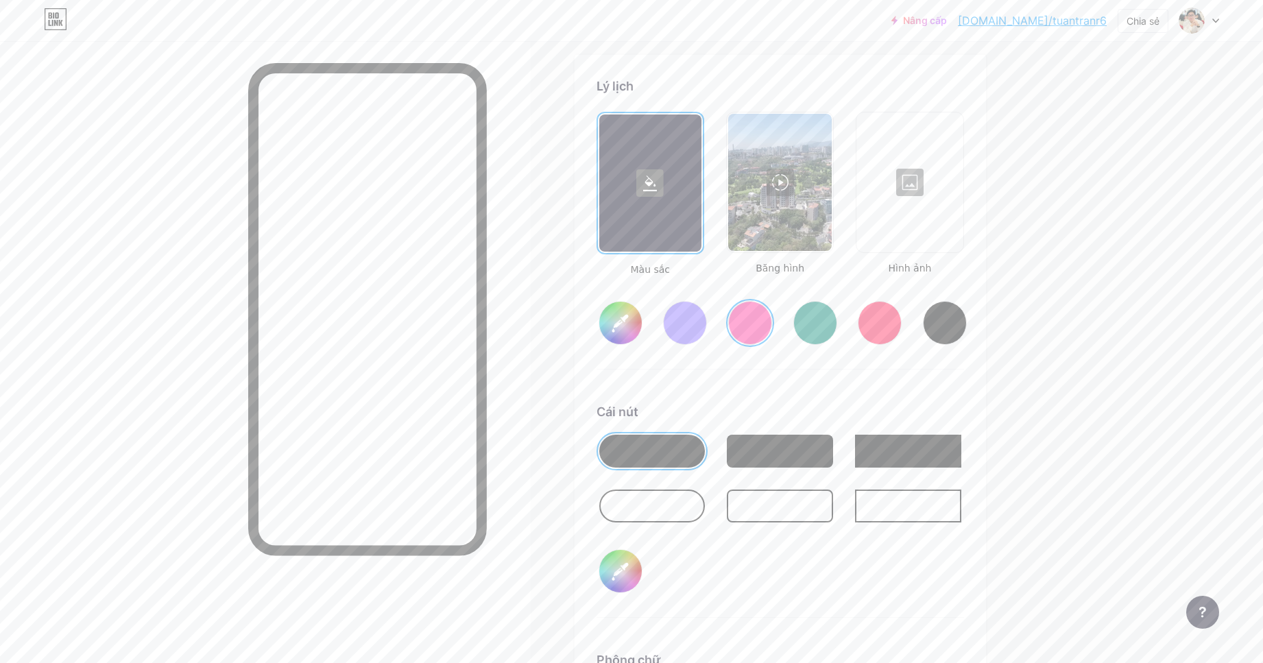
click at [699, 325] on div at bounding box center [685, 323] width 44 height 44
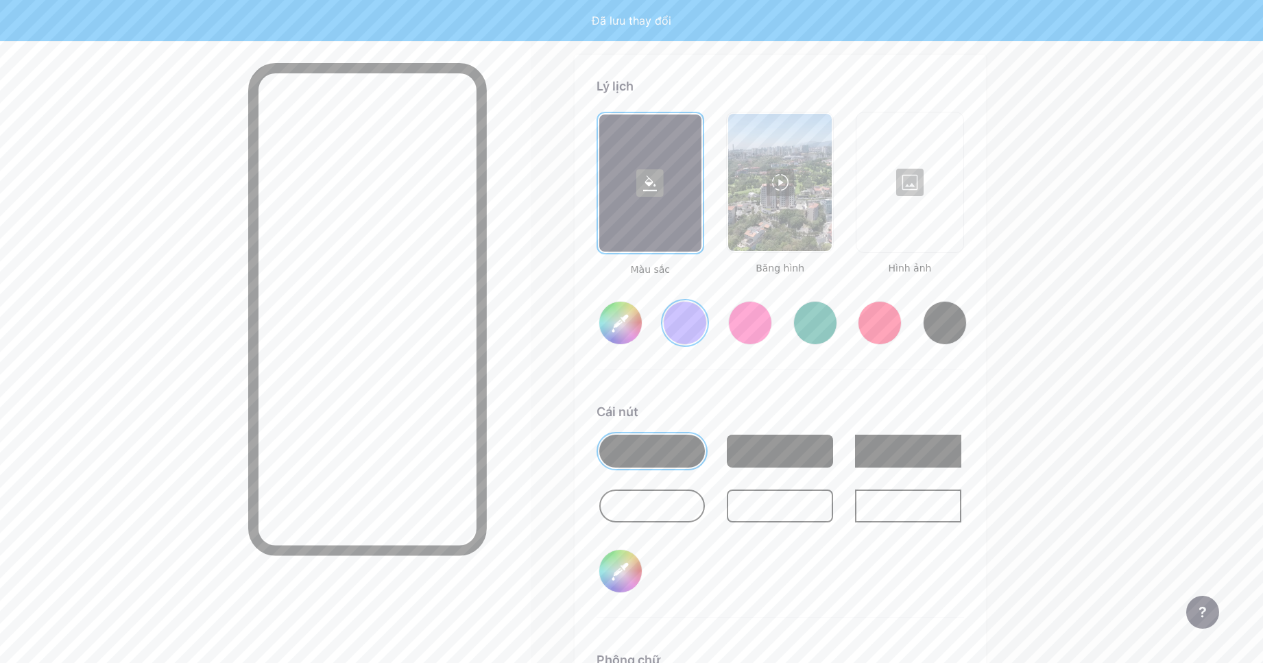
click at [887, 322] on div at bounding box center [880, 323] width 44 height 44
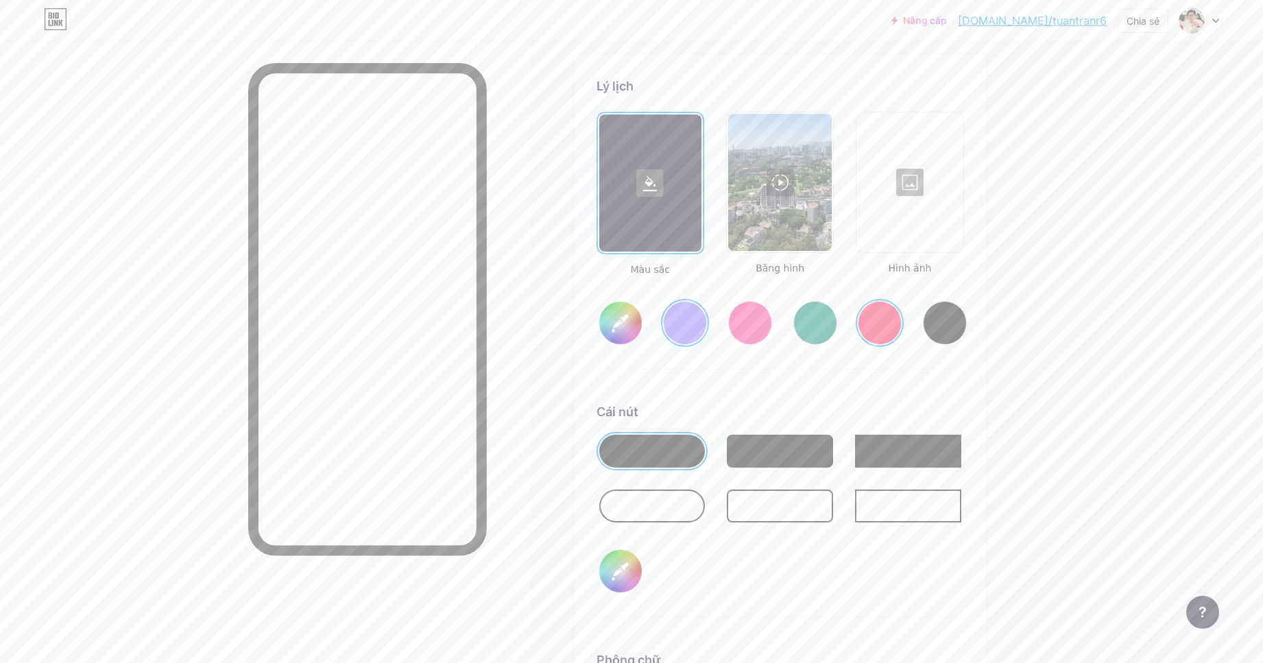
type input "#ff1f54"
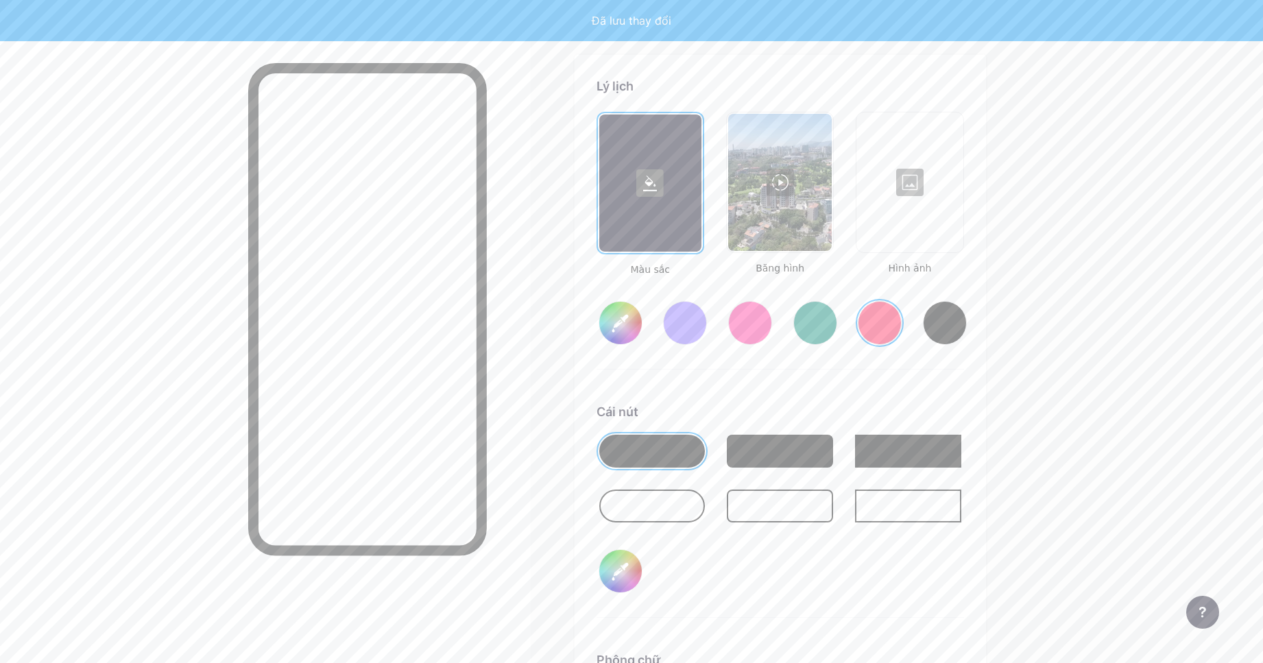
click at [793, 215] on div at bounding box center [780, 182] width 104 height 137
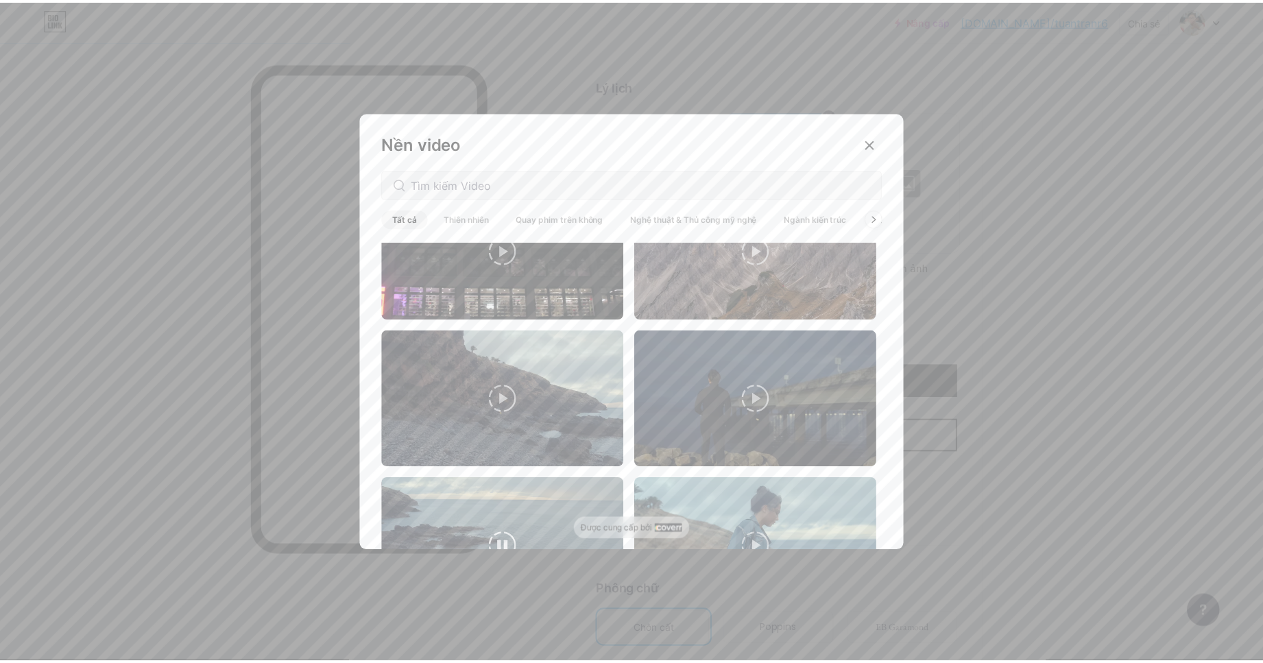
scroll to position [618, 0]
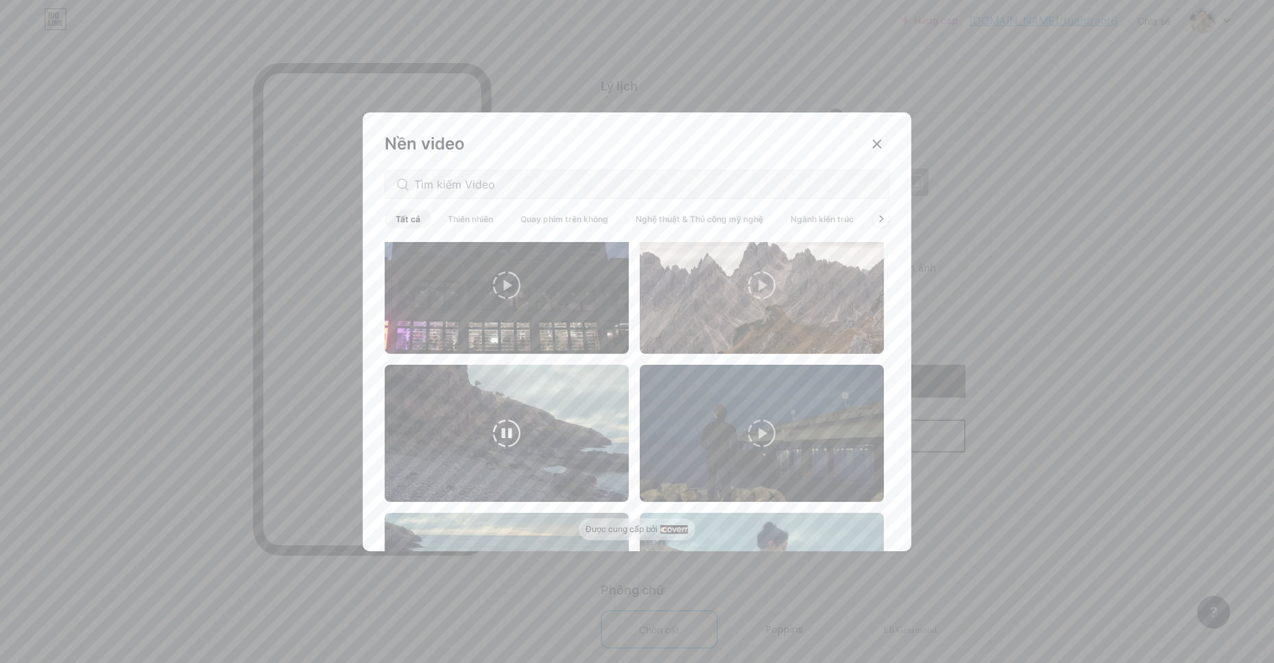
click at [574, 452] on video at bounding box center [507, 433] width 244 height 137
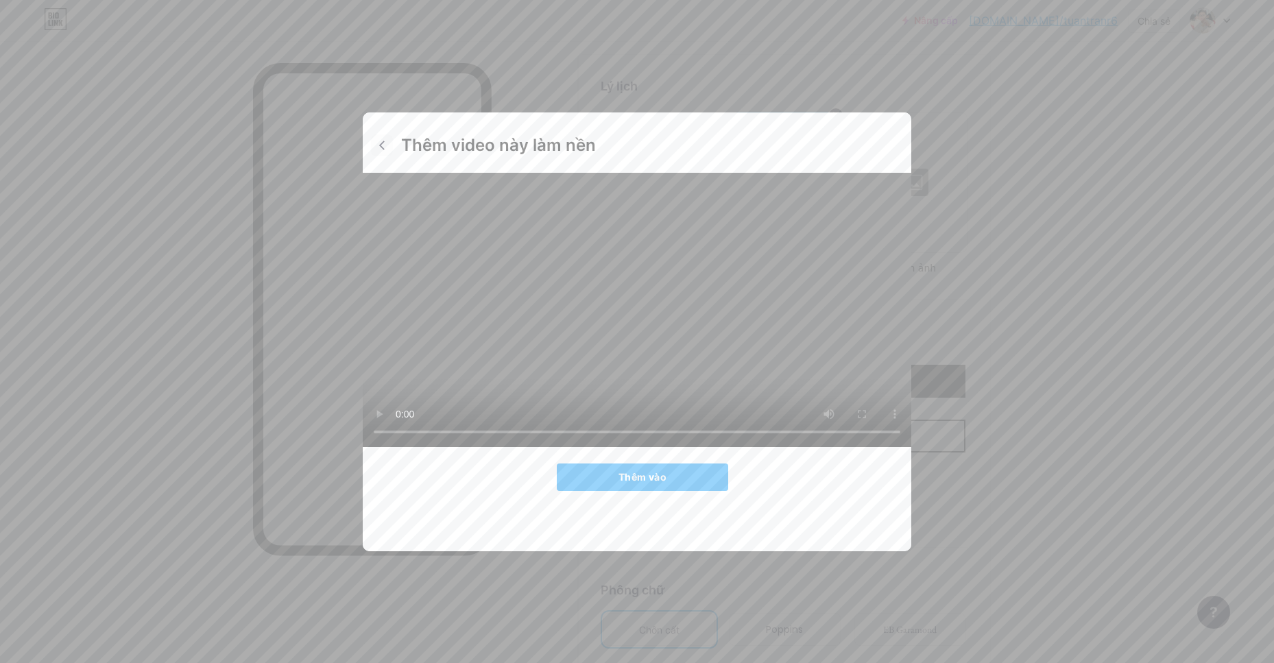
click at [381, 147] on icon at bounding box center [381, 145] width 11 height 11
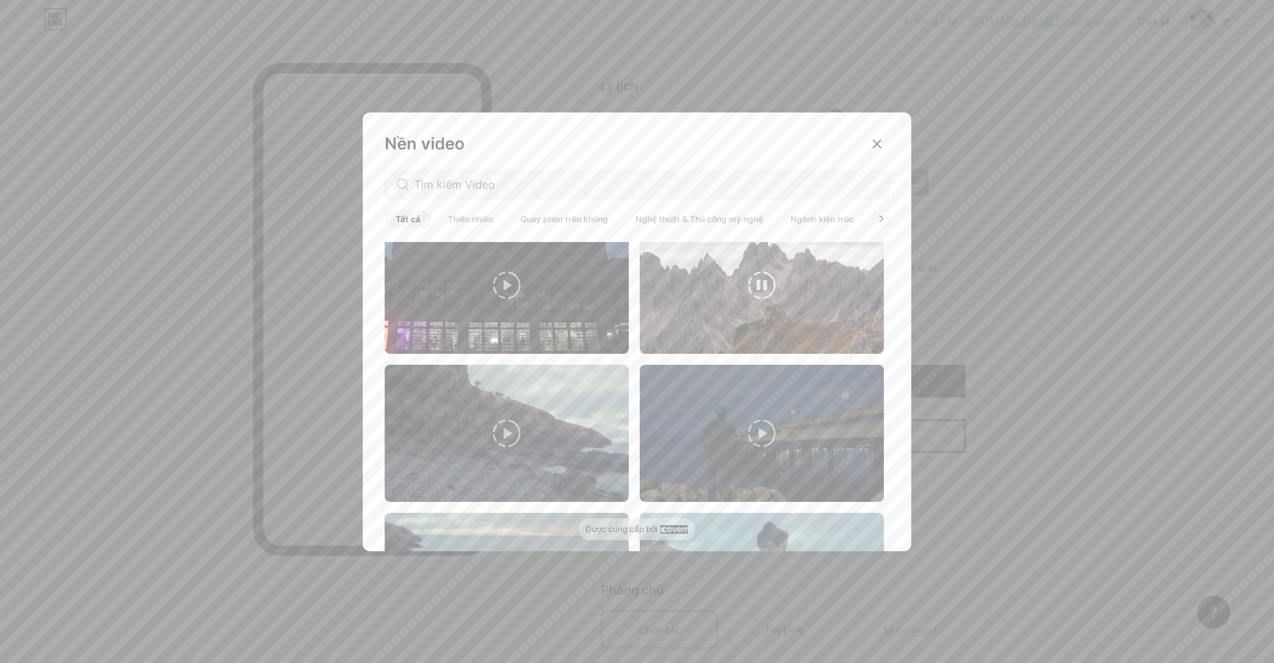
click at [706, 297] on video at bounding box center [762, 285] width 244 height 137
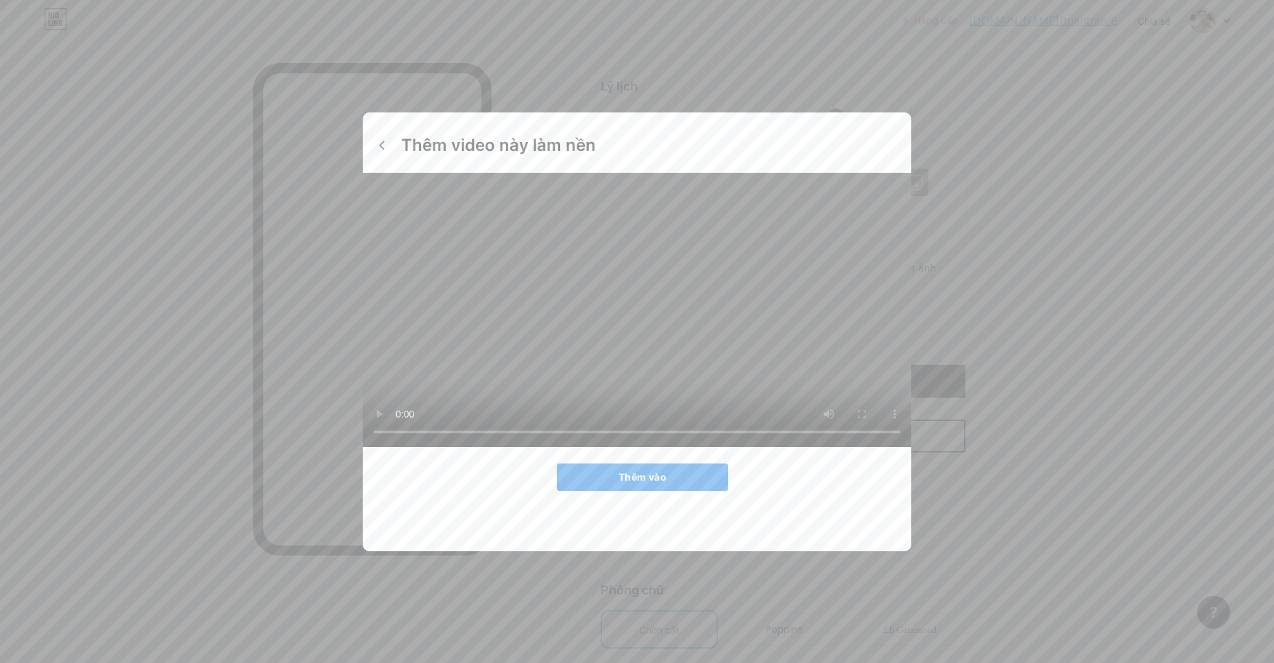
click at [651, 483] on font "Thêm vào" at bounding box center [642, 477] width 48 height 12
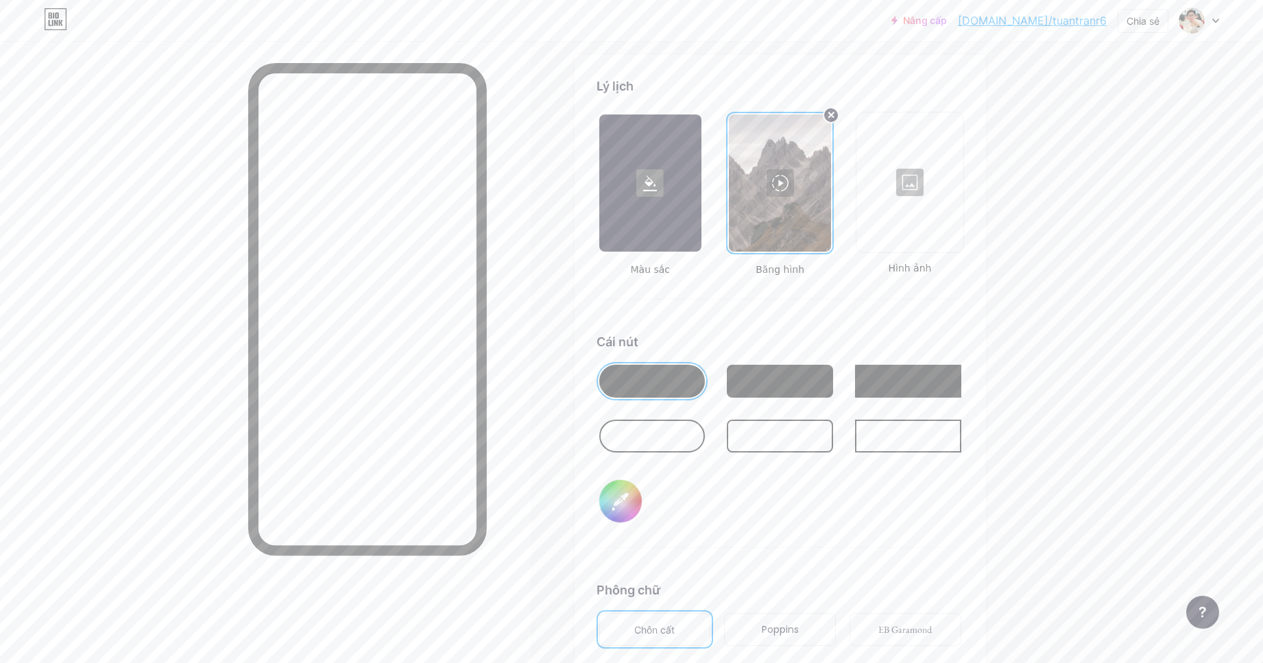
click at [692, 444] on div at bounding box center [652, 436] width 106 height 33
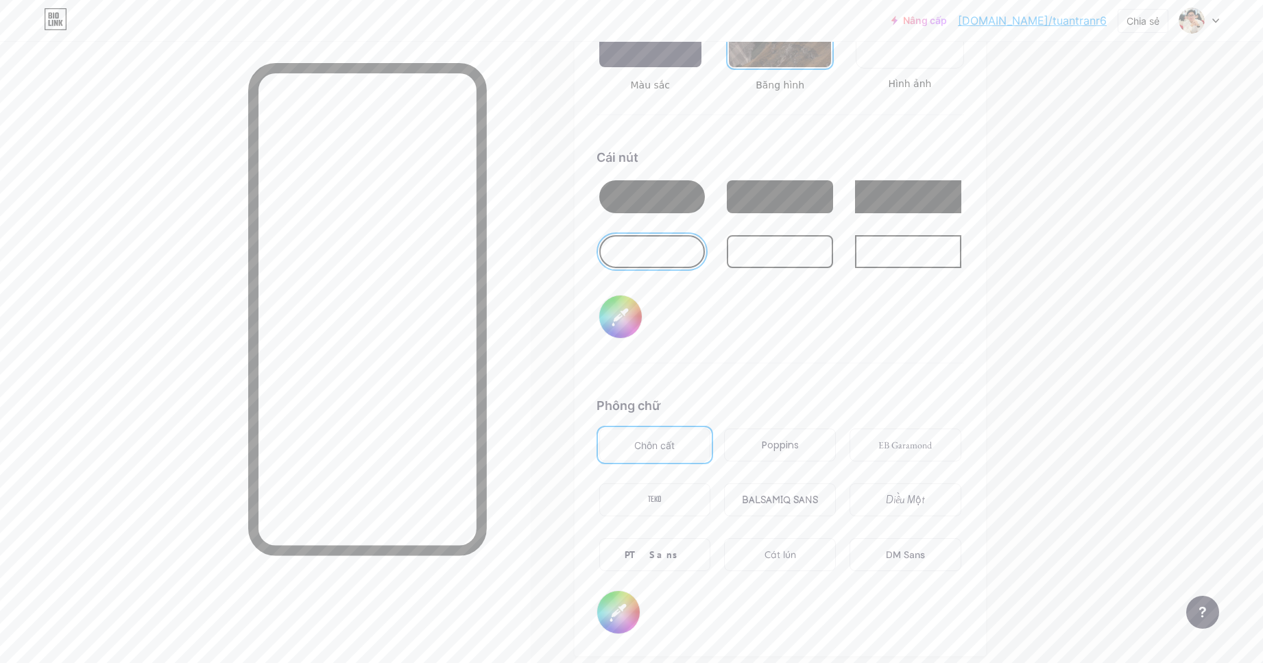
scroll to position [2026, 0]
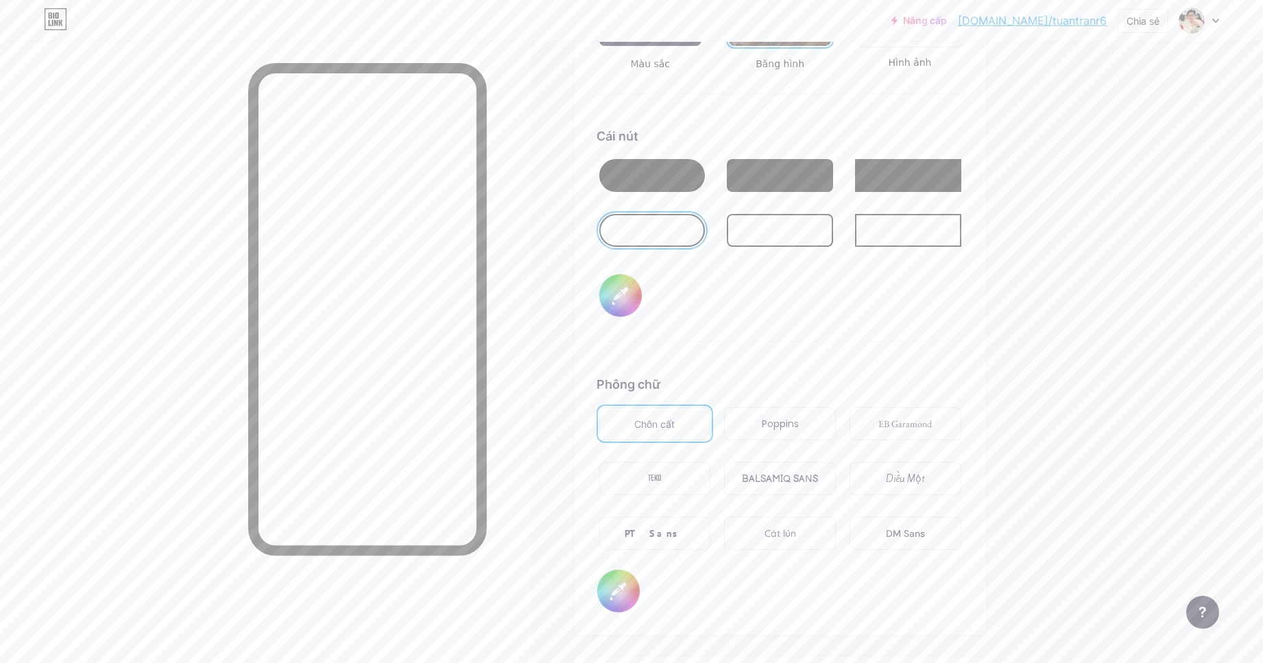
click at [782, 427] on font "Poppins" at bounding box center [780, 424] width 37 height 14
click at [796, 480] on font "BALSAMIQ SANS" at bounding box center [780, 479] width 76 height 12
click at [630, 588] on input "#000000" at bounding box center [618, 591] width 43 height 43
type input "#ffffff"
click at [669, 487] on div "TEKO" at bounding box center [655, 478] width 112 height 33
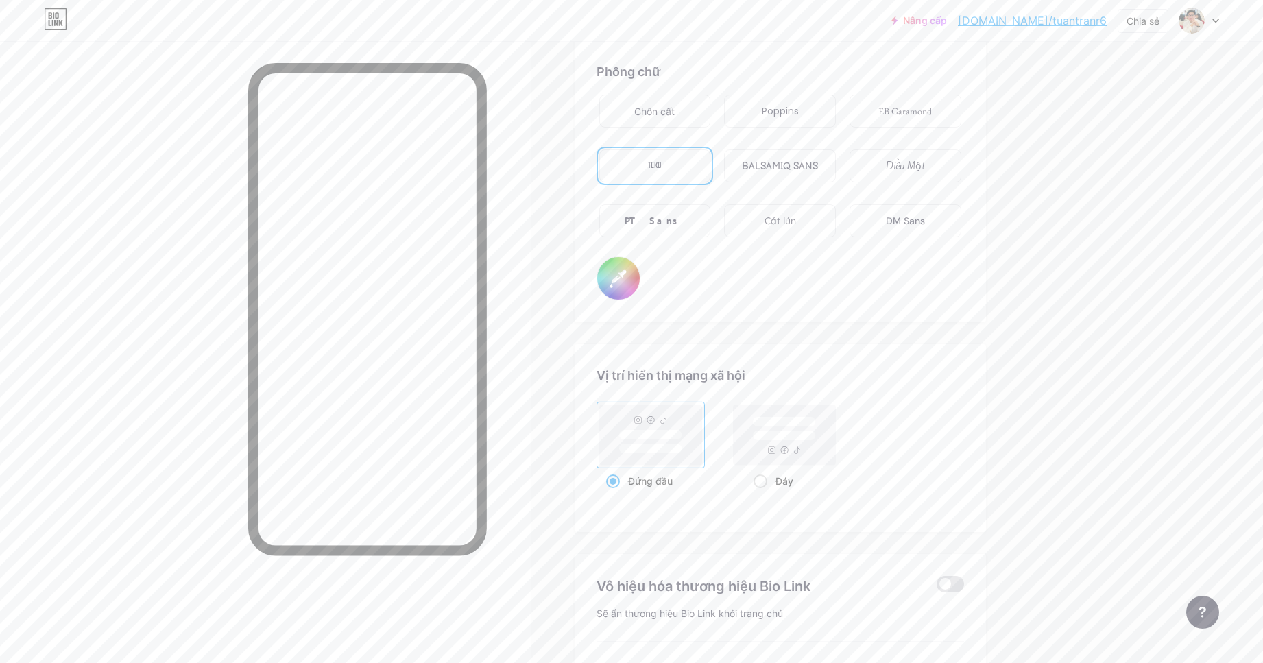
scroll to position [2369, 0]
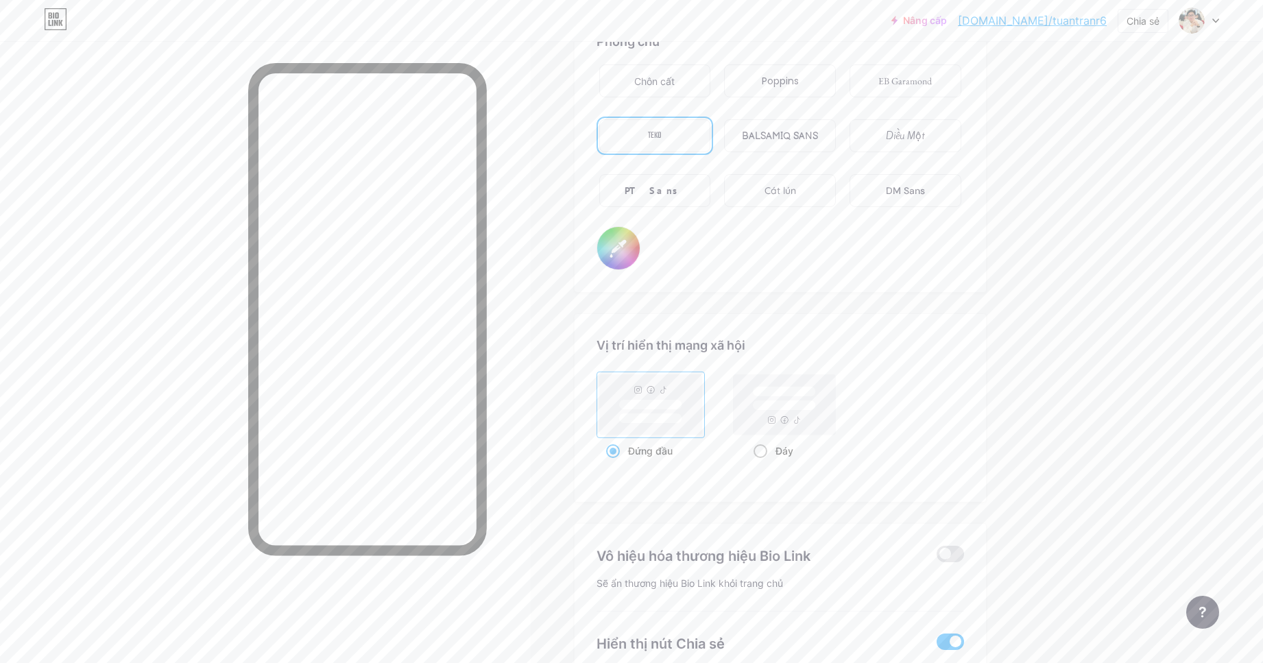
click at [780, 405] on rect at bounding box center [783, 405] width 63 height 10
click at [762, 464] on input "Đáy" at bounding box center [758, 468] width 9 height 9
radio input "true"
click at [645, 406] on rect at bounding box center [649, 405] width 63 height 10
click at [615, 464] on input "Đứng đầu" at bounding box center [610, 468] width 9 height 9
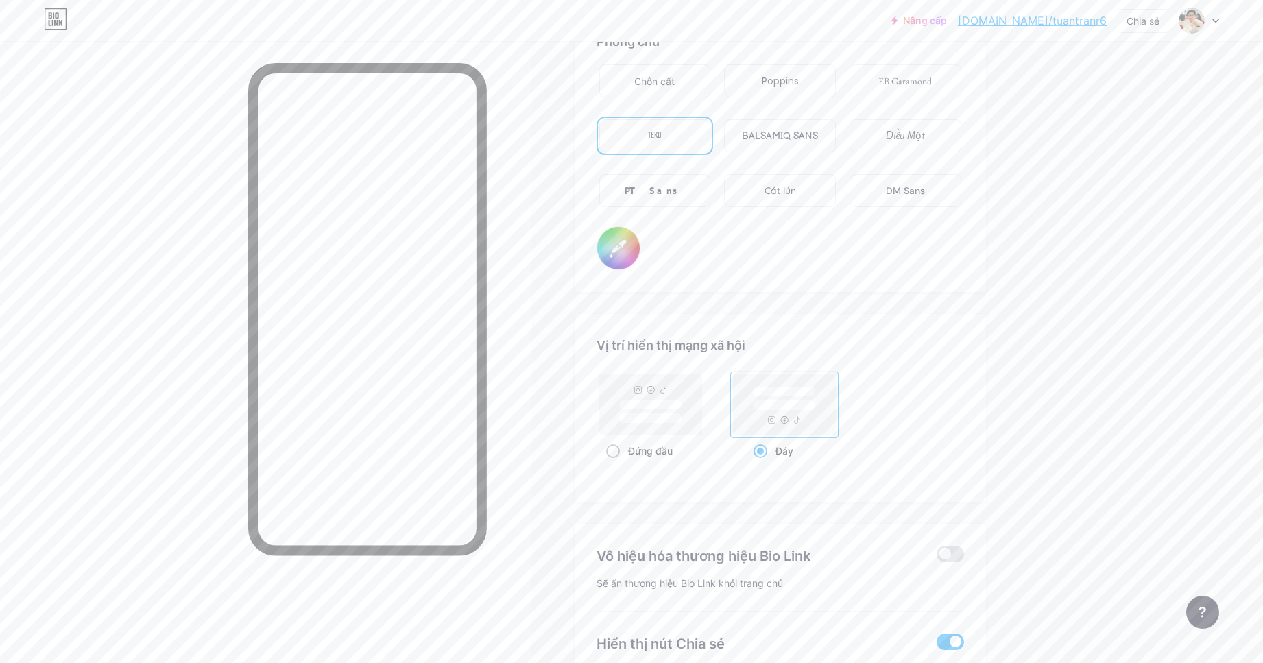
radio input "true"
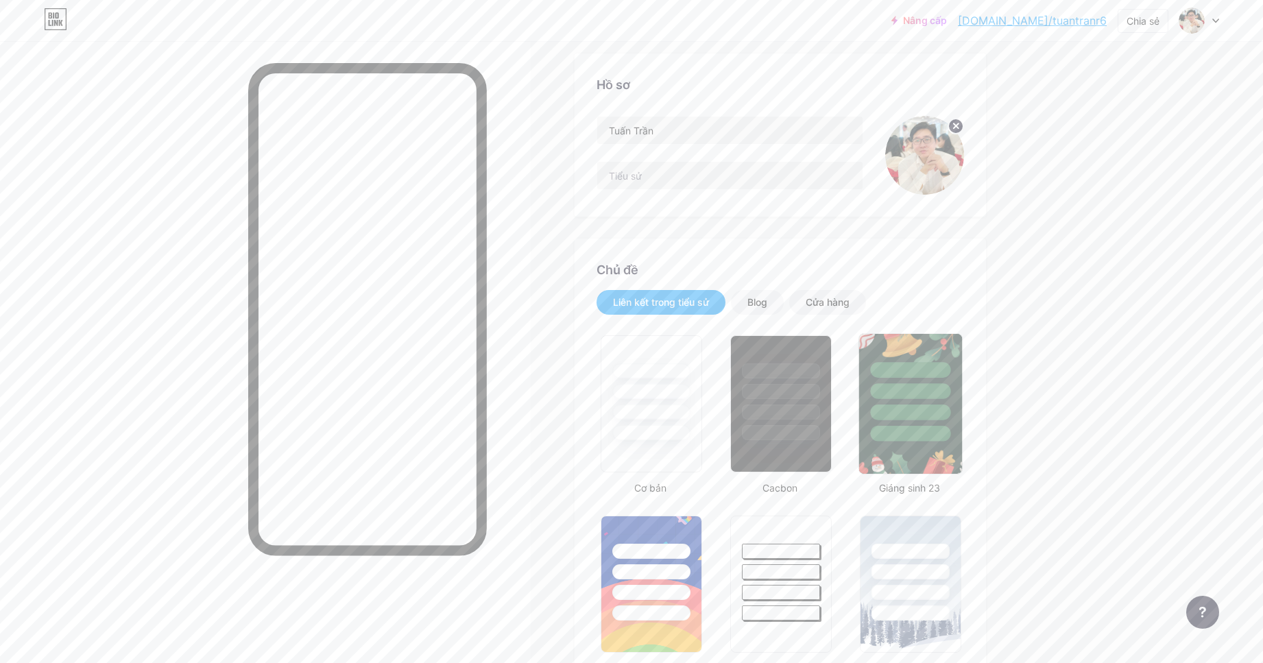
scroll to position [0, 0]
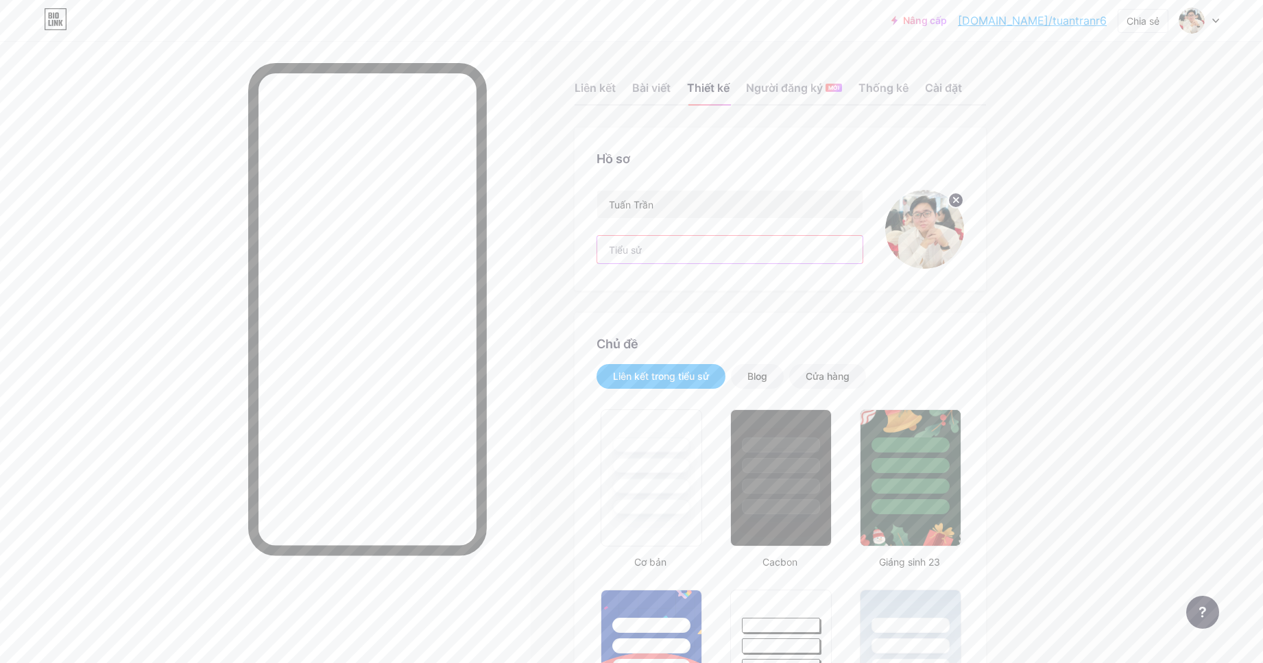
click at [661, 258] on input "text" at bounding box center [729, 249] width 265 height 27
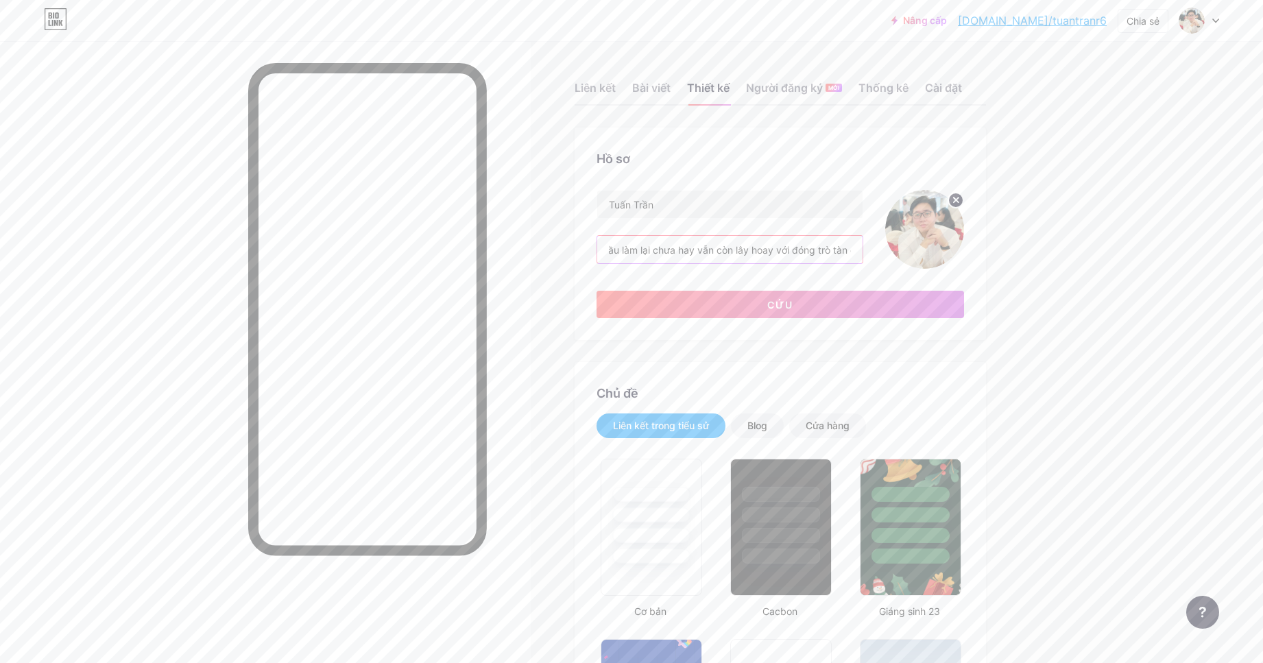
scroll to position [0, 581]
type input "Tôi đã từng thất bại và trở về con số âm, và bây giờ tôi đã và đang xây dựng lạ…"
click at [707, 296] on button "Cứu" at bounding box center [781, 304] width 368 height 27
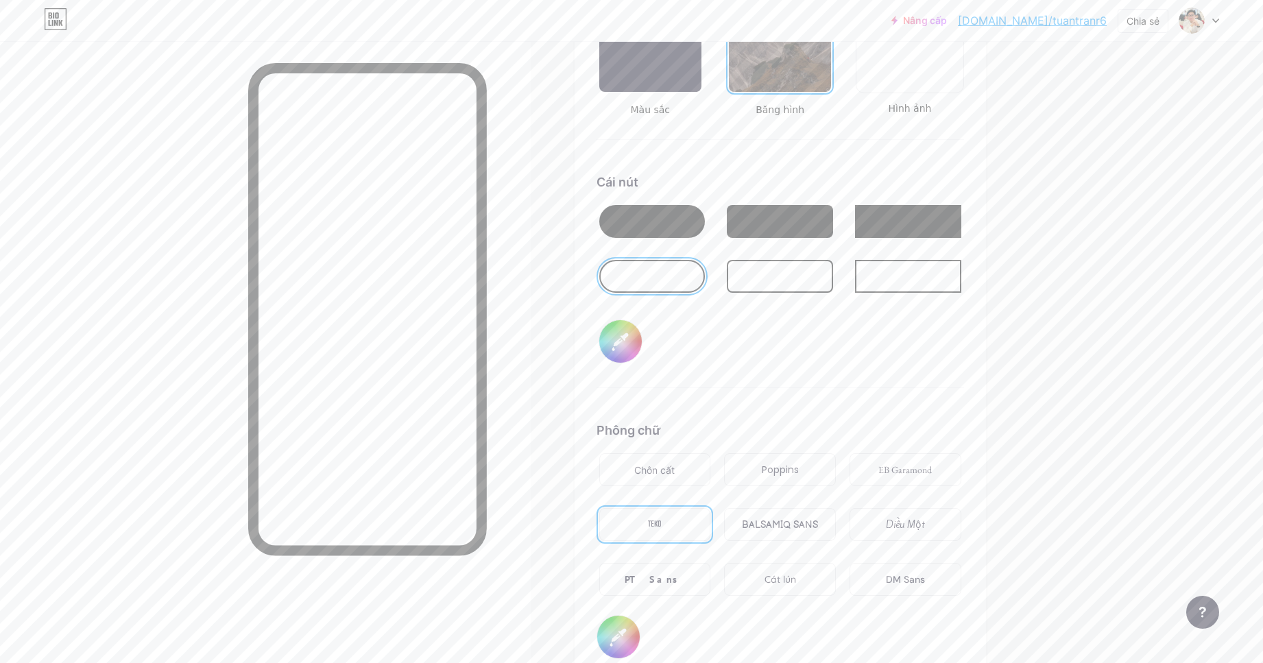
scroll to position [1988, 0]
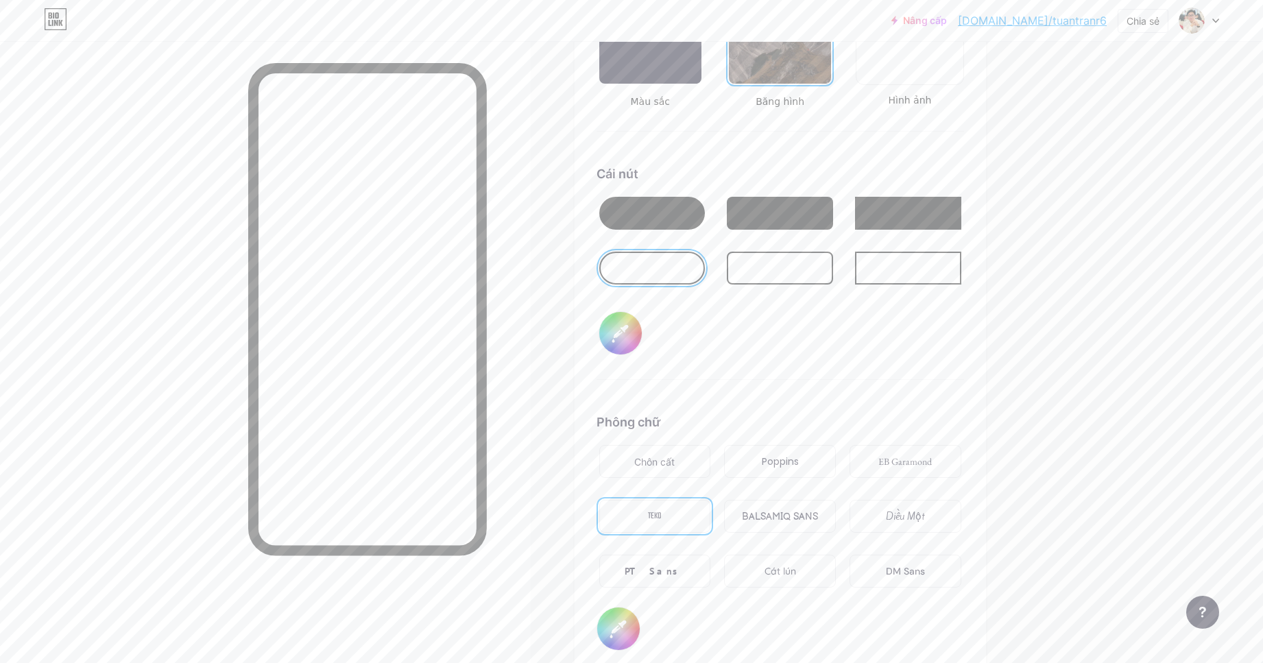
click at [675, 459] on font "Chôn cất" at bounding box center [654, 462] width 40 height 12
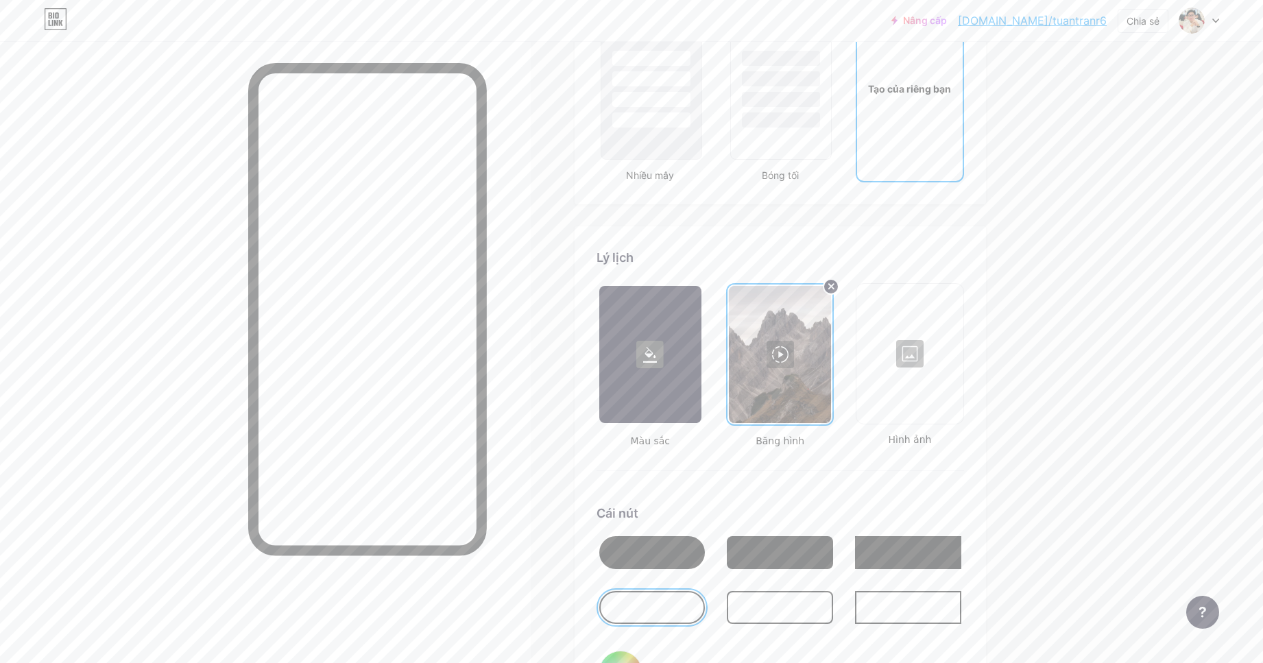
scroll to position [1646, 0]
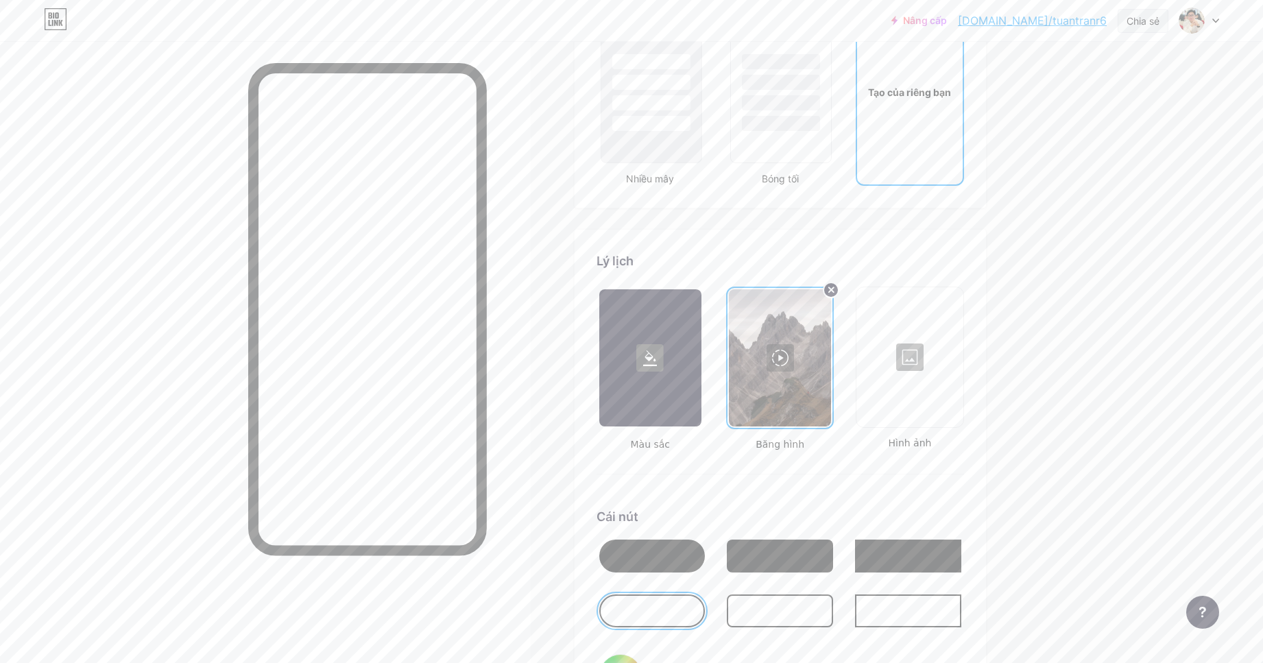
click at [1146, 17] on font "Chia sẻ" at bounding box center [1143, 21] width 33 height 12
click at [1116, 133] on font "Thêm vào mạng xã hội của tôi" at bounding box center [1079, 136] width 141 height 30
click at [987, 58] on icon at bounding box center [987, 62] width 22 height 22
click at [1062, 75] on font "Sao chép liên kết" at bounding box center [1054, 70] width 95 height 13
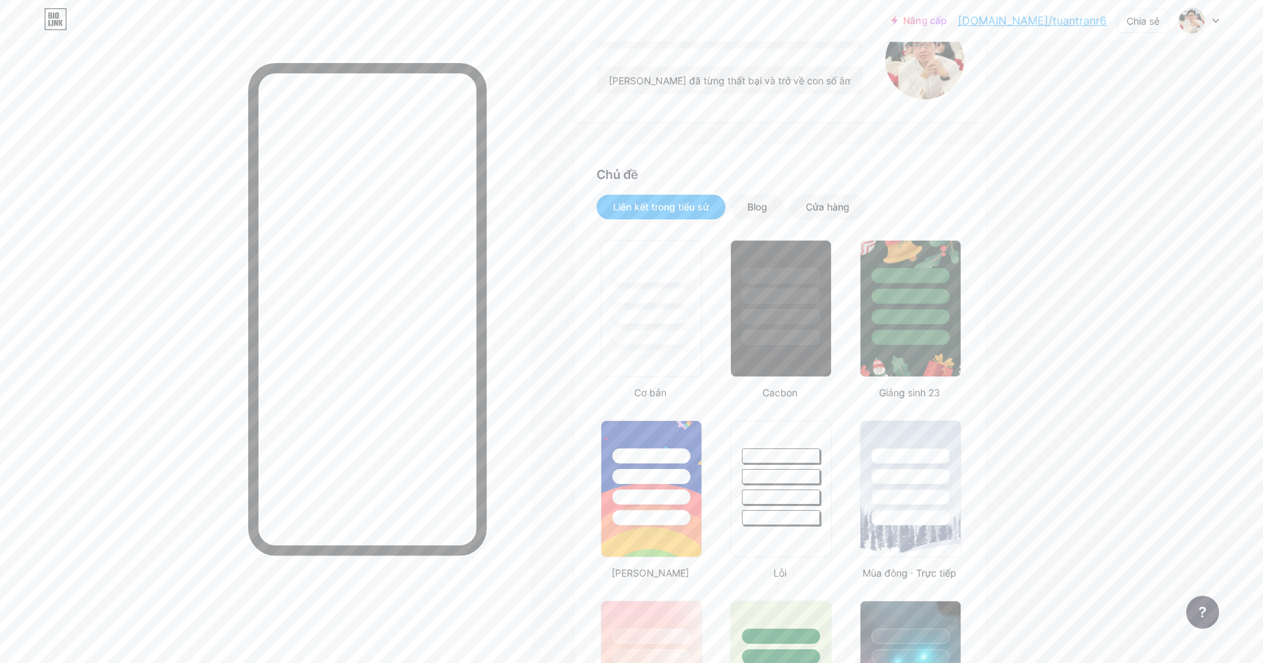
scroll to position [0, 0]
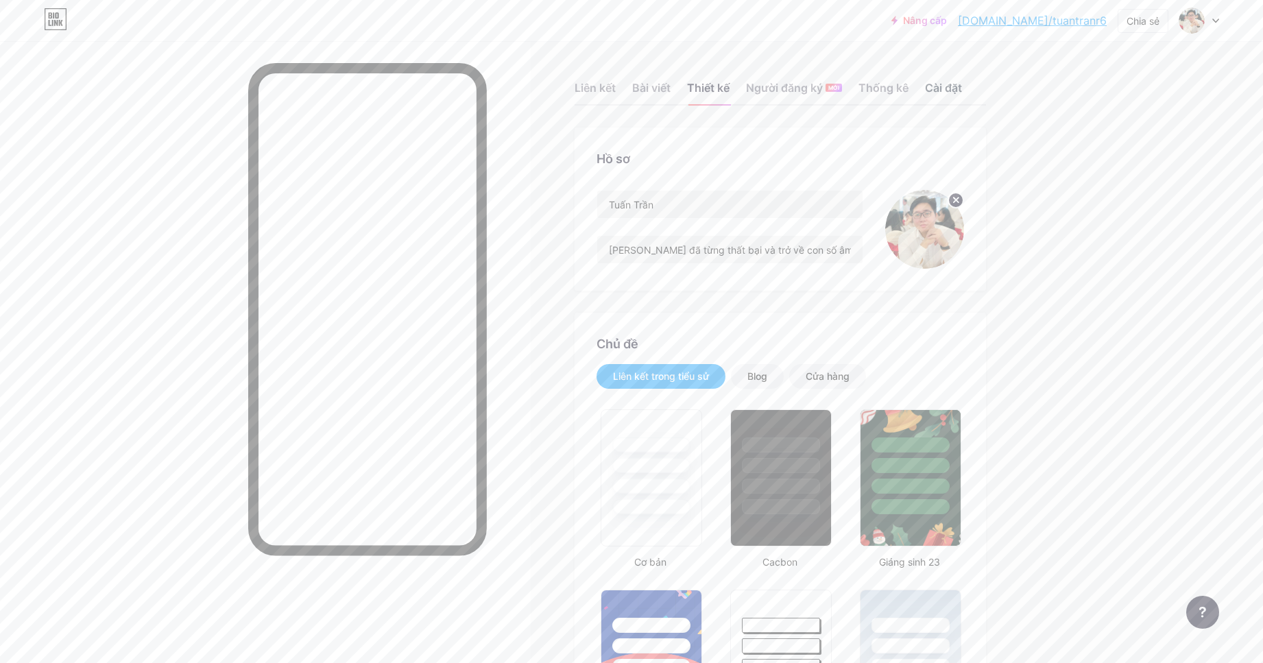
click at [957, 82] on font "Cài đặt" at bounding box center [943, 88] width 37 height 14
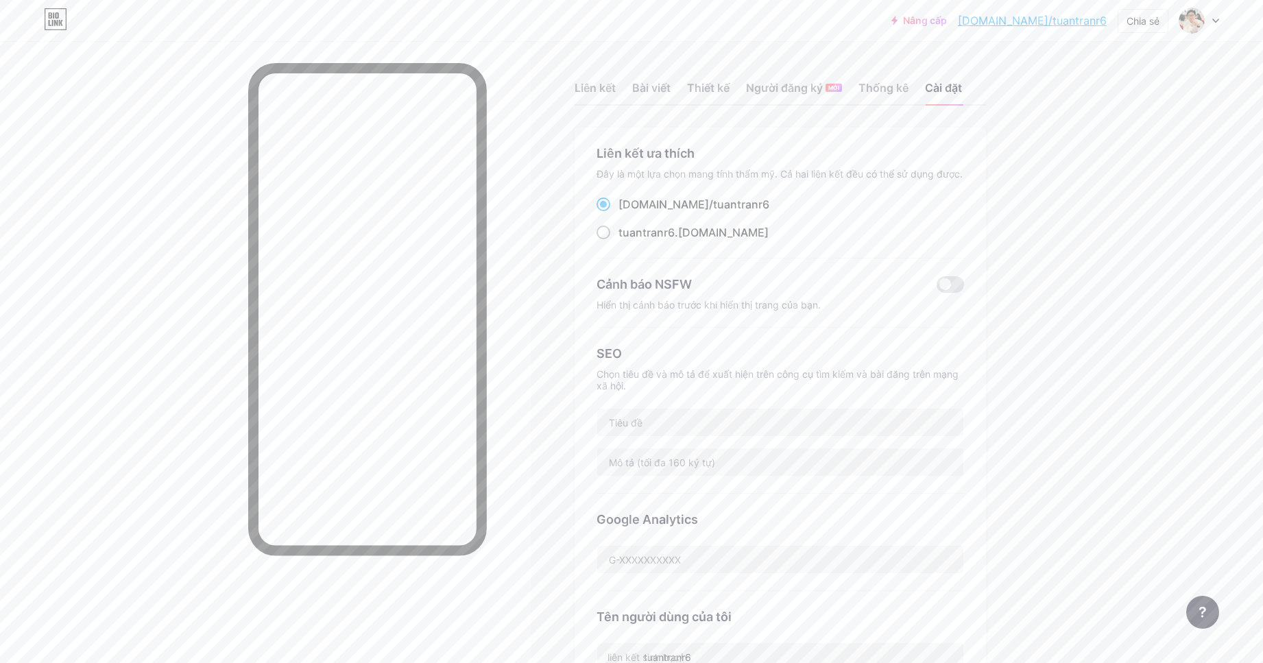
click at [706, 235] on font ".[DOMAIN_NAME]" at bounding box center [722, 233] width 94 height 14
click at [627, 241] on input "tuantranr6 .bio.link" at bounding box center [622, 245] width 9 height 9
radio input "true"
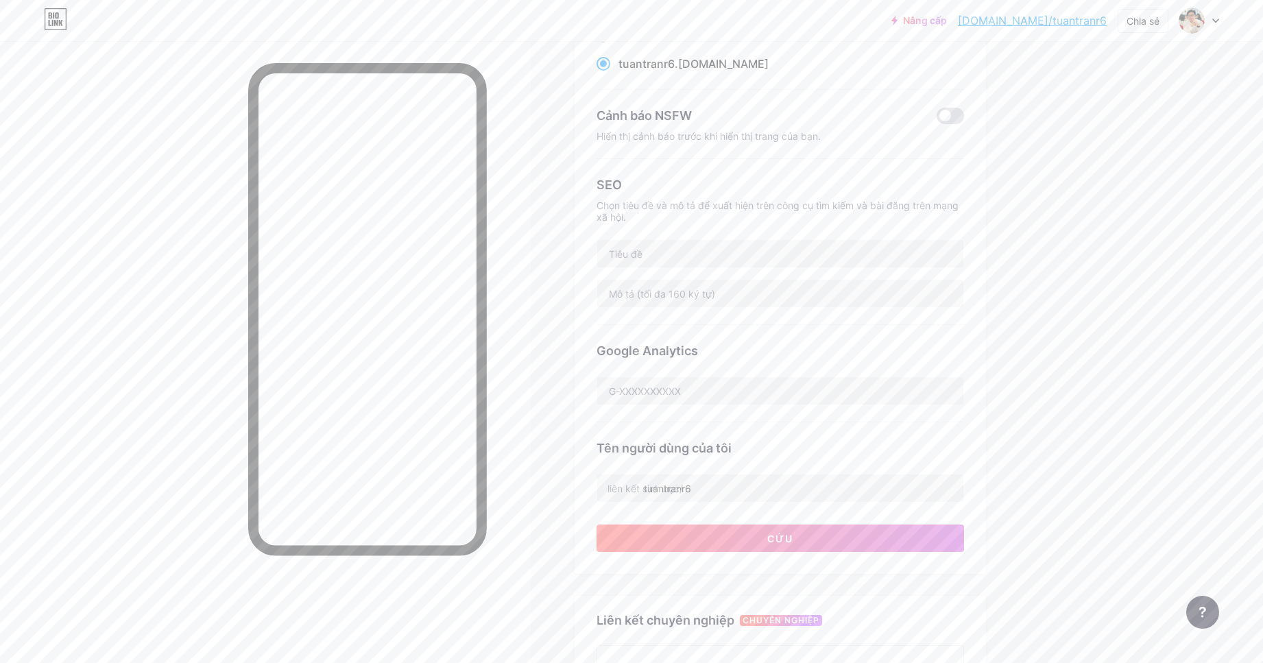
scroll to position [137, 0]
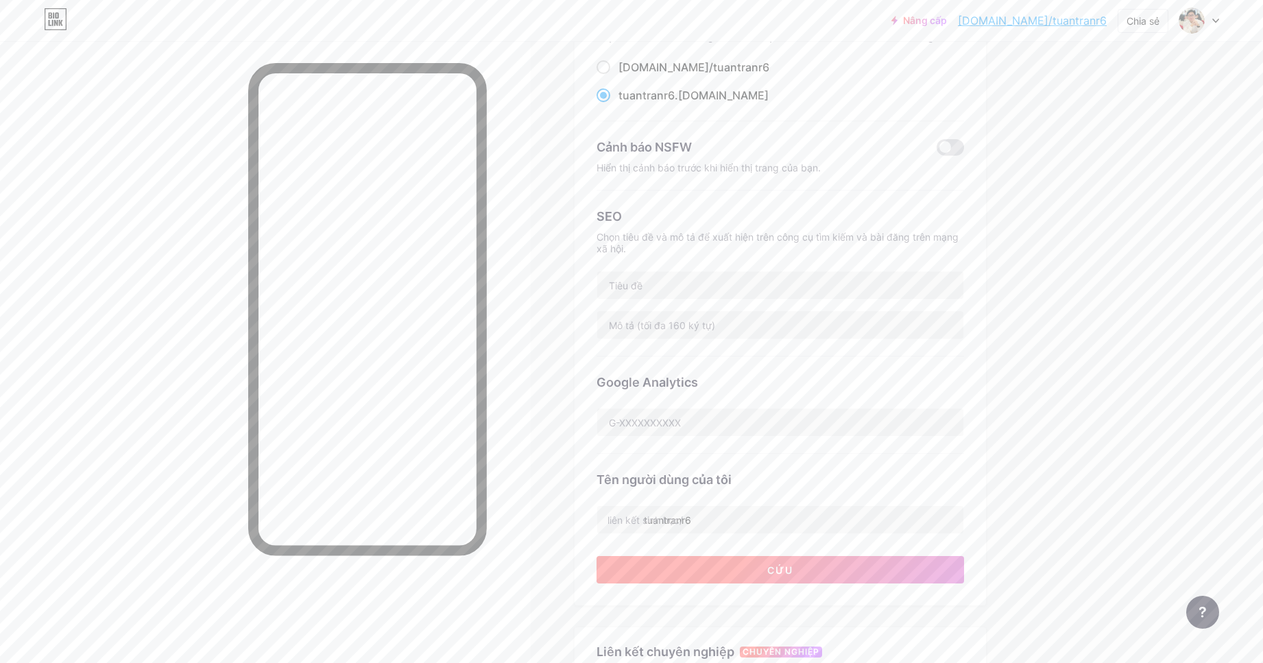
click at [798, 570] on button "Cứu" at bounding box center [781, 569] width 368 height 27
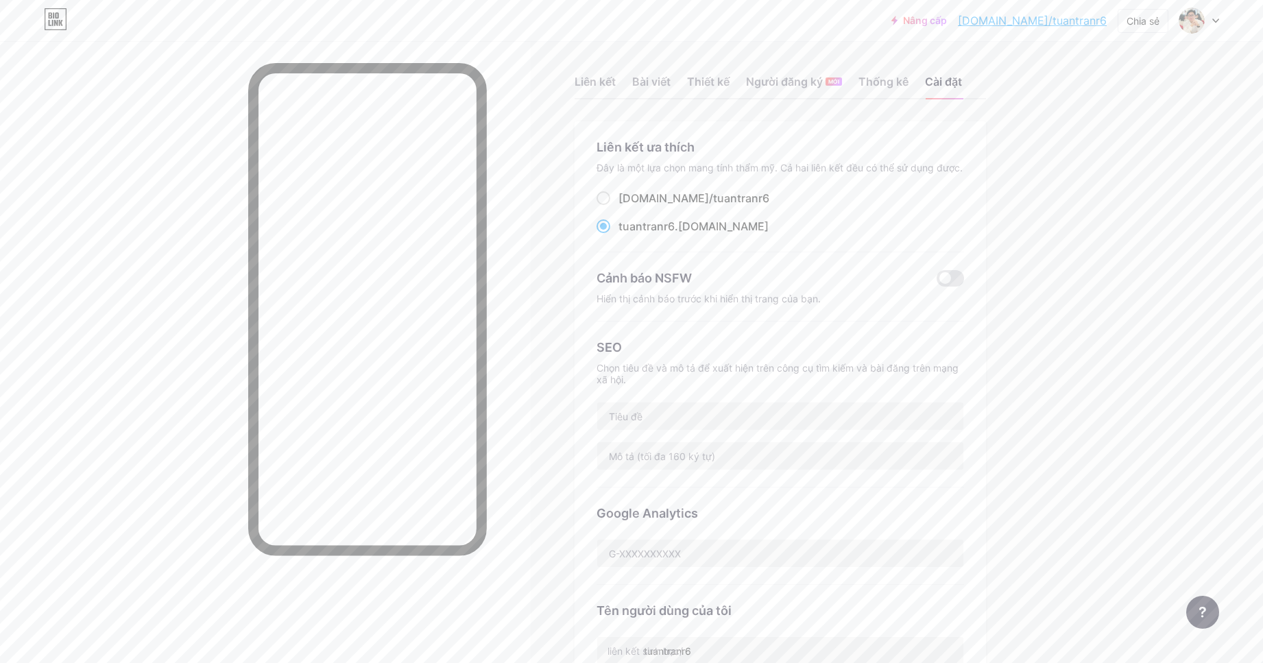
scroll to position [0, 0]
click at [1127, 16] on font "Chia sẻ" at bounding box center [1143, 21] width 33 height 12
click at [1107, 64] on div "Sao chép liên kết" at bounding box center [1065, 70] width 204 height 33
click at [1200, 28] on span at bounding box center [1192, 21] width 22 height 22
click at [1205, 27] on div at bounding box center [1199, 20] width 40 height 25
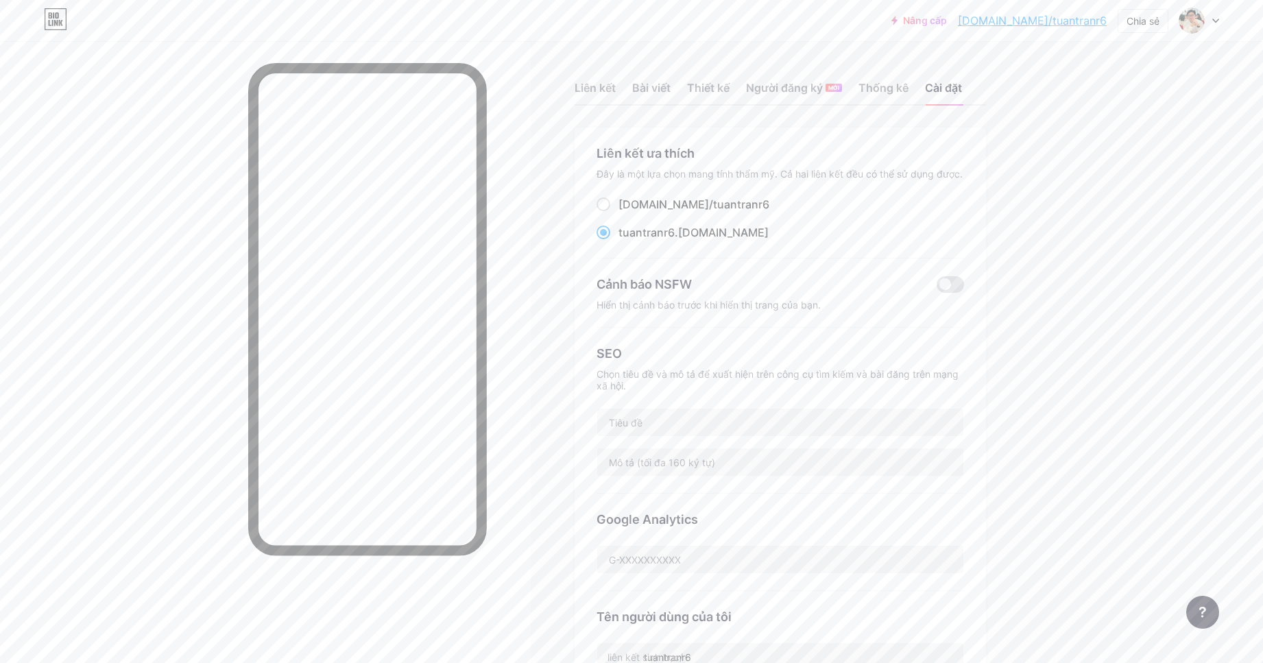
click at [1205, 27] on div at bounding box center [1199, 20] width 40 height 25
click at [1138, 155] on font "Cài đặt tài khoản" at bounding box center [1101, 155] width 78 height 12
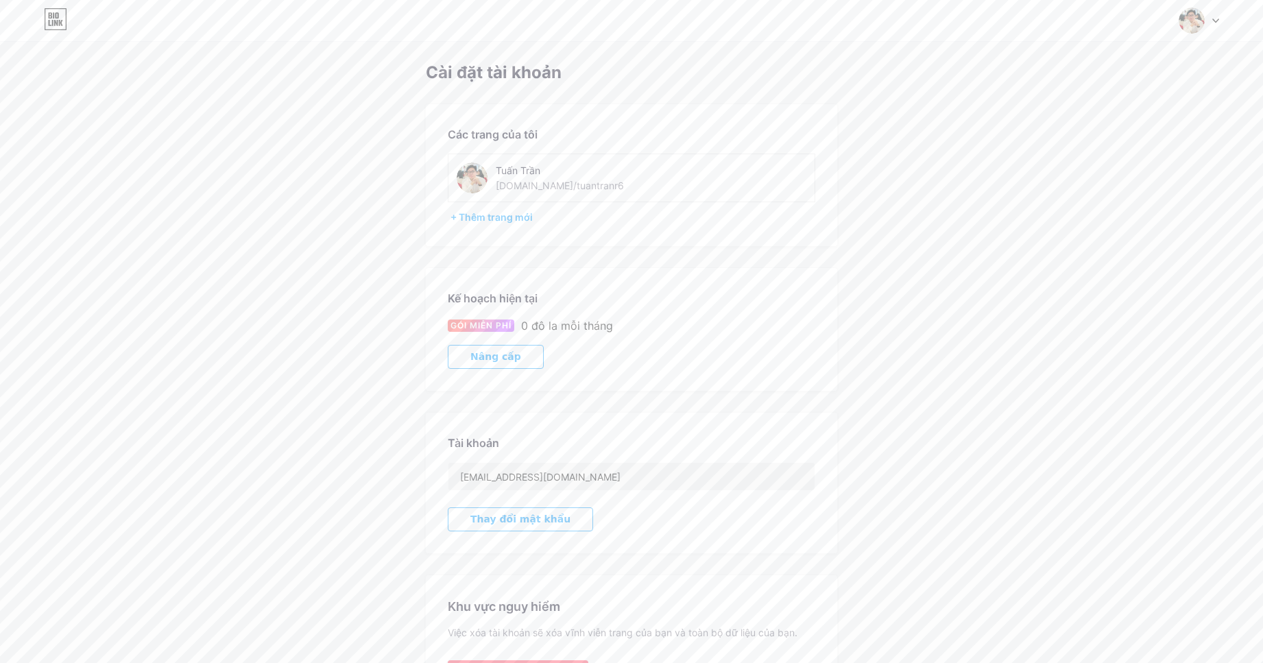
click at [54, 14] on icon at bounding box center [53, 15] width 1 height 6
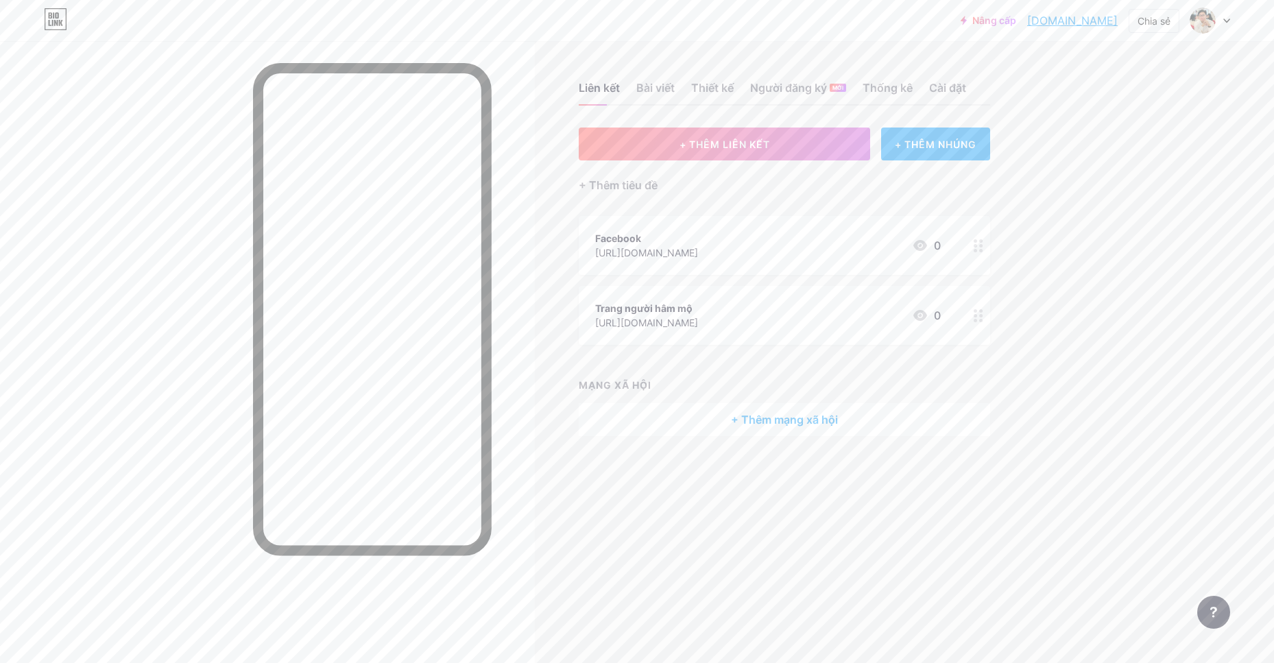
click at [802, 413] on font "+ Thêm mạng xã hội" at bounding box center [784, 420] width 107 height 14
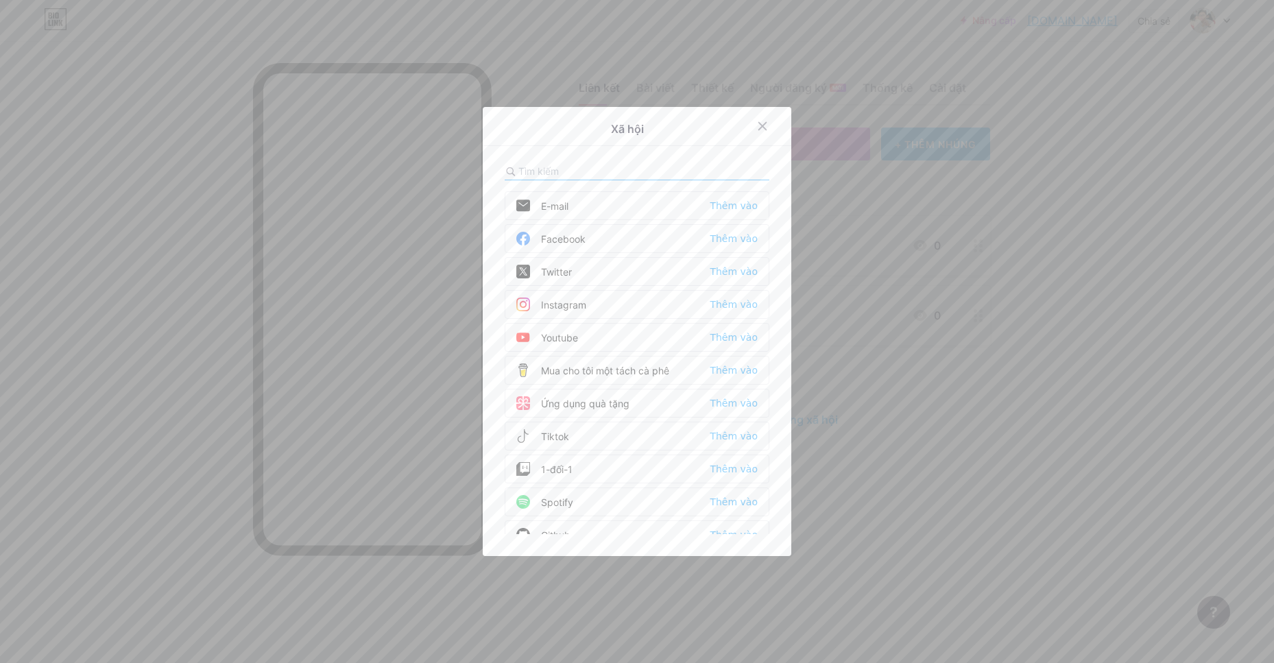
click at [843, 386] on div at bounding box center [637, 331] width 1274 height 663
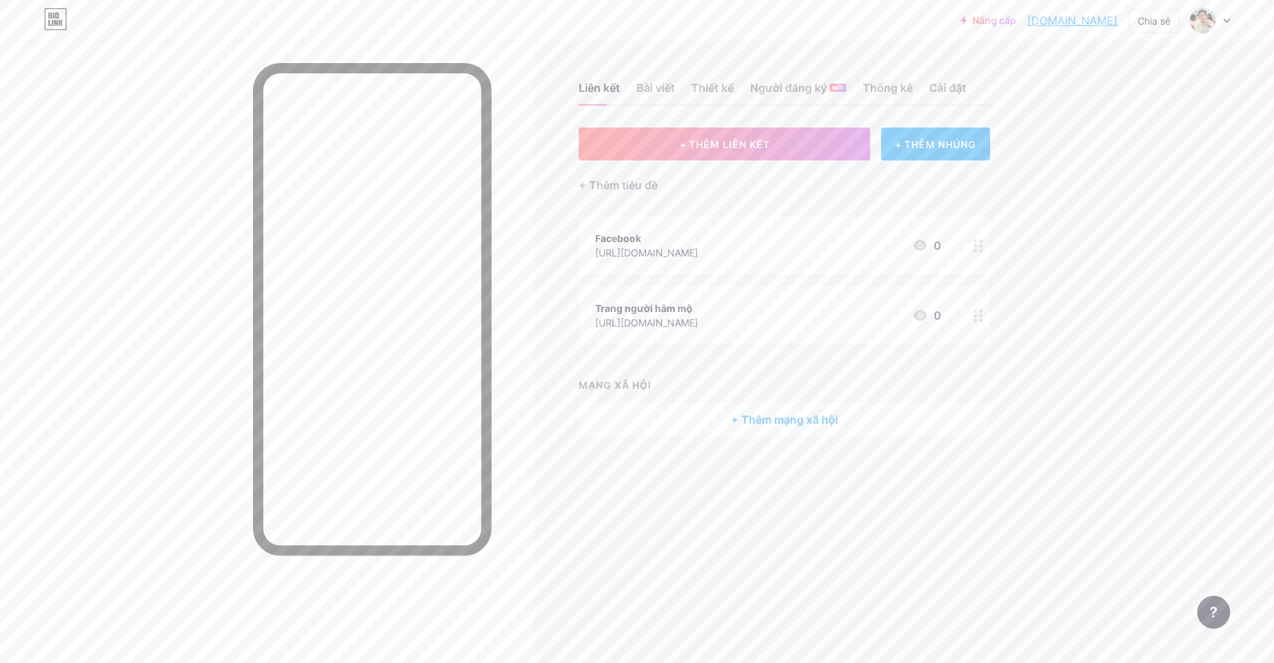
click at [981, 314] on circle at bounding box center [980, 315] width 3 height 3
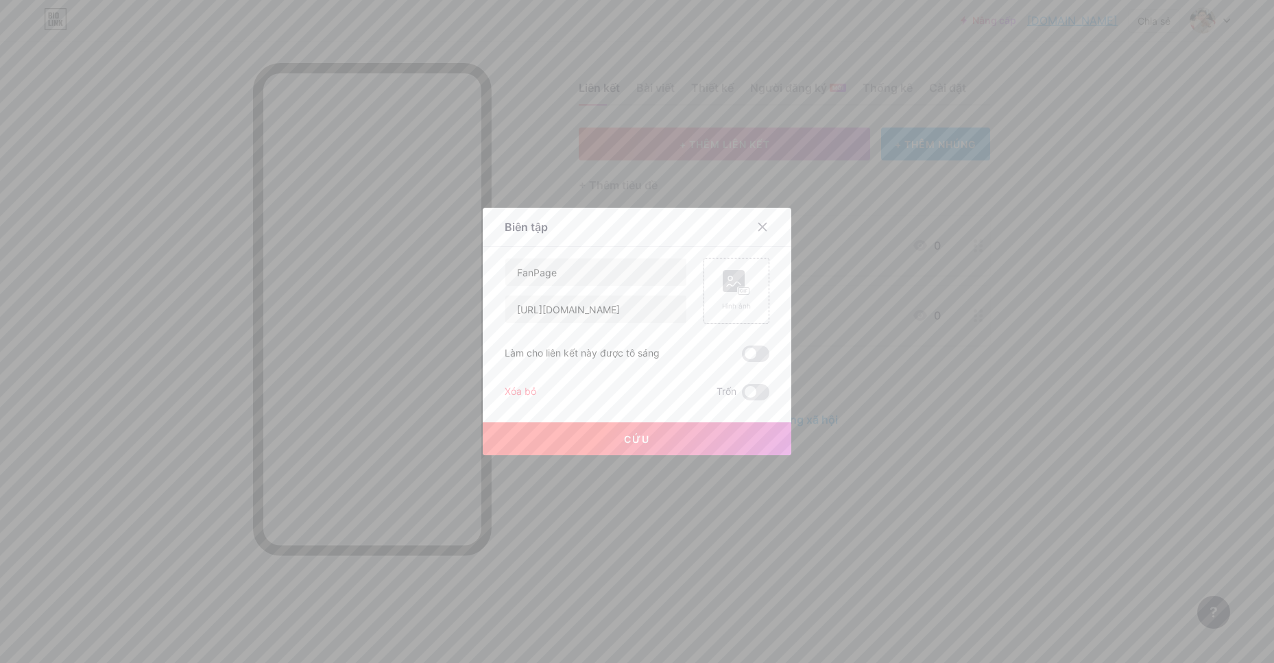
click at [756, 289] on div "Hình ảnh" at bounding box center [737, 291] width 66 height 66
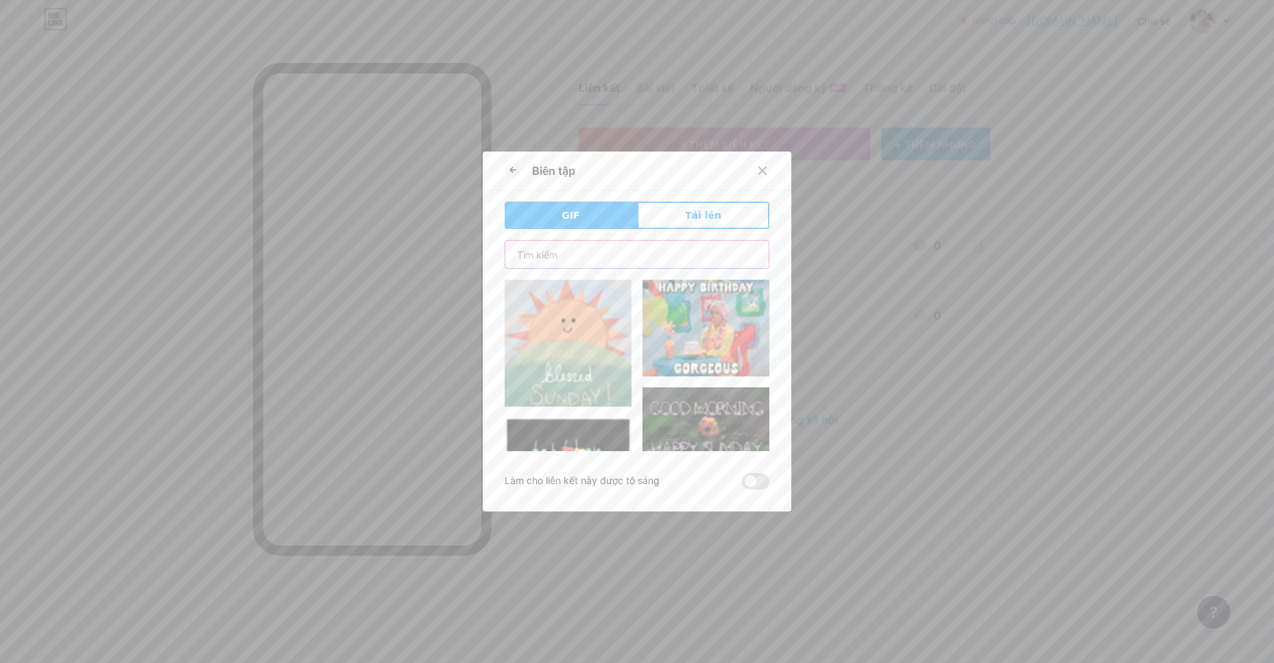
click at [562, 252] on input "text" at bounding box center [636, 254] width 263 height 27
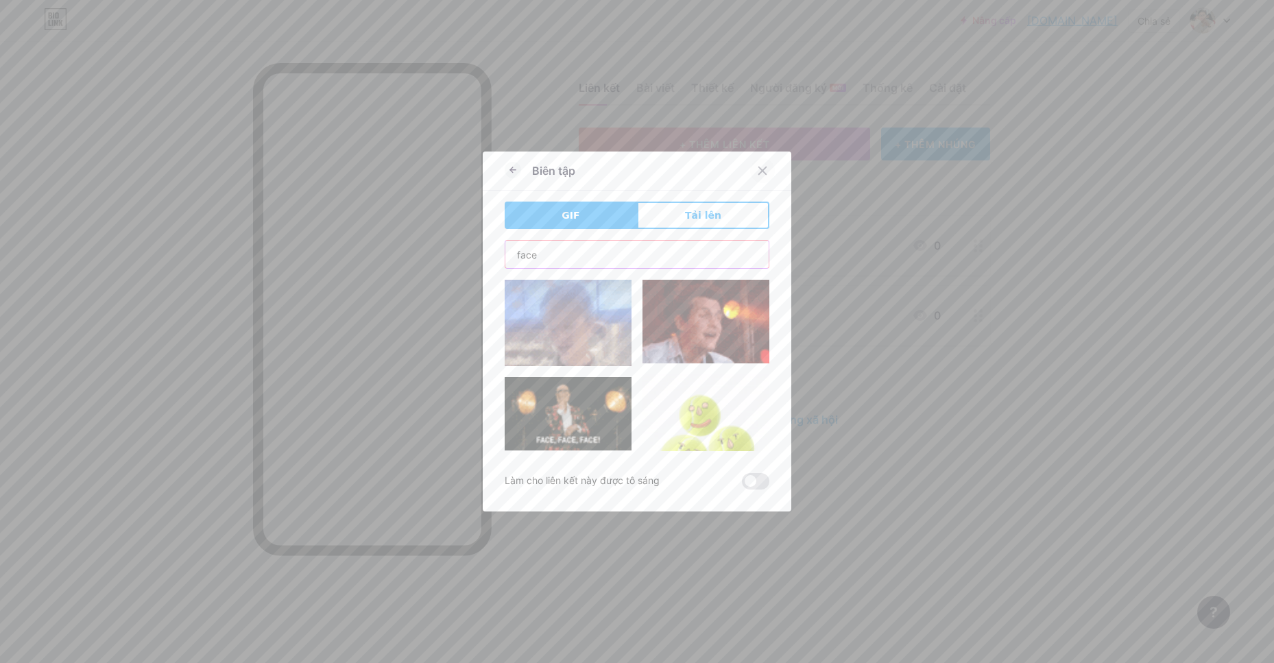
type input "face"
click at [757, 172] on icon at bounding box center [762, 170] width 11 height 11
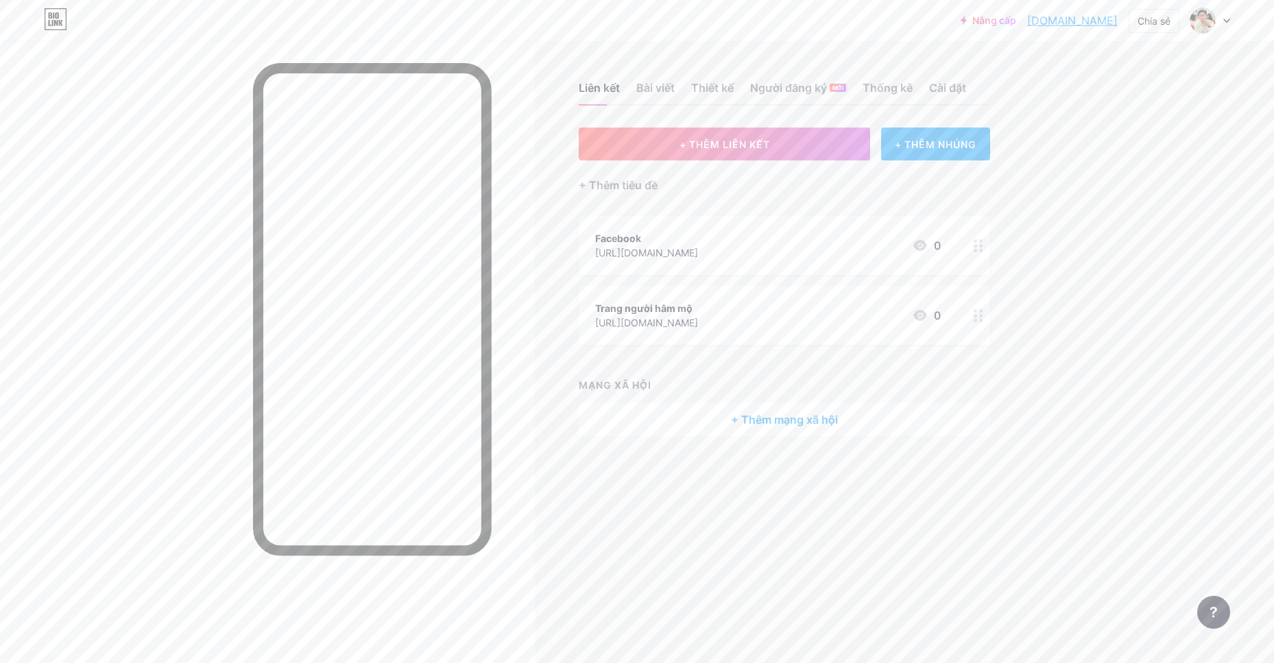
drag, startPoint x: 592, startPoint y: 321, endPoint x: 783, endPoint y: 332, distance: 190.9
click at [783, 332] on div "Trang người hâm mộ https://www.facebook.com/TuanHocAI 0" at bounding box center [784, 315] width 411 height 59
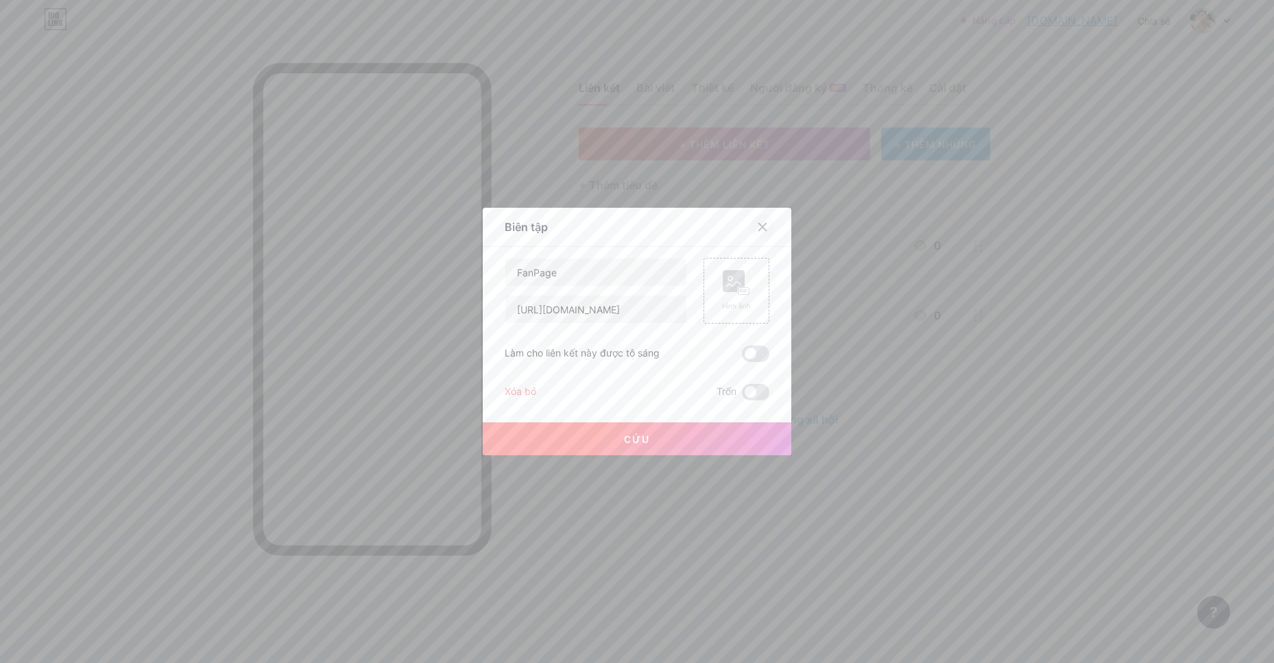
click at [757, 224] on icon at bounding box center [762, 226] width 11 height 11
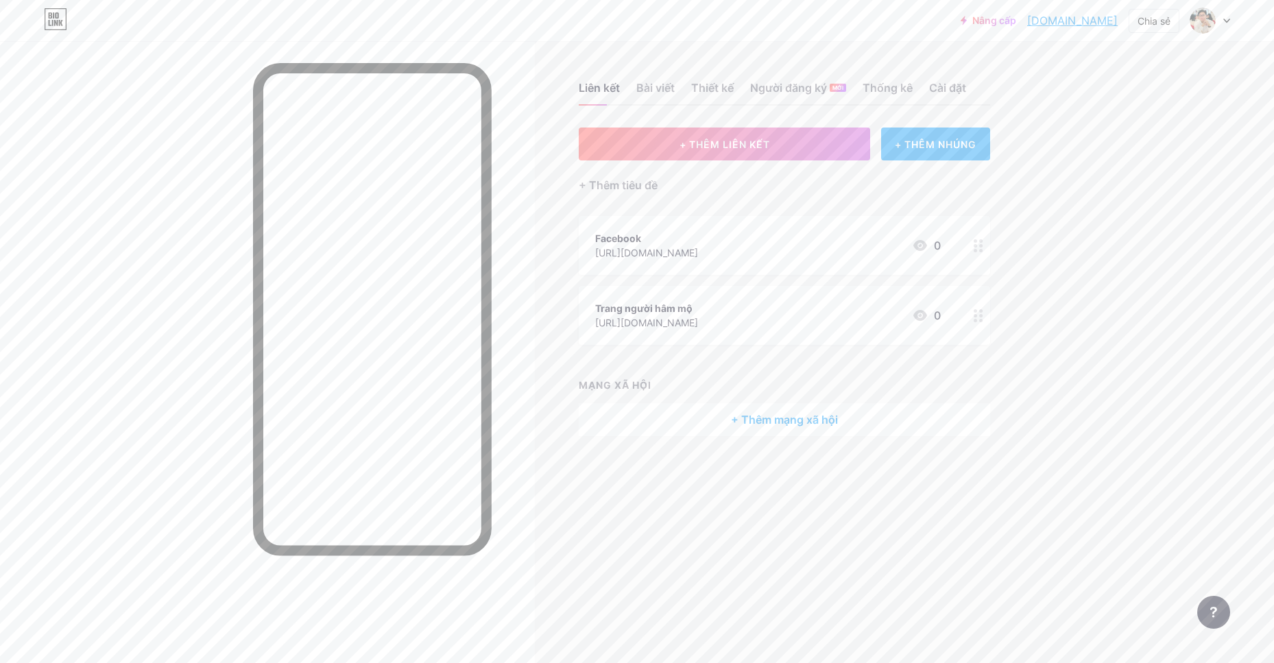
drag, startPoint x: 594, startPoint y: 258, endPoint x: 804, endPoint y: 265, distance: 210.6
click at [804, 265] on div "Facebook https://www.facebook.com/TuanTranChiaSeAI 0" at bounding box center [784, 245] width 411 height 59
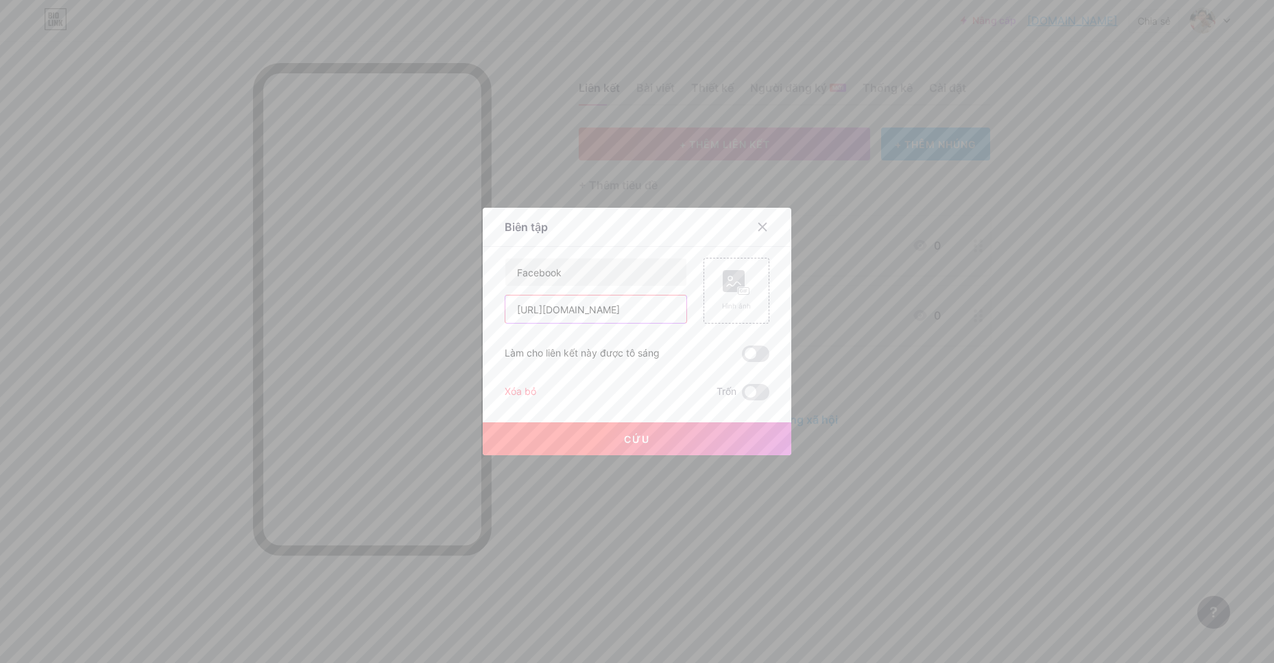
click at [587, 309] on input "https://www.facebook.com/TuanTranChiaSeAI" at bounding box center [595, 309] width 181 height 27
click at [653, 242] on div "Biên tập" at bounding box center [637, 231] width 309 height 32
click at [752, 350] on span at bounding box center [755, 354] width 27 height 16
click at [742, 357] on input "checkbox" at bounding box center [742, 357] width 0 height 0
click at [742, 349] on span at bounding box center [755, 354] width 27 height 16
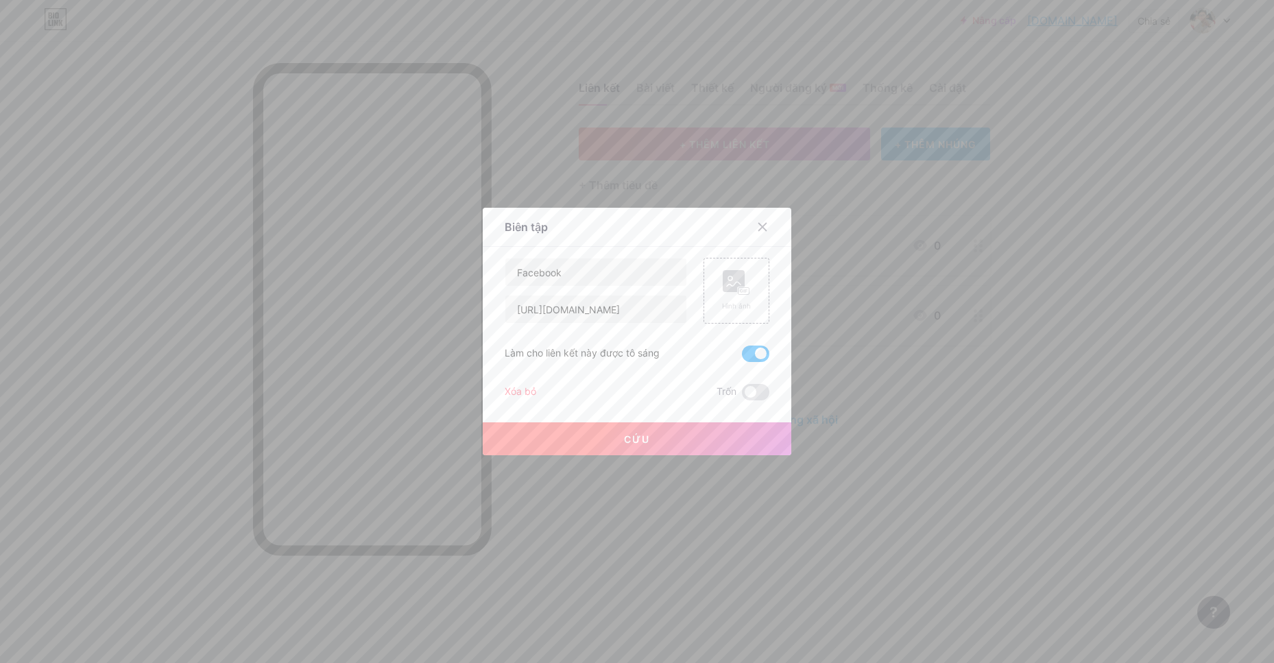
click at [742, 357] on input "checkbox" at bounding box center [742, 357] width 0 height 0
click at [744, 349] on span at bounding box center [755, 354] width 27 height 16
click at [742, 357] on input "checkbox" at bounding box center [742, 357] width 0 height 0
click at [742, 352] on span at bounding box center [755, 354] width 27 height 16
click at [742, 357] on input "checkbox" at bounding box center [742, 357] width 0 height 0
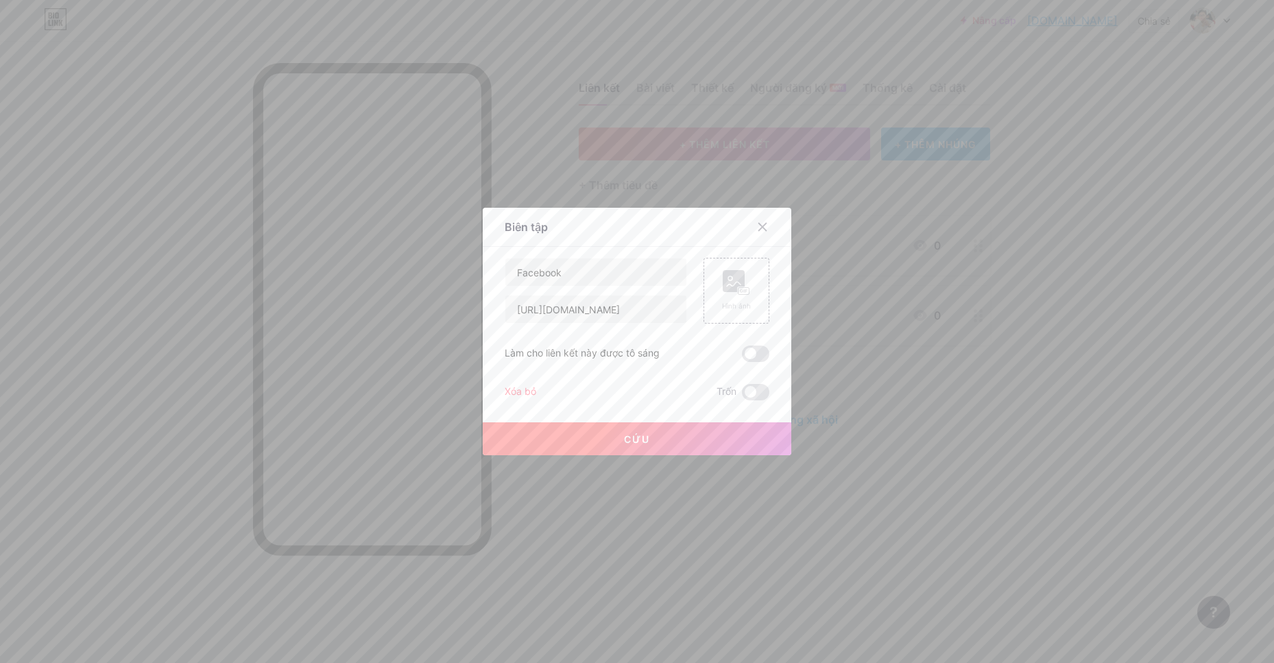
drag, startPoint x: 758, startPoint y: 224, endPoint x: 778, endPoint y: 271, distance: 50.7
click at [758, 225] on icon at bounding box center [762, 226] width 11 height 11
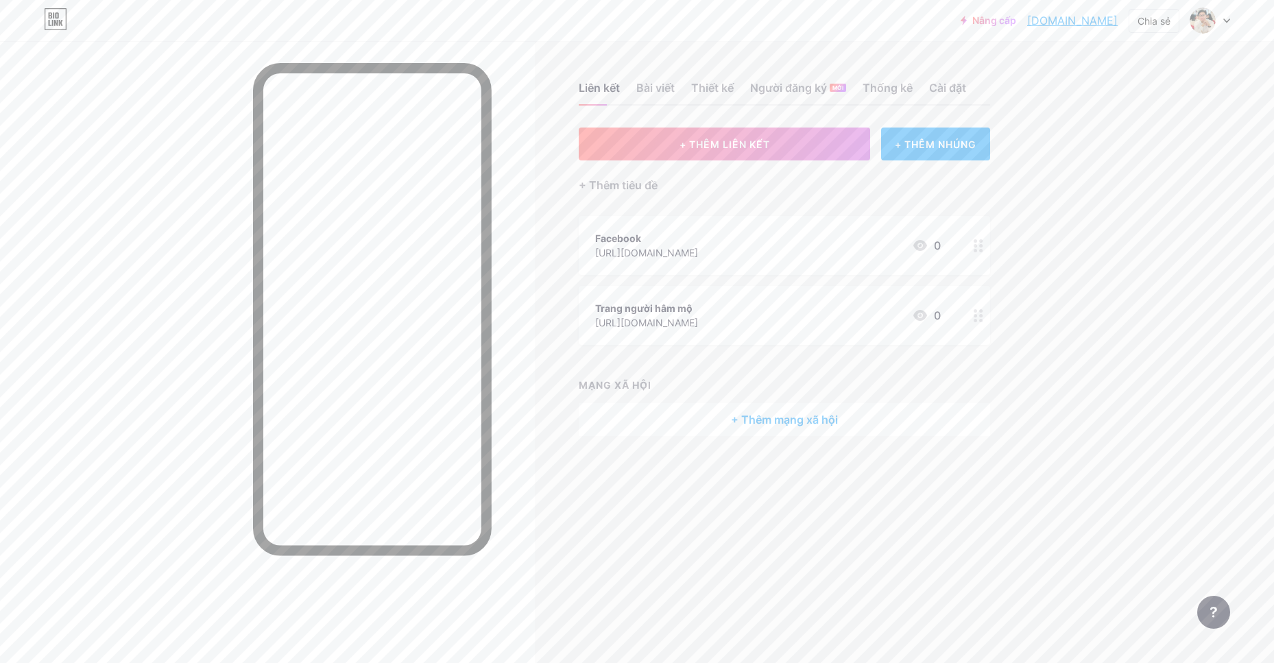
click at [780, 429] on div "+ Thêm mạng xã hội" at bounding box center [784, 419] width 411 height 33
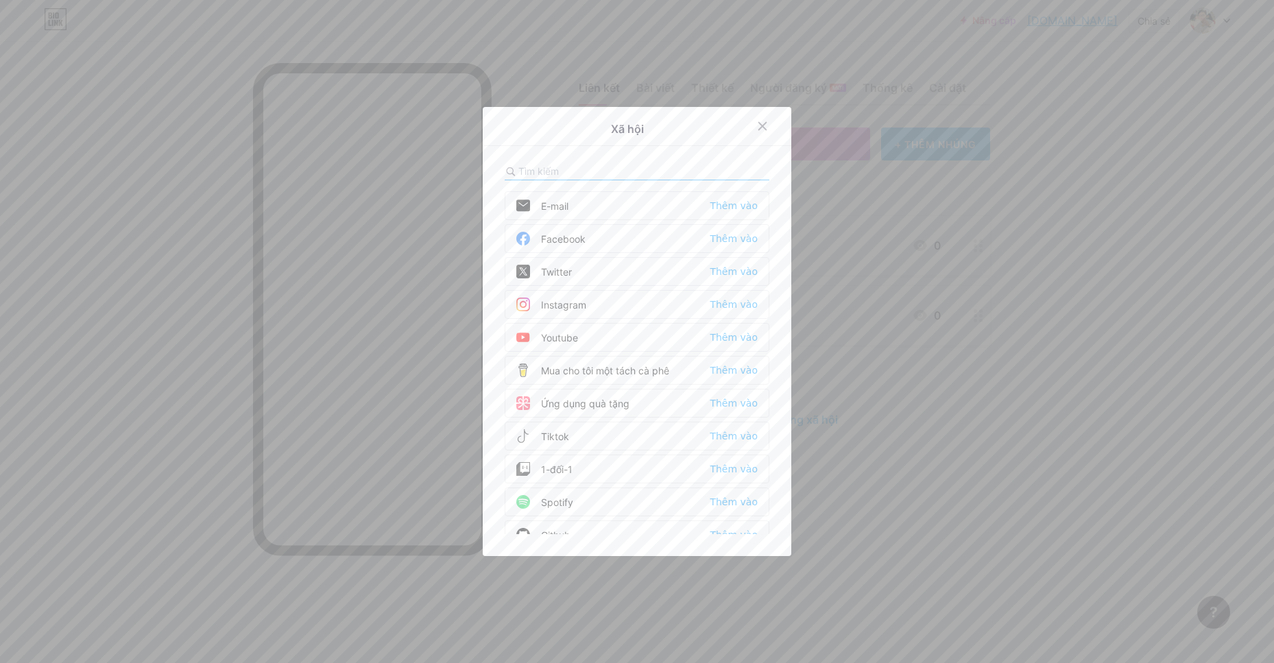
click at [721, 237] on font "Thêm vào" at bounding box center [734, 238] width 48 height 11
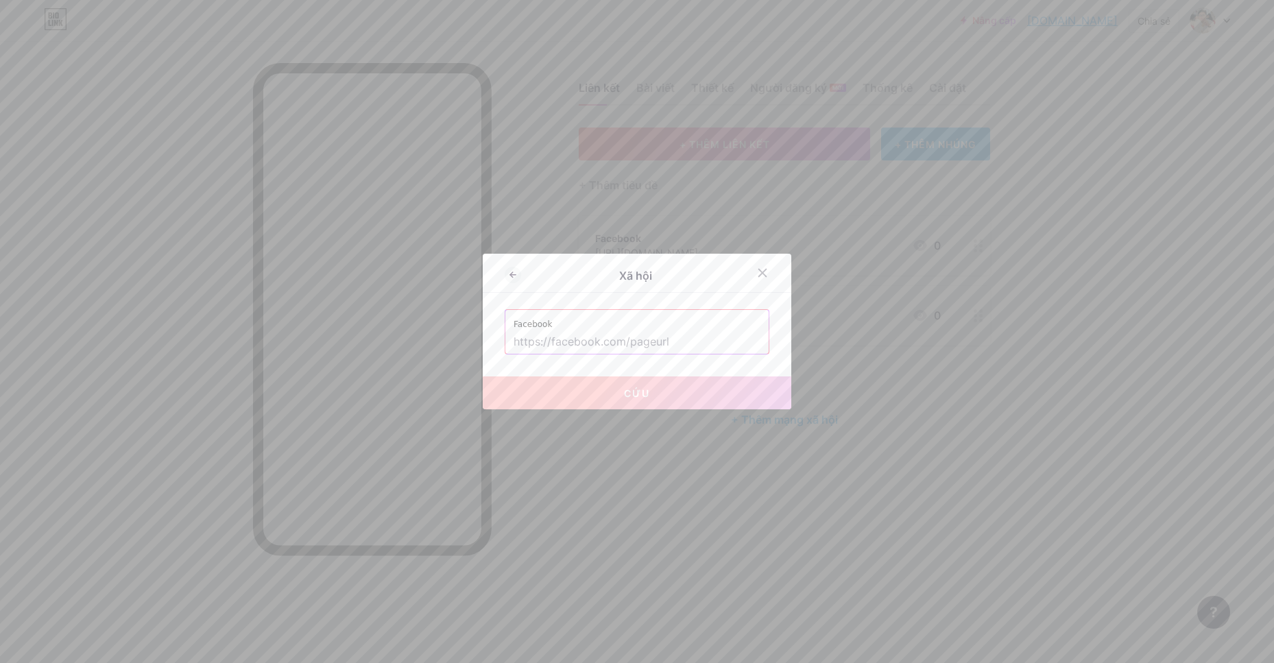
click at [664, 345] on input "text" at bounding box center [637, 341] width 247 height 23
paste input "https://www.facebook.com/TuanTranChiaSeAI"
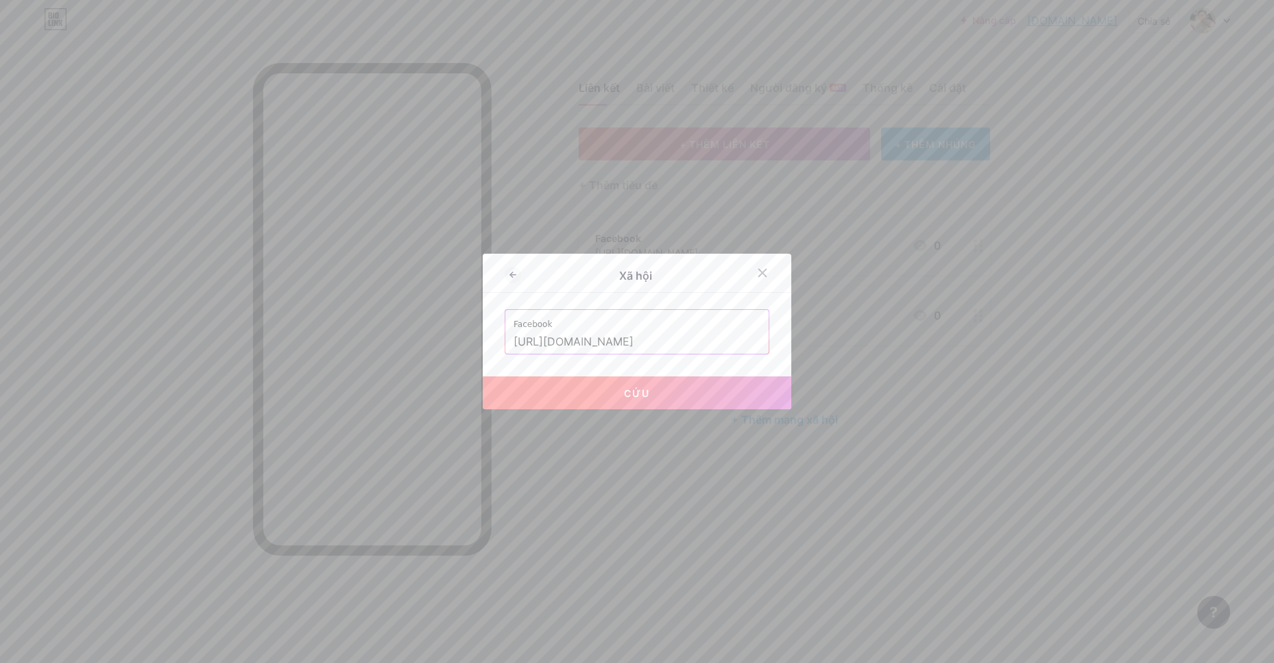
type input "https://www.facebook.com/TuanTranChiaSeAI"
click at [681, 385] on button "Cứu" at bounding box center [637, 392] width 309 height 33
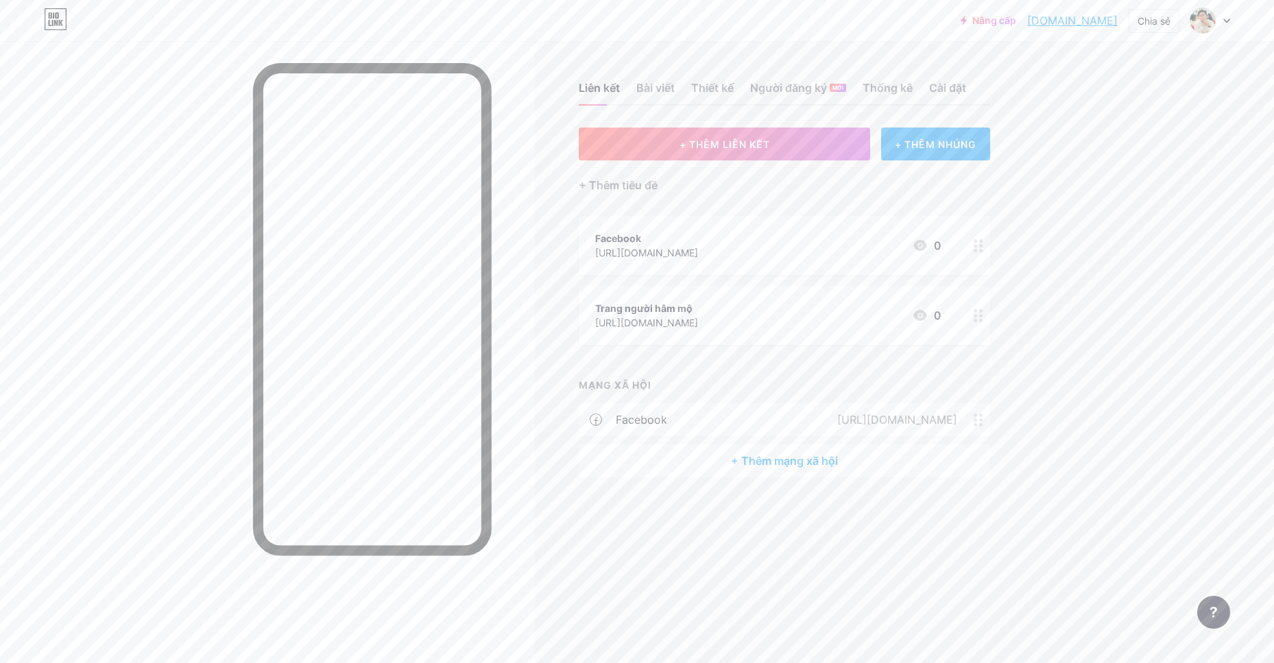
click at [980, 243] on icon at bounding box center [979, 245] width 10 height 13
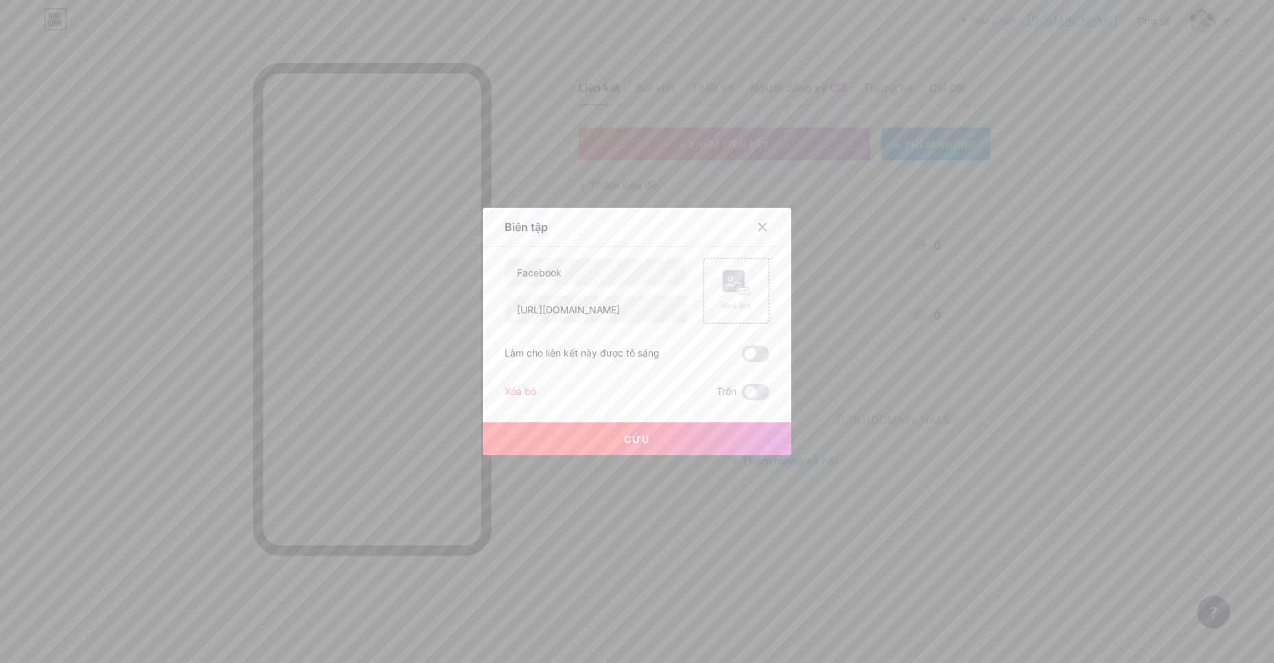
click at [509, 390] on font "Xóa bỏ" at bounding box center [521, 391] width 32 height 12
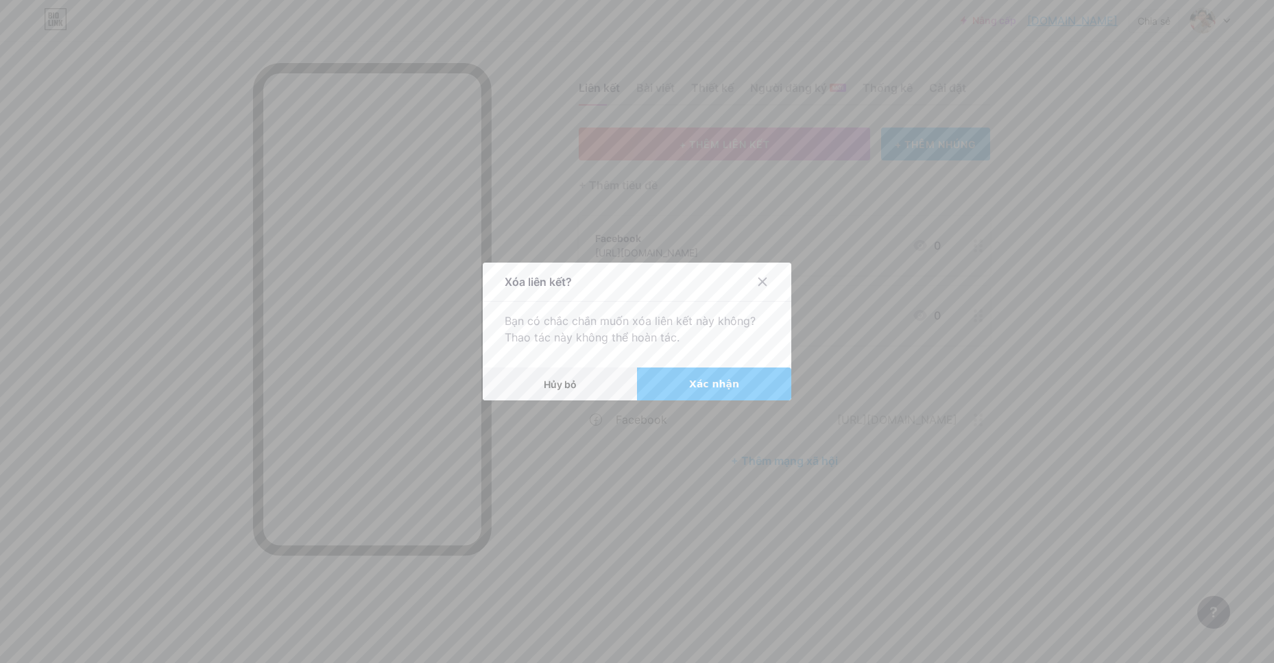
click at [673, 382] on button "Xác nhận" at bounding box center [714, 384] width 154 height 33
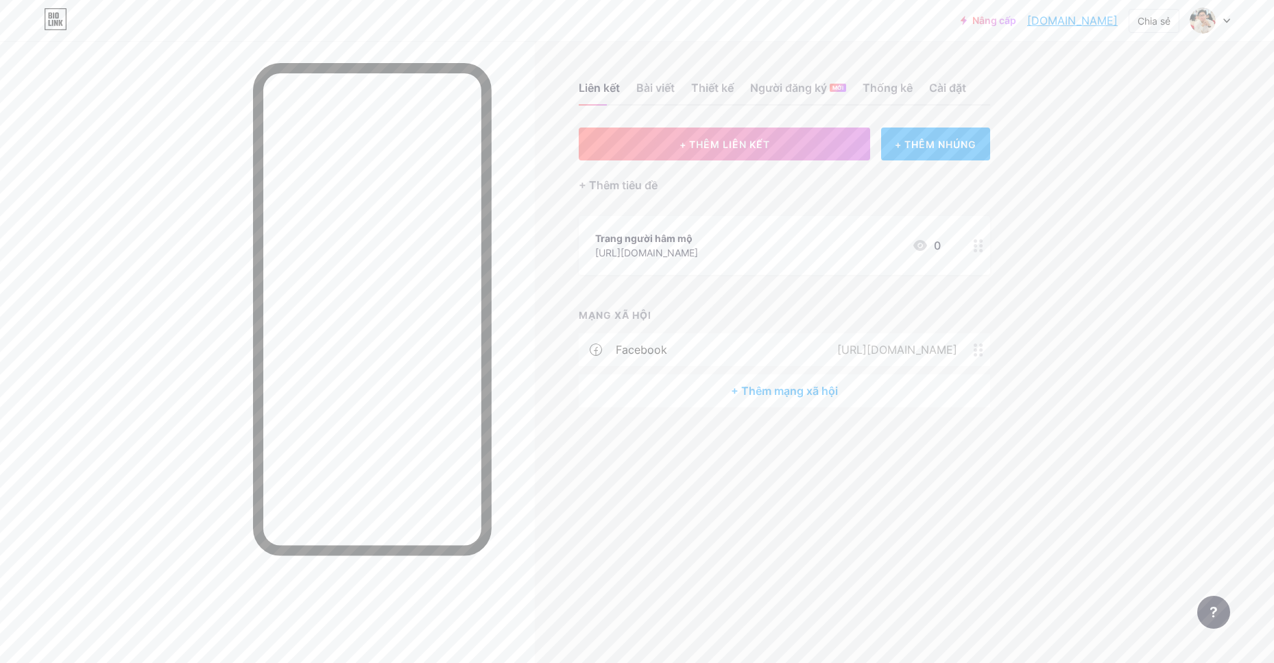
drag, startPoint x: 590, startPoint y: 253, endPoint x: 788, endPoint y: 266, distance: 198.6
click at [788, 266] on div "Trang người hâm mộ https://www.facebook.com/TuanHocAI 0" at bounding box center [784, 245] width 411 height 59
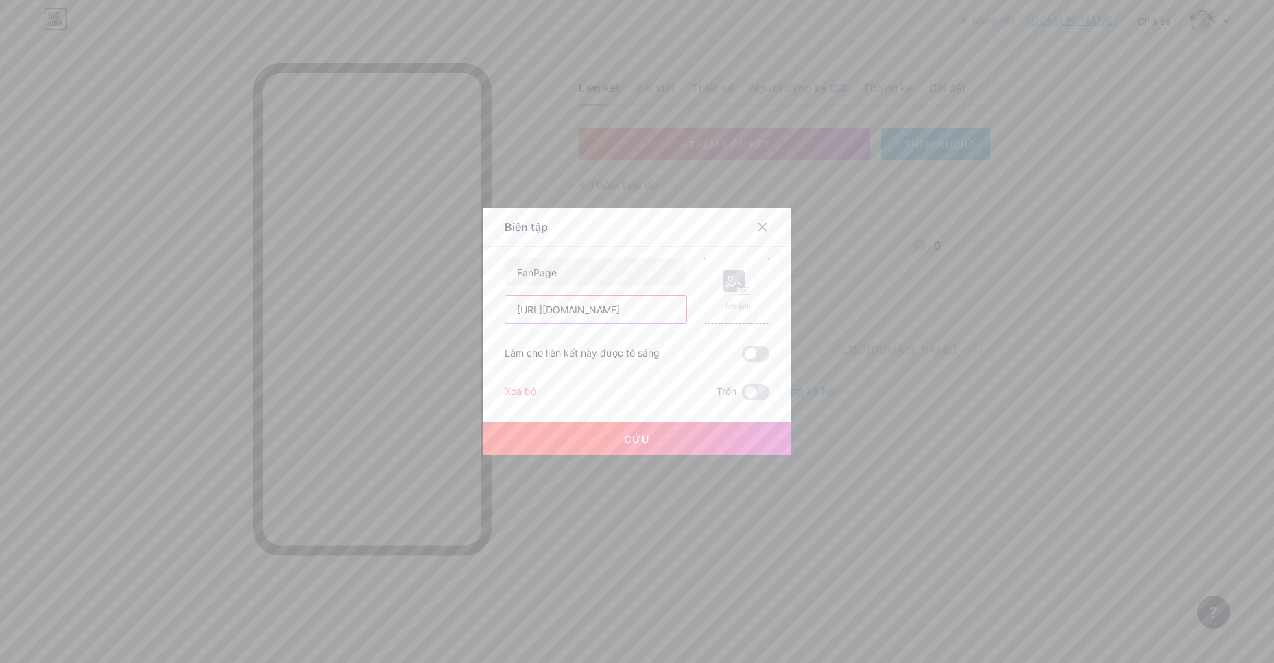
click at [632, 304] on input "[URL][DOMAIN_NAME]" at bounding box center [595, 309] width 181 height 27
click at [757, 230] on icon at bounding box center [762, 226] width 11 height 11
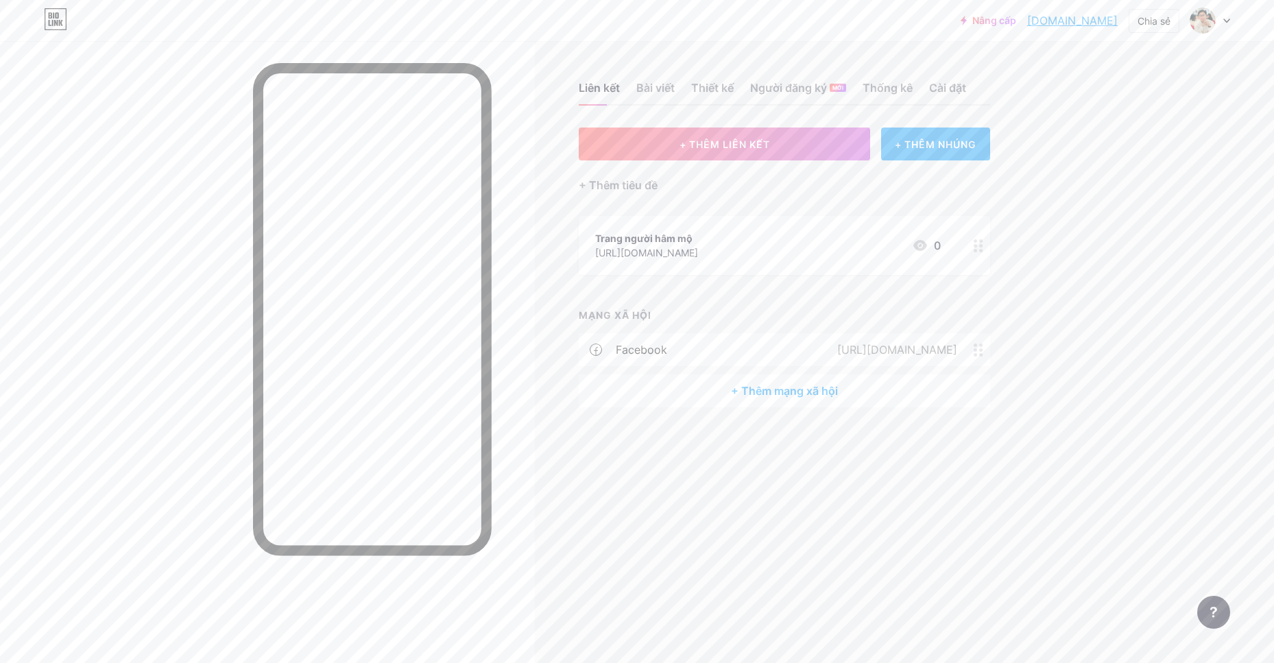
click at [789, 392] on font "+ Thêm mạng xã hội" at bounding box center [784, 391] width 107 height 14
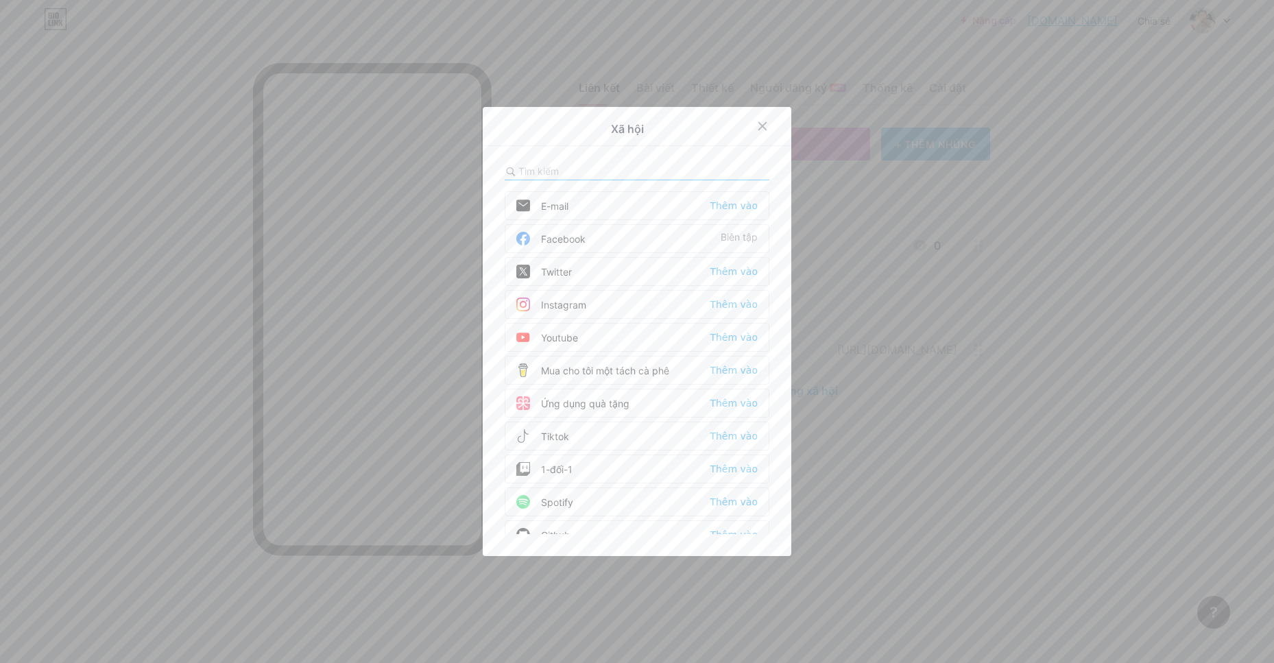
click at [604, 235] on div "Facebook Biên tập" at bounding box center [637, 238] width 265 height 29
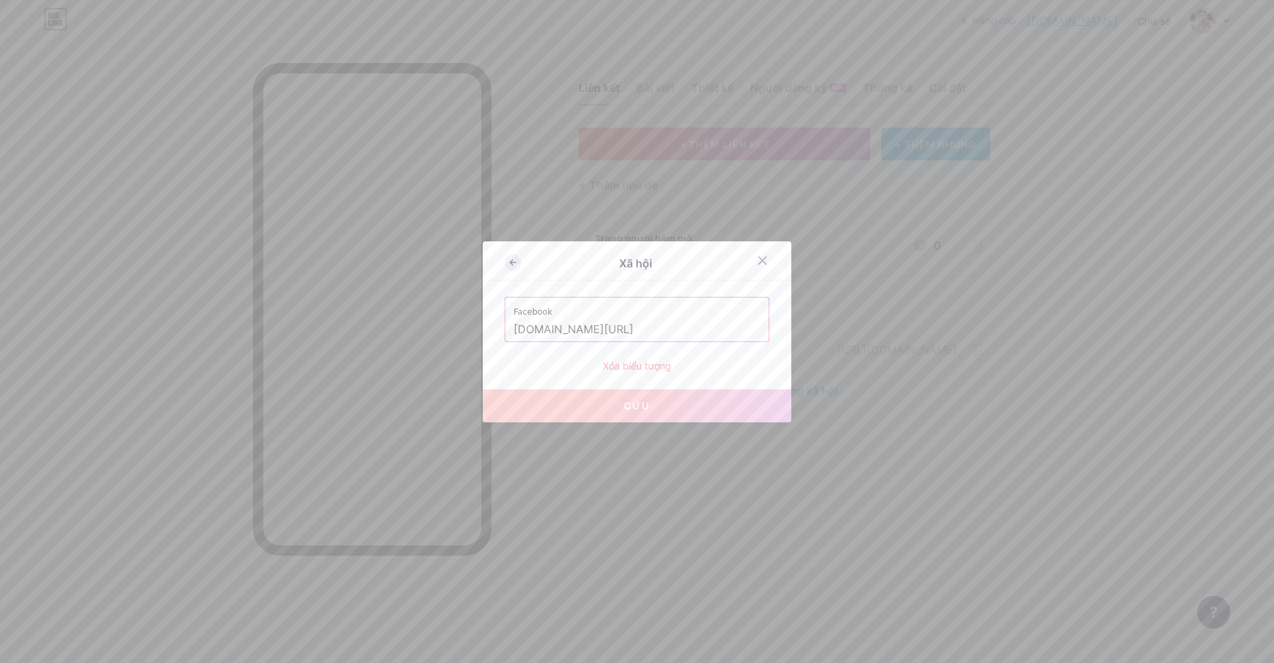
click at [514, 261] on icon at bounding box center [513, 262] width 16 height 16
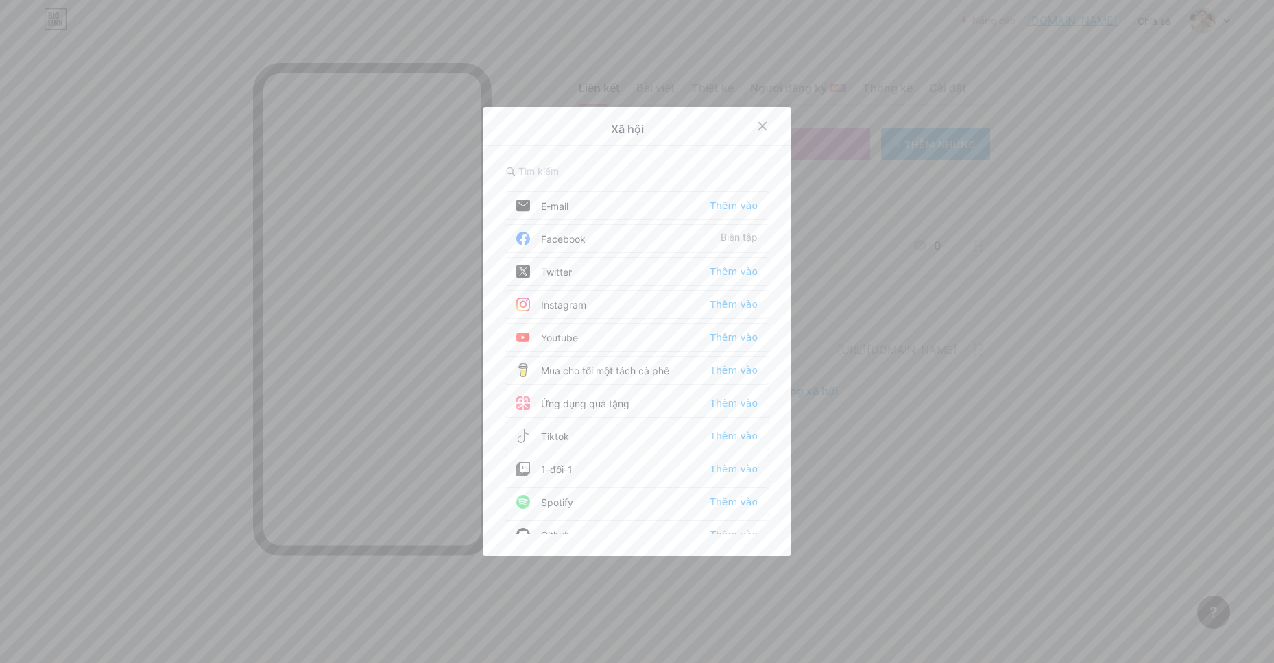
click at [565, 169] on input "text" at bounding box center [594, 171] width 152 height 14
type input "fa"
click at [757, 128] on icon at bounding box center [762, 126] width 11 height 11
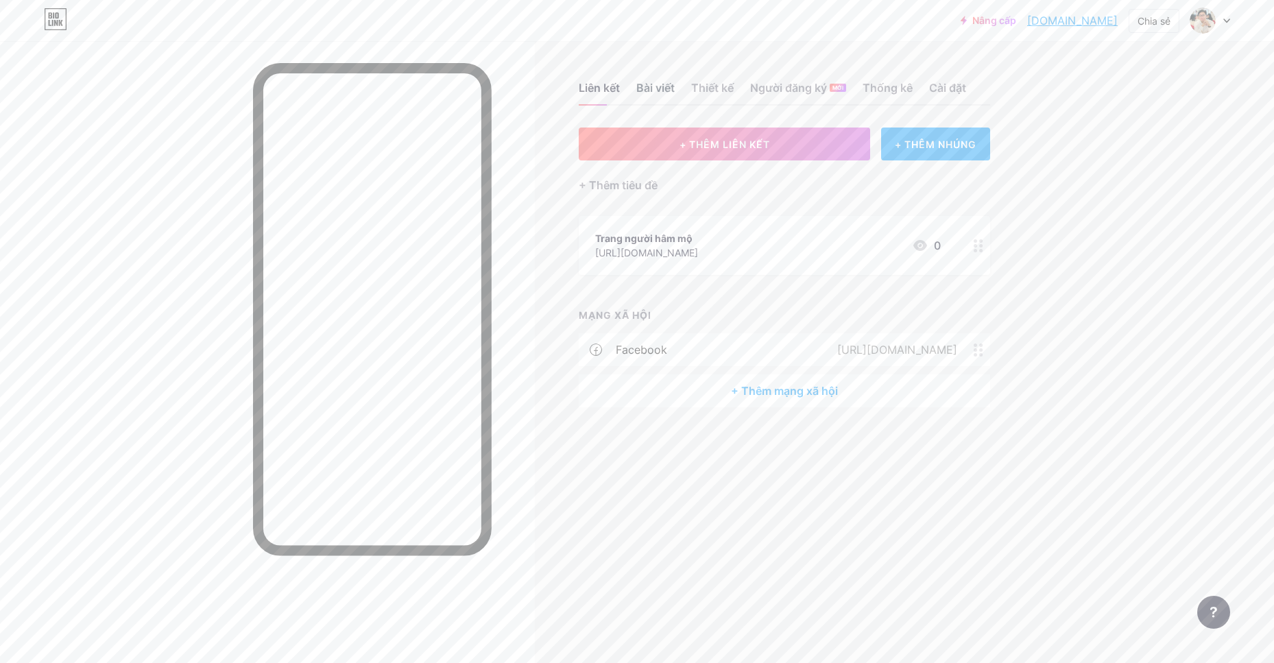
click at [658, 92] on font "Bài viết" at bounding box center [655, 88] width 38 height 14
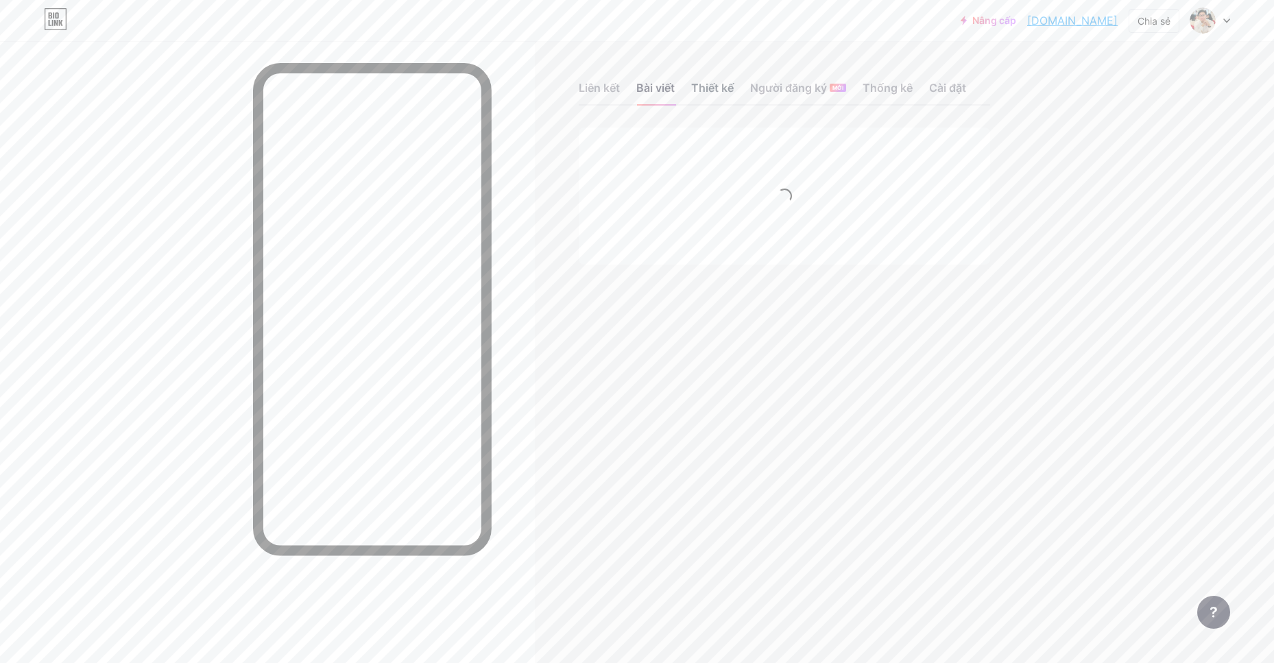
click at [714, 88] on font "Thiết kế" at bounding box center [712, 88] width 43 height 14
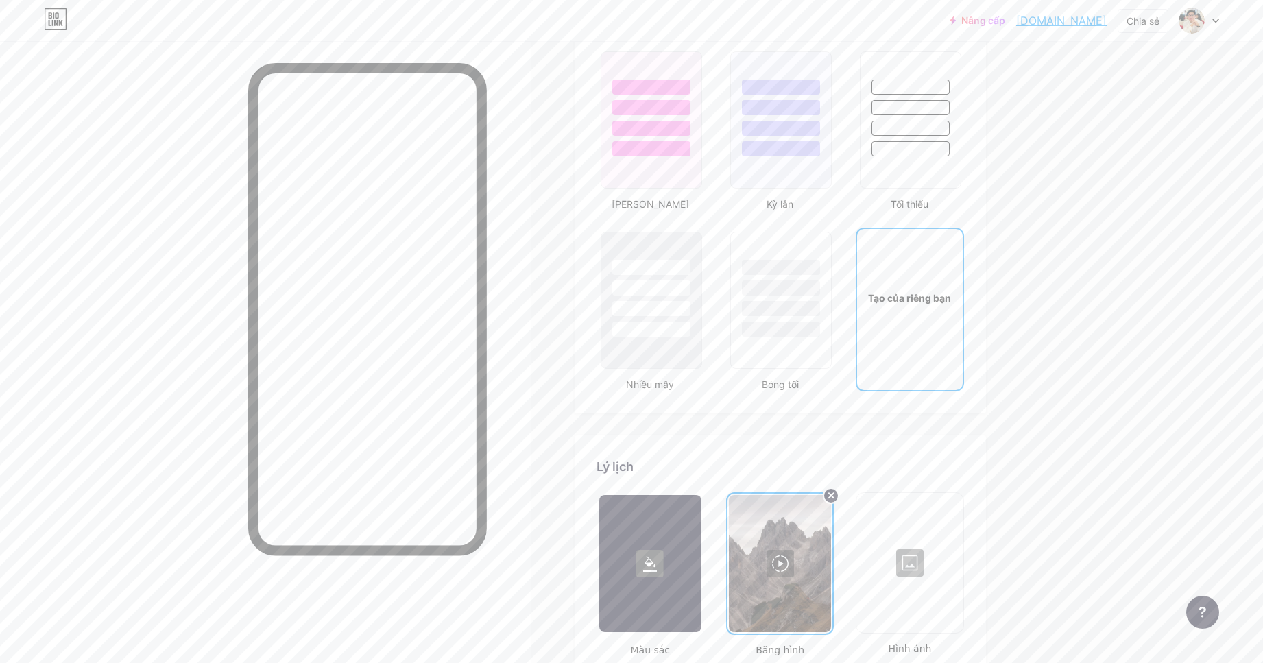
type input "#000000"
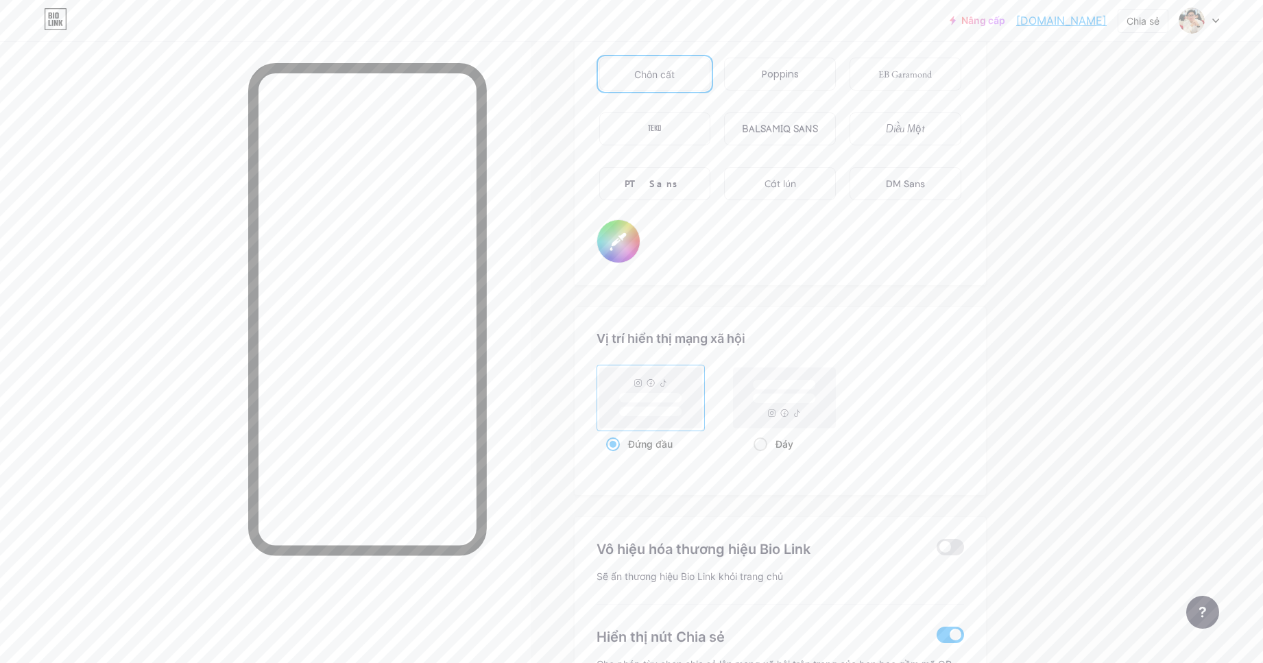
scroll to position [2400, 0]
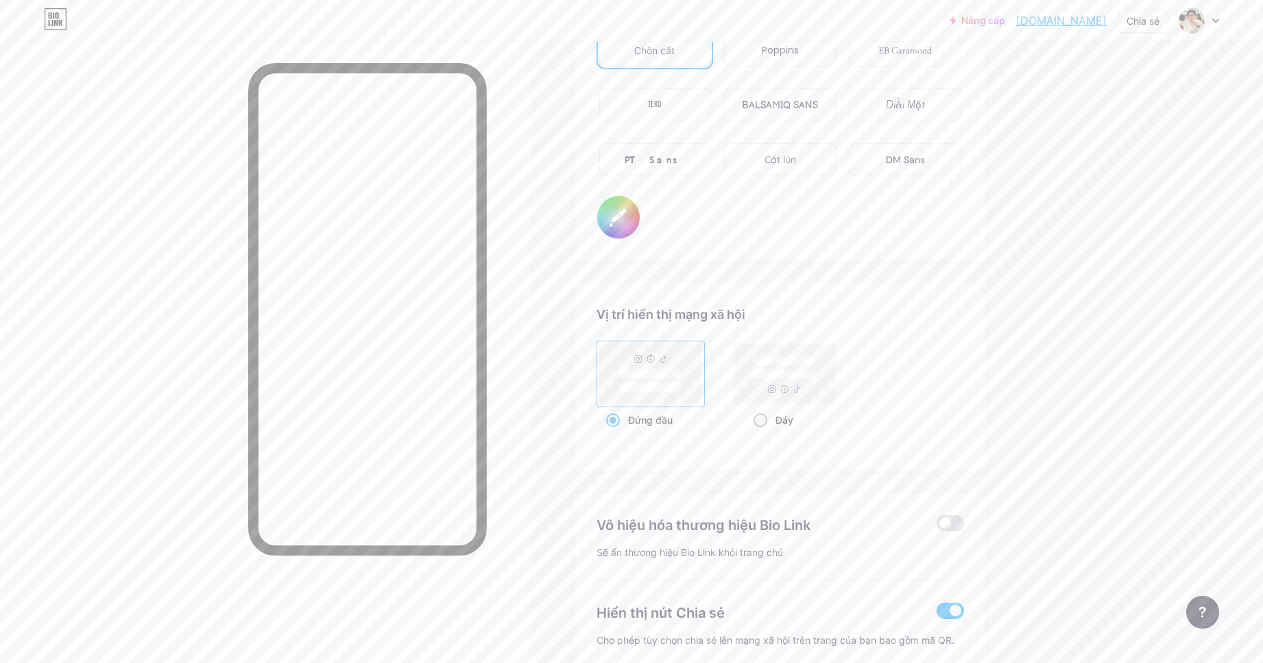
click at [767, 375] on rect at bounding box center [783, 375] width 63 height 10
click at [762, 433] on input "Đáy" at bounding box center [758, 437] width 9 height 9
radio input "true"
type input "#000000"
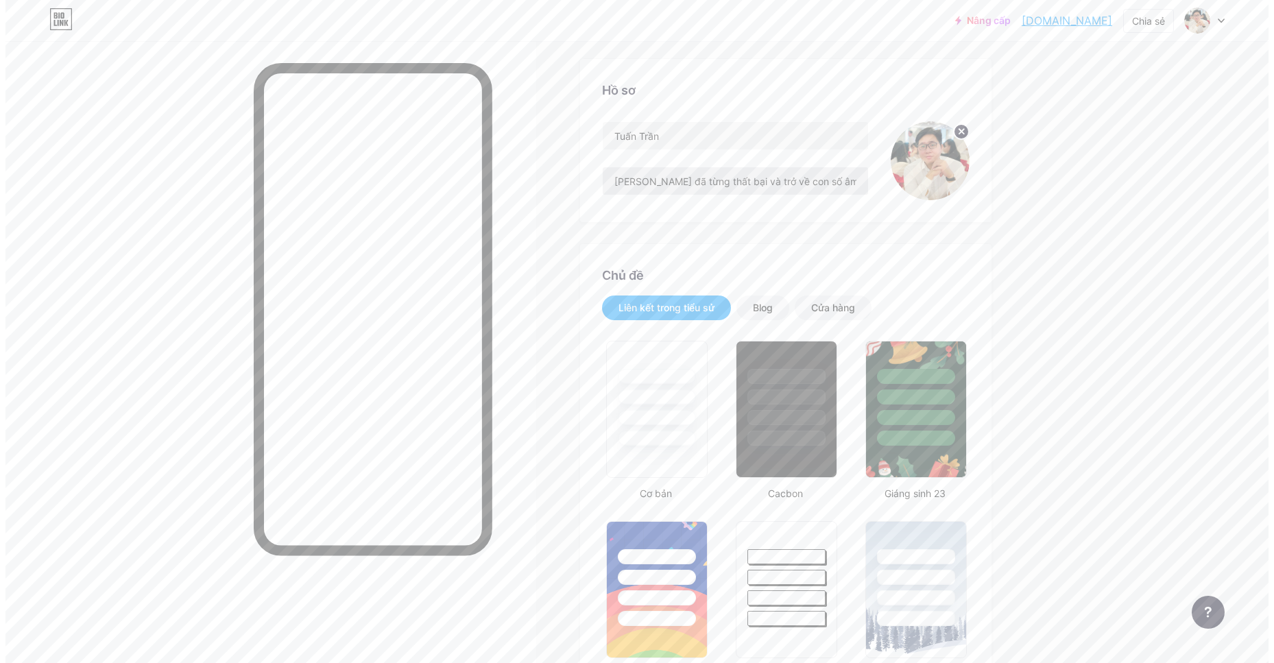
scroll to position [0, 0]
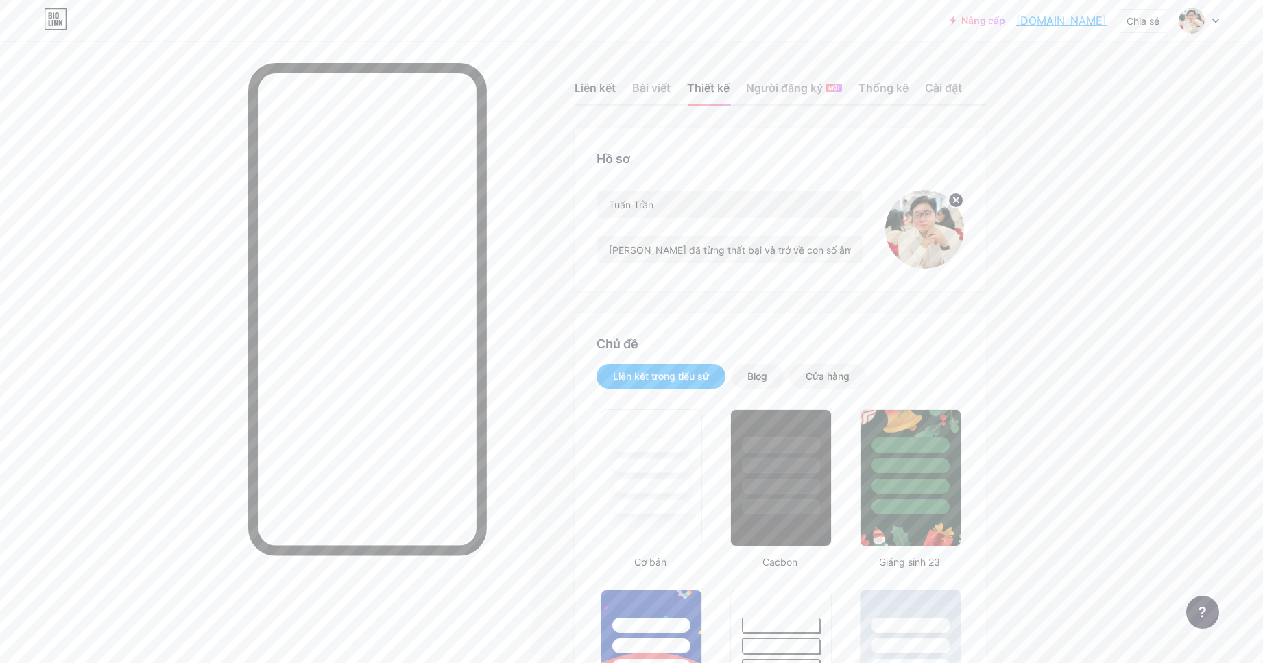
click at [606, 82] on font "Liên kết" at bounding box center [595, 88] width 41 height 14
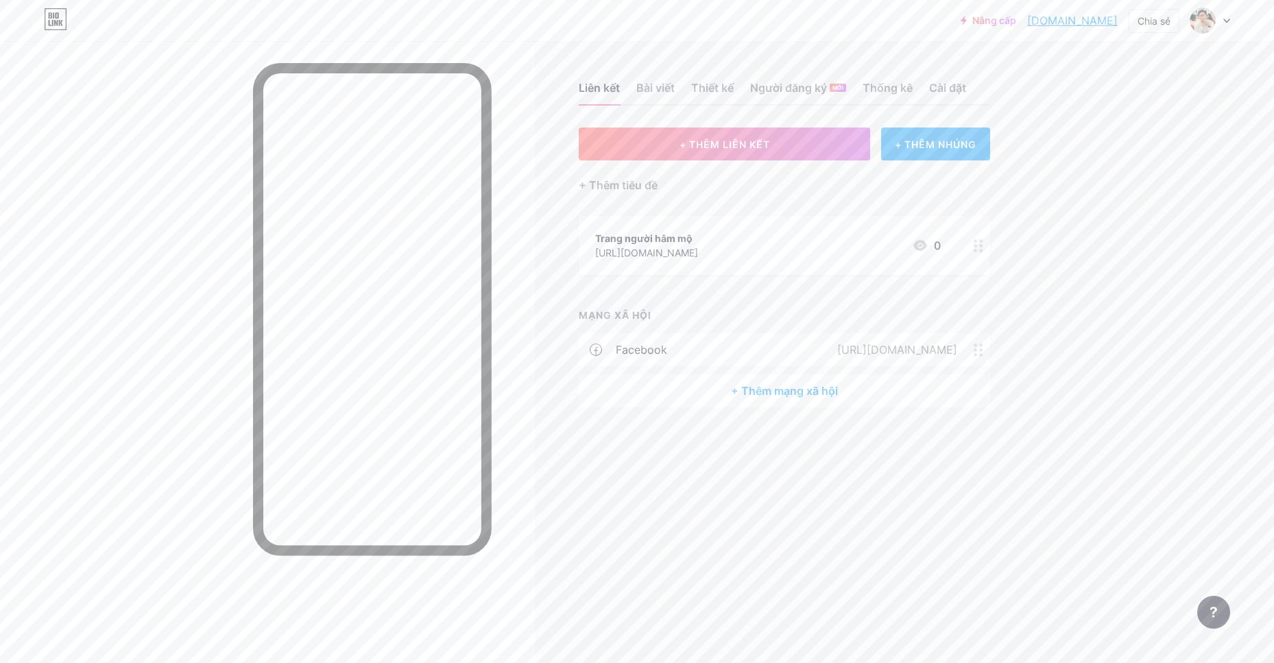
click at [817, 392] on font "+ Thêm mạng xã hội" at bounding box center [784, 391] width 107 height 14
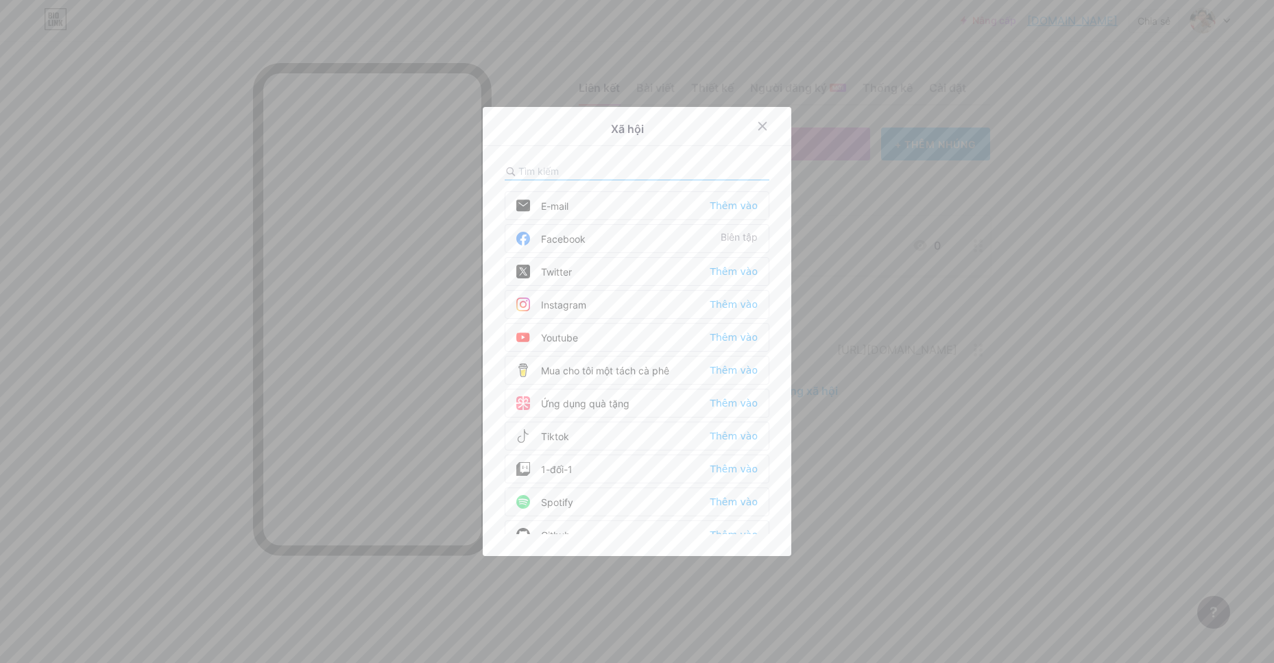
click at [634, 160] on div "Xã hội E-mail Thêm vào Facebook Biên tập Twitter Thêm vào Instagram Thêm vào Yo…" at bounding box center [637, 331] width 309 height 449
click at [636, 166] on input "text" at bounding box center [594, 171] width 152 height 14
type input "z"
click at [762, 123] on icon at bounding box center [762, 126] width 11 height 11
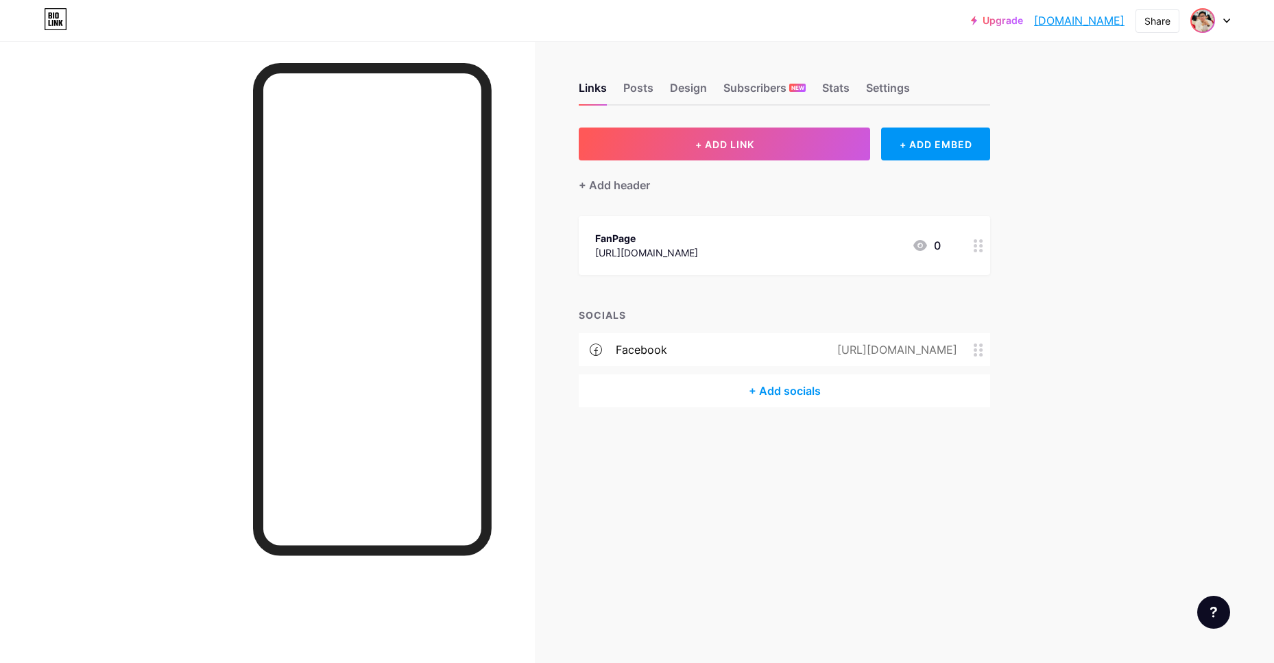
click at [1199, 23] on img at bounding box center [1203, 21] width 22 height 22
click at [1125, 193] on li "Logout" at bounding box center [1144, 192] width 170 height 37
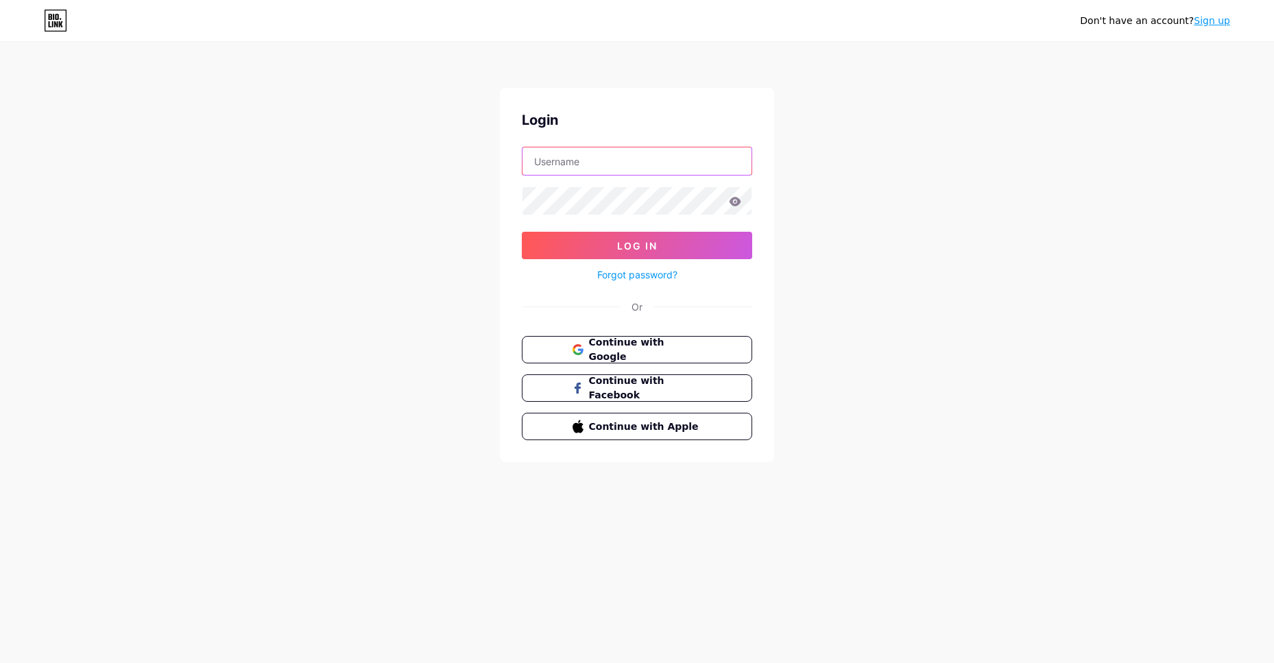
type input "[EMAIL_ADDRESS][DOMAIN_NAME]"
